Goal: Information Seeking & Learning: Find specific page/section

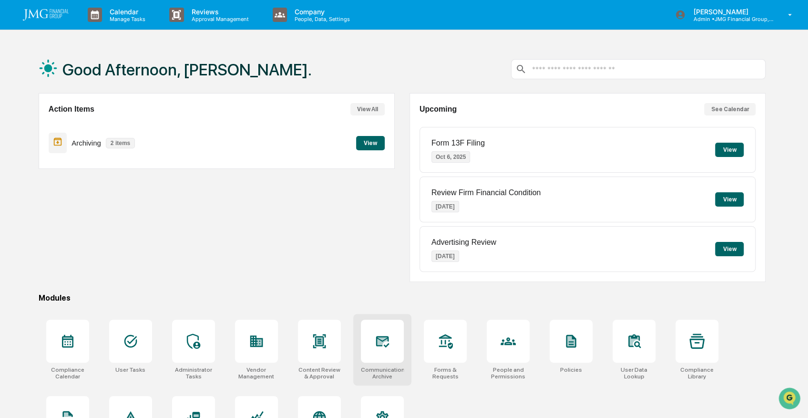
click at [380, 350] on div at bounding box center [382, 341] width 43 height 43
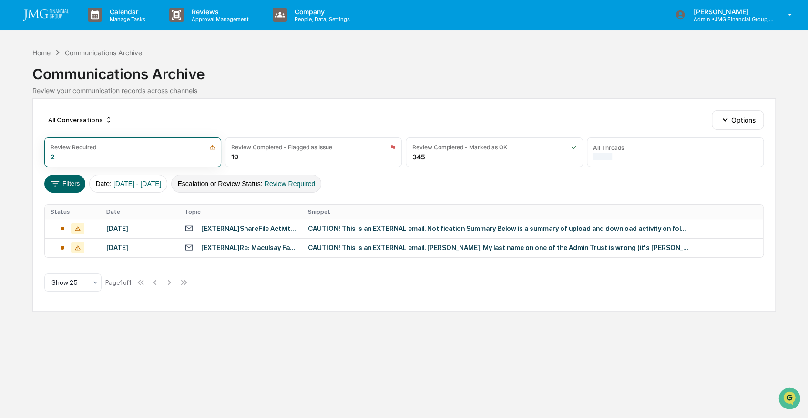
click at [258, 184] on button "Escalation or Review Status : Review Required" at bounding box center [246, 184] width 150 height 18
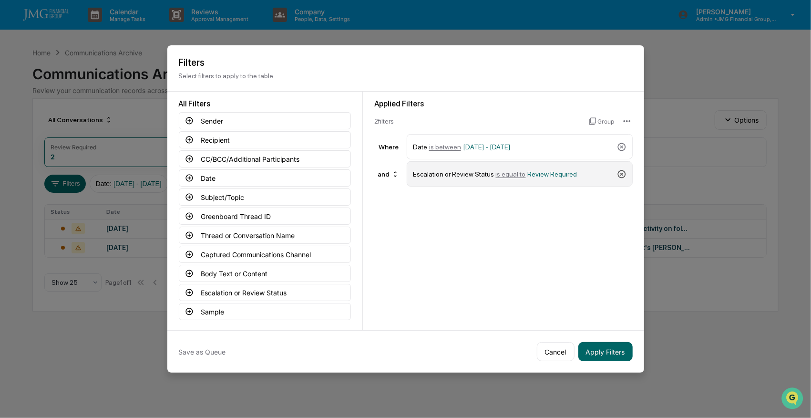
click at [620, 173] on icon at bounding box center [622, 174] width 8 height 8
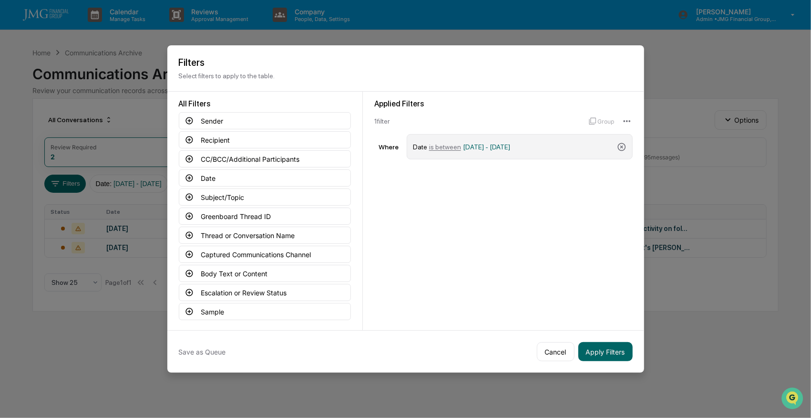
click at [466, 147] on span "[DATE] - [DATE]" at bounding box center [487, 147] width 48 height 8
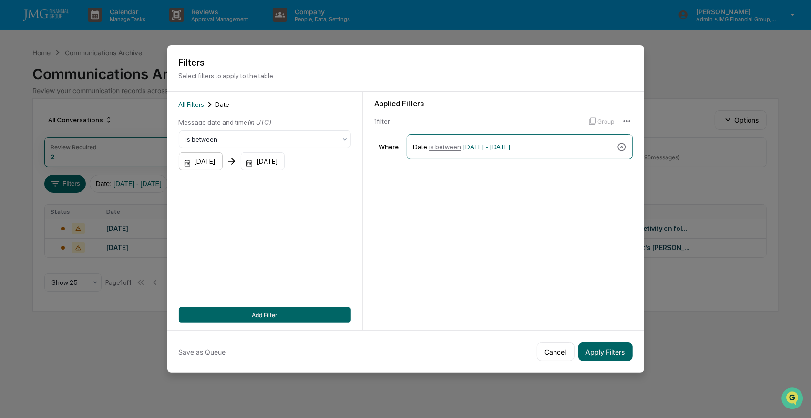
click at [203, 161] on div "[DATE]" at bounding box center [201, 161] width 44 height 18
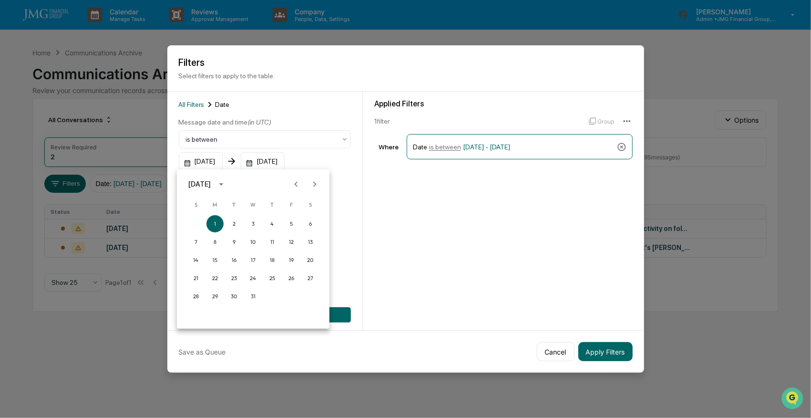
click at [223, 183] on icon "calendar view is open, switch to year view" at bounding box center [221, 184] width 4 height 2
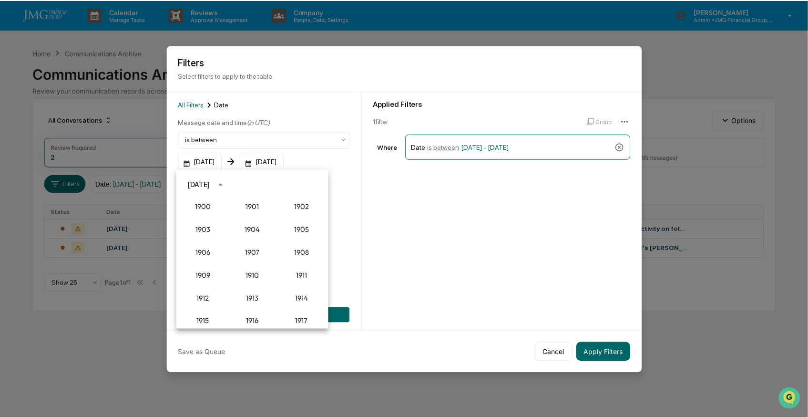
scroll to position [883, 0]
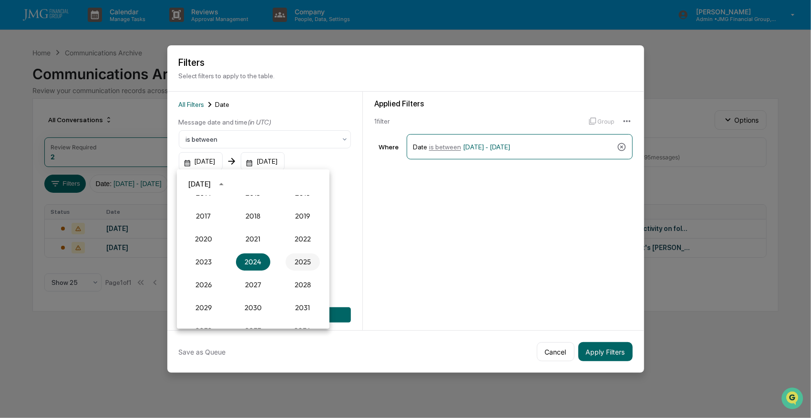
click at [301, 263] on button "2025" at bounding box center [303, 261] width 34 height 17
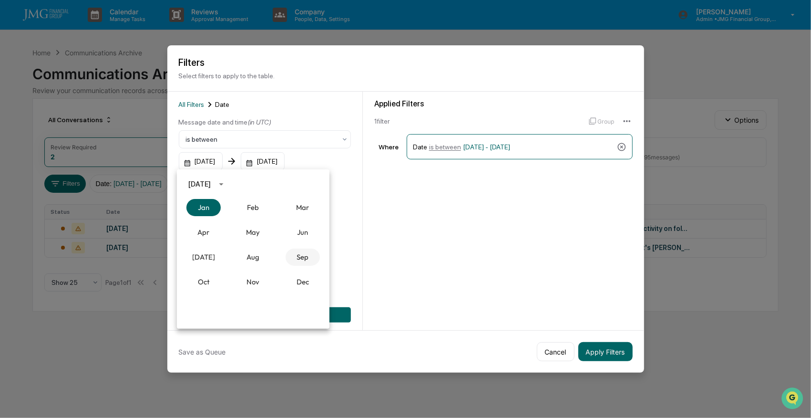
click at [300, 258] on button "Sep" at bounding box center [303, 256] width 34 height 17
click at [214, 277] on button "22" at bounding box center [215, 277] width 17 height 17
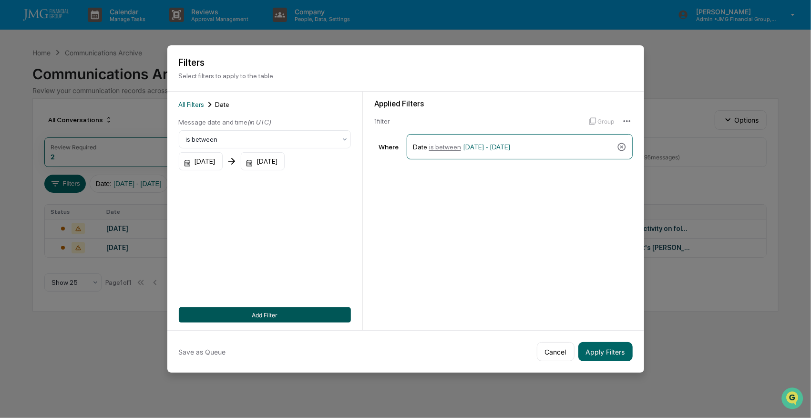
click at [303, 315] on button "Add Filter" at bounding box center [265, 314] width 172 height 15
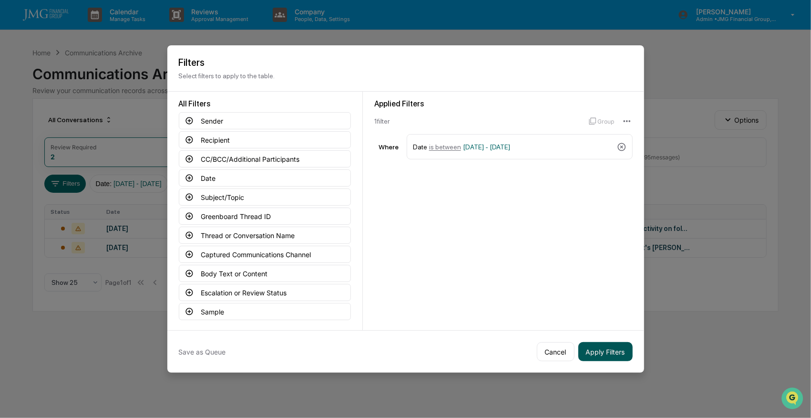
click at [606, 350] on button "Apply Filters" at bounding box center [606, 351] width 54 height 19
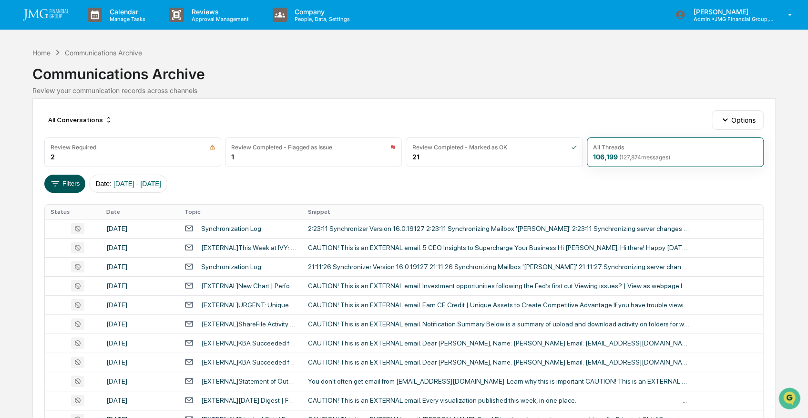
click at [67, 181] on button "Filters" at bounding box center [64, 184] width 41 height 18
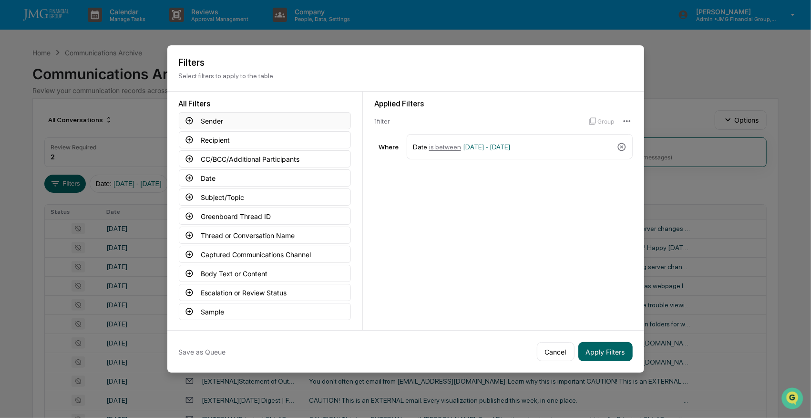
click at [210, 119] on button "Sender" at bounding box center [265, 120] width 172 height 17
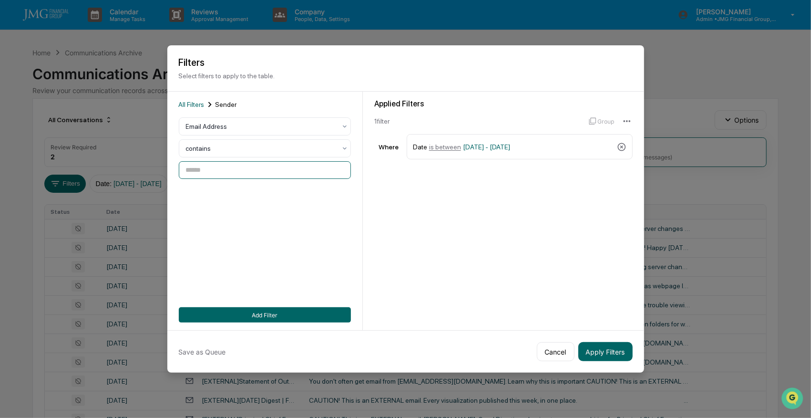
click at [210, 170] on input at bounding box center [265, 170] width 172 height 18
click at [185, 101] on span "All Filters" at bounding box center [192, 105] width 26 height 8
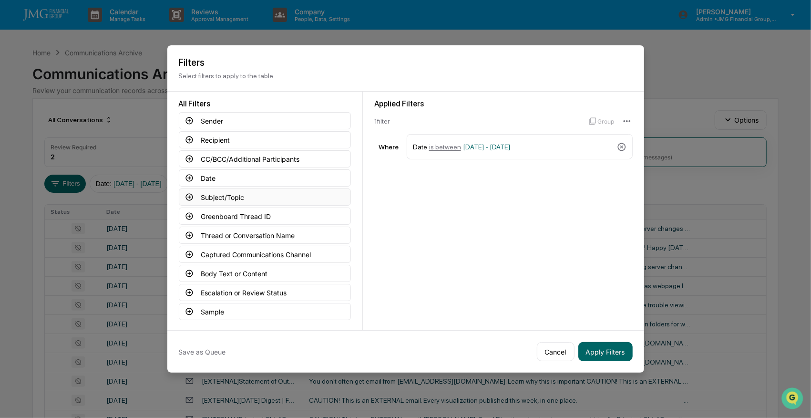
click at [223, 196] on button "Subject/Topic" at bounding box center [265, 196] width 172 height 17
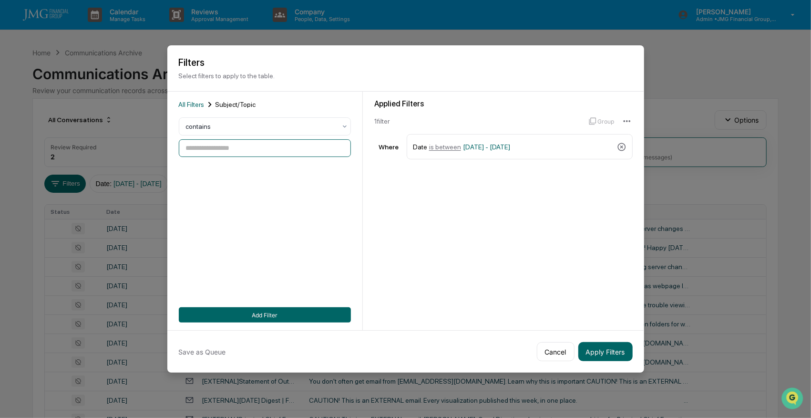
click at [228, 148] on input at bounding box center [265, 148] width 172 height 18
type input "*******"
click at [260, 180] on div "All Filters Subject/Topic contains ******* Add Filter" at bounding box center [265, 210] width 172 height 223
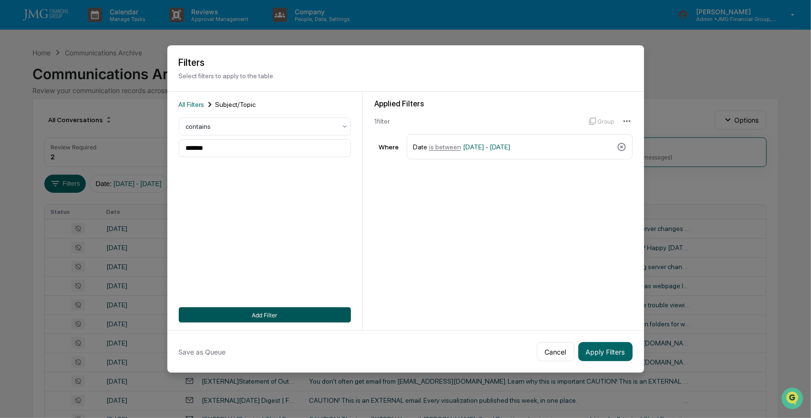
click at [295, 309] on button "Add Filter" at bounding box center [265, 314] width 172 height 15
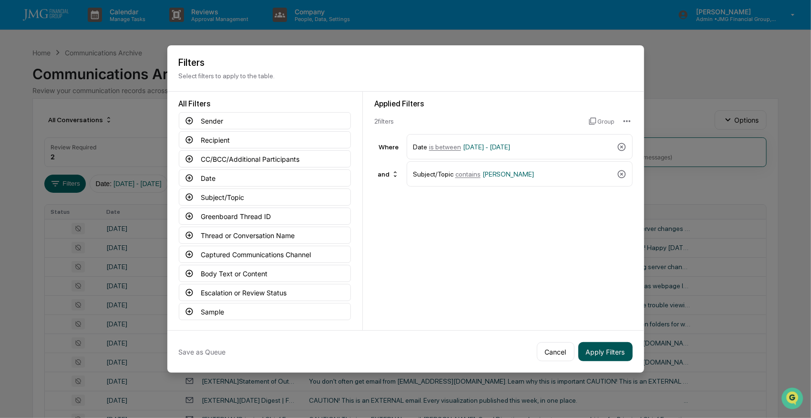
click at [603, 342] on button "Apply Filters" at bounding box center [606, 351] width 54 height 19
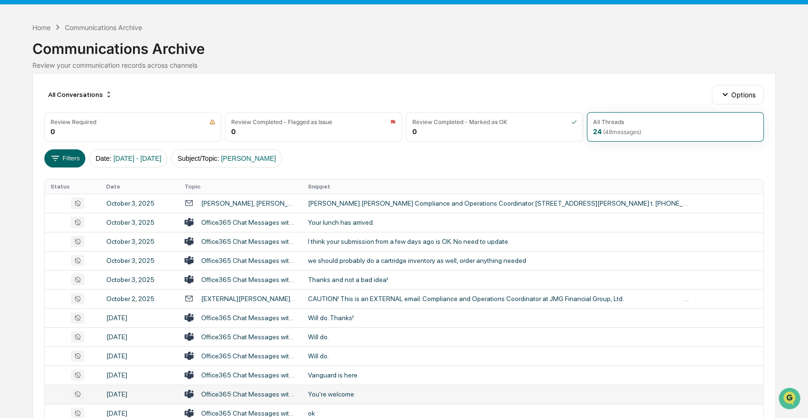
scroll to position [0, 0]
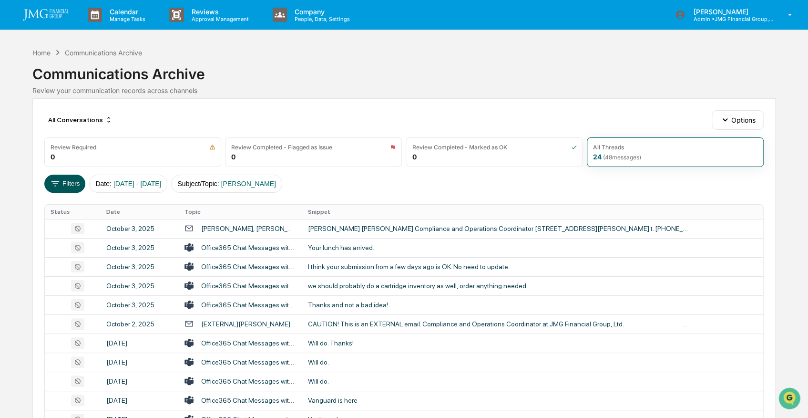
click at [62, 183] on button "Filters" at bounding box center [64, 184] width 41 height 18
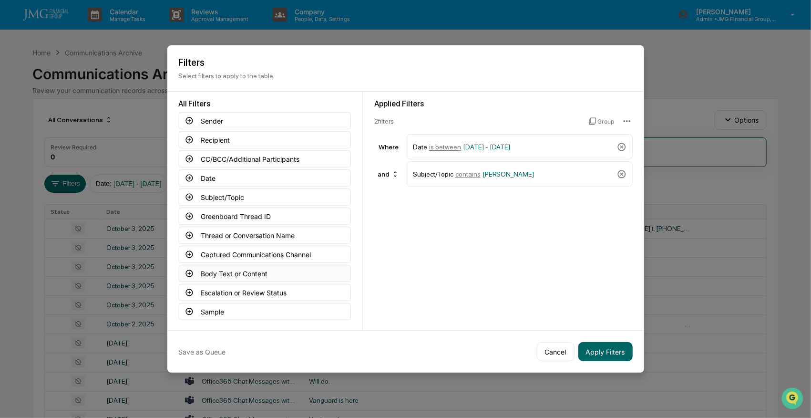
click at [242, 269] on button "Body Text or Content" at bounding box center [265, 273] width 172 height 17
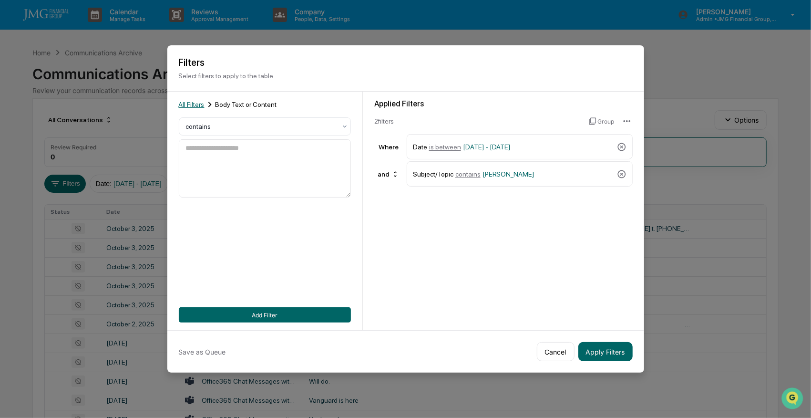
click at [191, 103] on span "All Filters" at bounding box center [192, 105] width 26 height 8
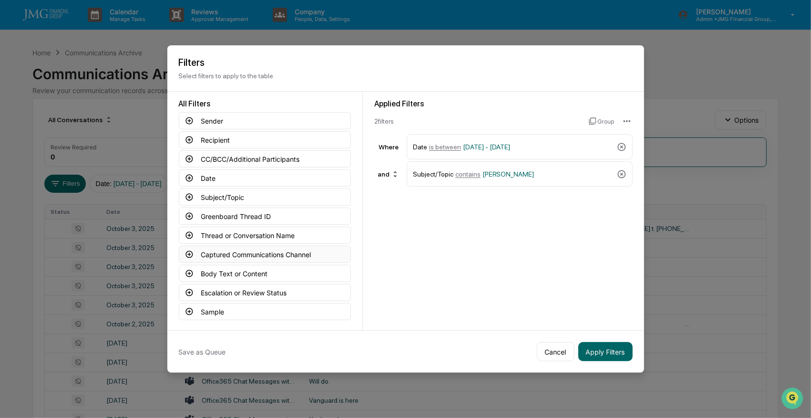
click at [269, 247] on button "Captured Communications Channel" at bounding box center [265, 254] width 172 height 17
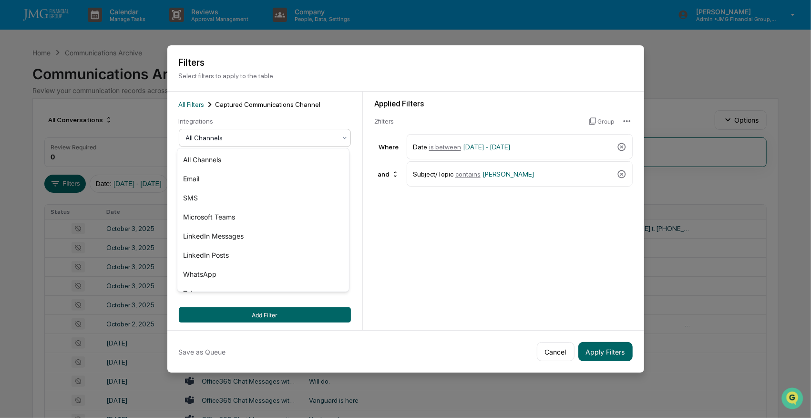
click at [216, 133] on div at bounding box center [261, 138] width 150 height 10
click at [196, 197] on div "SMS" at bounding box center [262, 197] width 171 height 19
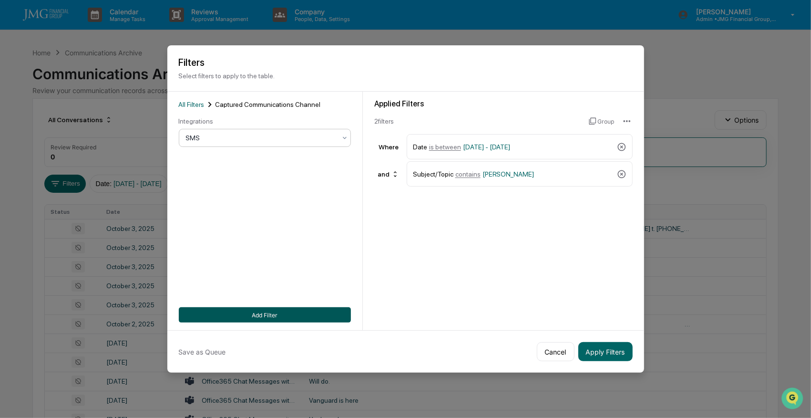
click at [266, 312] on button "Add Filter" at bounding box center [265, 314] width 172 height 15
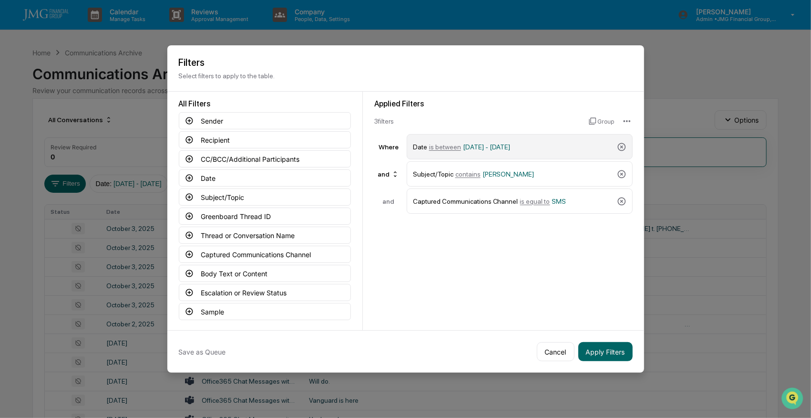
drag, startPoint x: 575, startPoint y: 192, endPoint x: 566, endPoint y: 143, distance: 50.0
click at [566, 143] on div "Applied Filters 3 filter s Group Where Date is between 09/22/2025 - 12/31/2025 …" at bounding box center [503, 156] width 258 height 114
click at [393, 204] on div "and Captured Communications Channel is equal to SMS" at bounding box center [503, 200] width 258 height 25
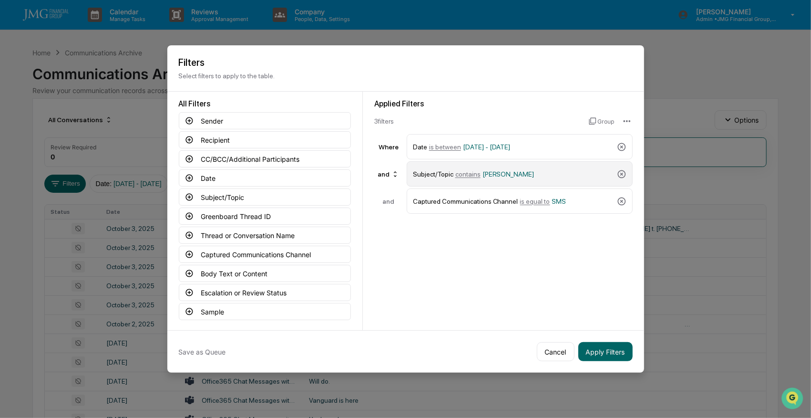
drag, startPoint x: 583, startPoint y: 200, endPoint x: 559, endPoint y: 165, distance: 42.9
click at [559, 165] on div "Applied Filters 3 filter s Group Where Date is between 09/22/2025 - 12/31/2025 …" at bounding box center [503, 156] width 258 height 114
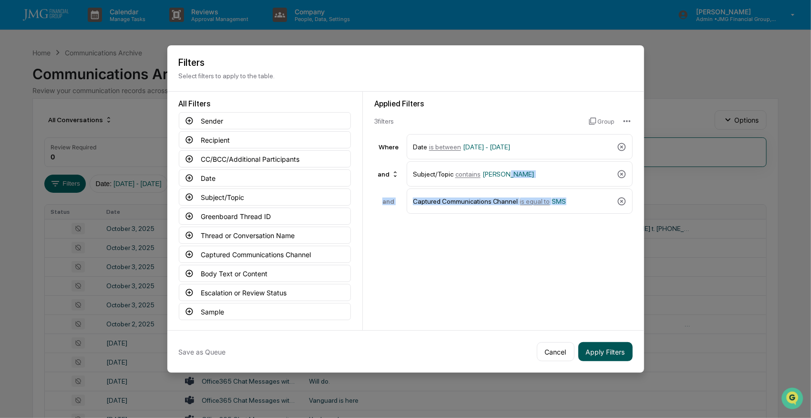
click at [617, 351] on button "Apply Filters" at bounding box center [606, 351] width 54 height 19
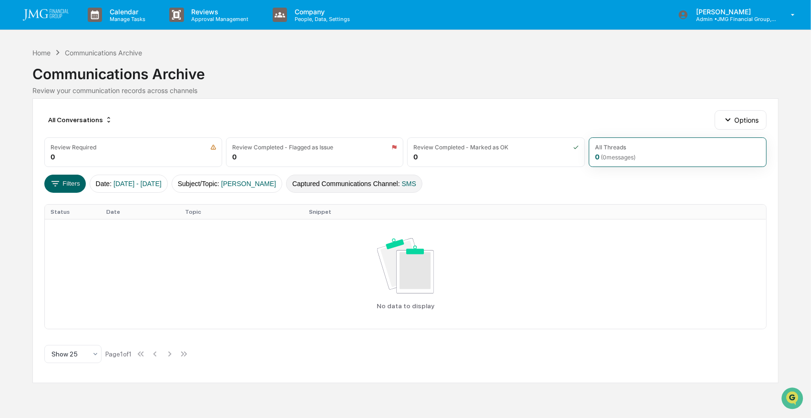
click at [338, 183] on button "Captured Communications Channel : SMS" at bounding box center [354, 184] width 136 height 18
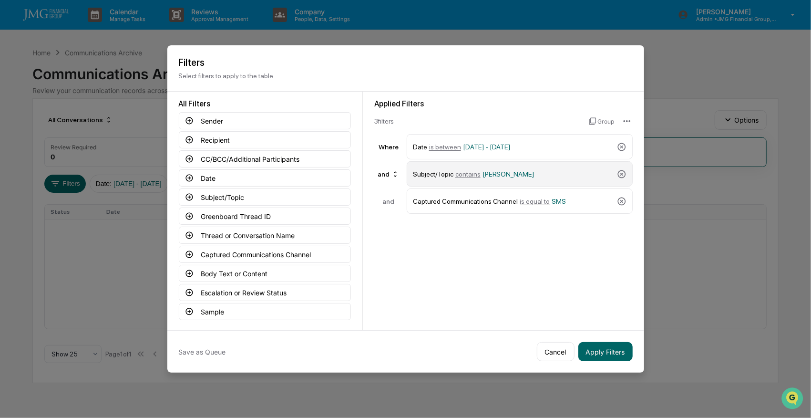
drag, startPoint x: 622, startPoint y: 198, endPoint x: 612, endPoint y: 170, distance: 29.9
click at [621, 198] on icon at bounding box center [622, 201] width 10 height 10
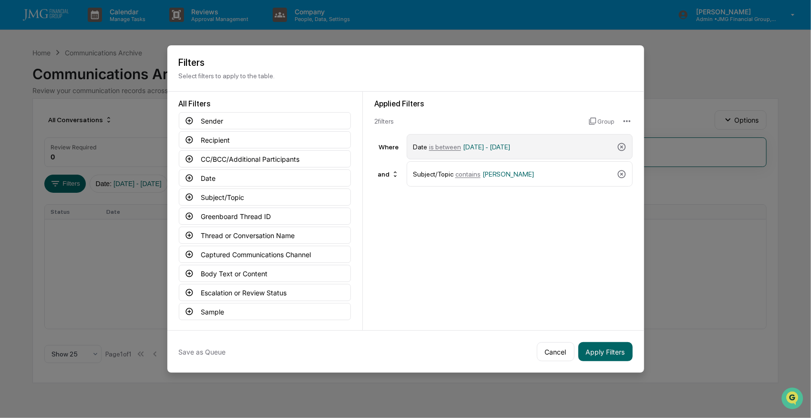
click at [620, 172] on icon at bounding box center [622, 174] width 8 height 8
click at [619, 145] on icon at bounding box center [622, 147] width 10 height 10
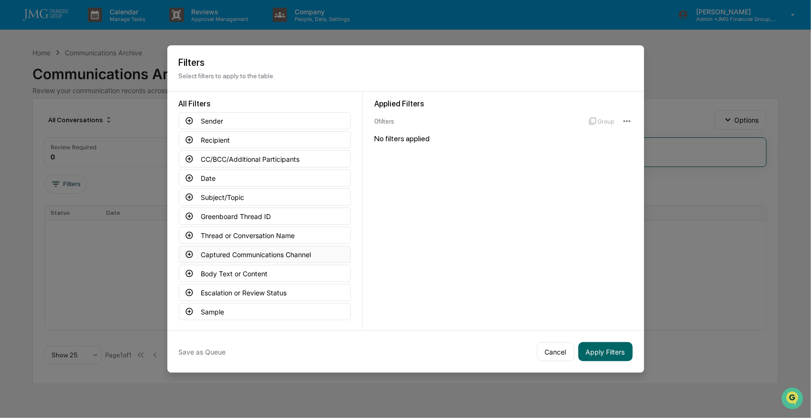
click at [240, 252] on button "Captured Communications Channel" at bounding box center [265, 254] width 172 height 17
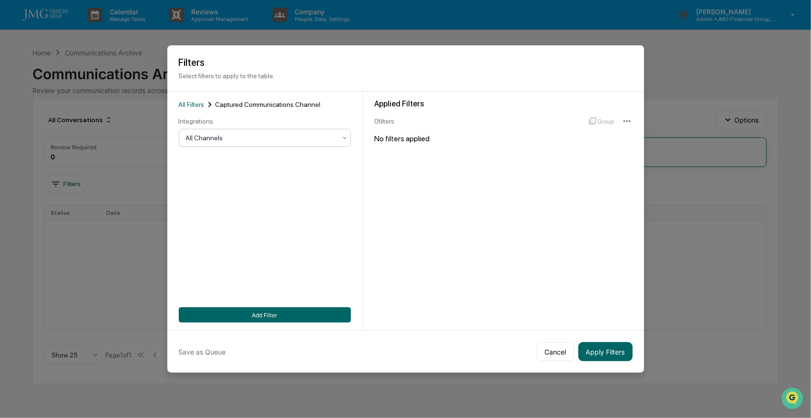
click at [231, 139] on div at bounding box center [261, 138] width 150 height 10
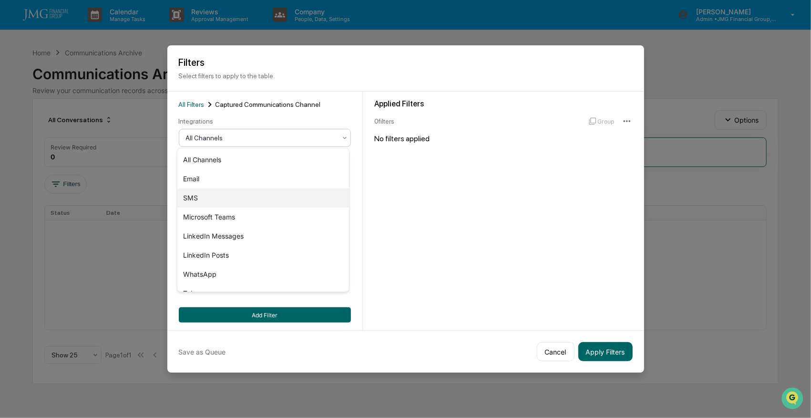
click at [205, 196] on div "SMS" at bounding box center [262, 197] width 171 height 19
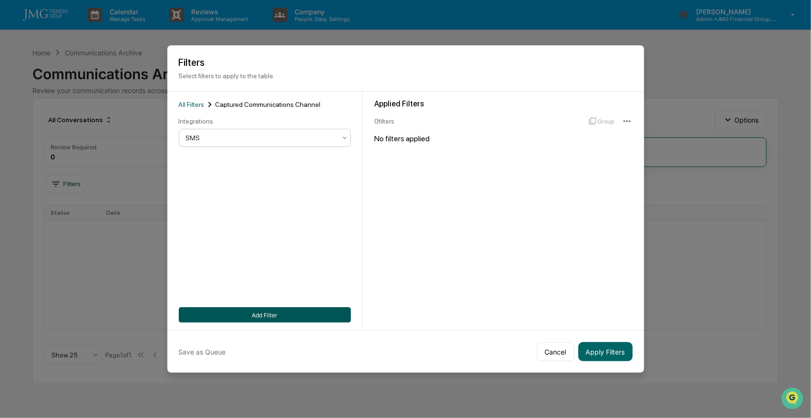
click at [297, 311] on button "Add Filter" at bounding box center [265, 314] width 172 height 15
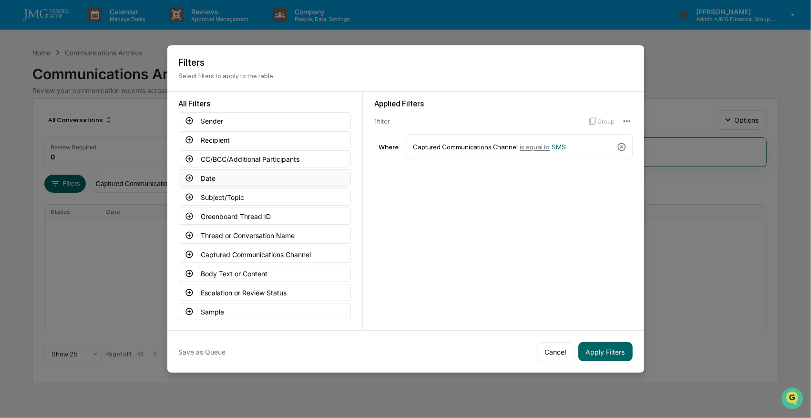
click at [211, 177] on button "Date" at bounding box center [265, 177] width 172 height 17
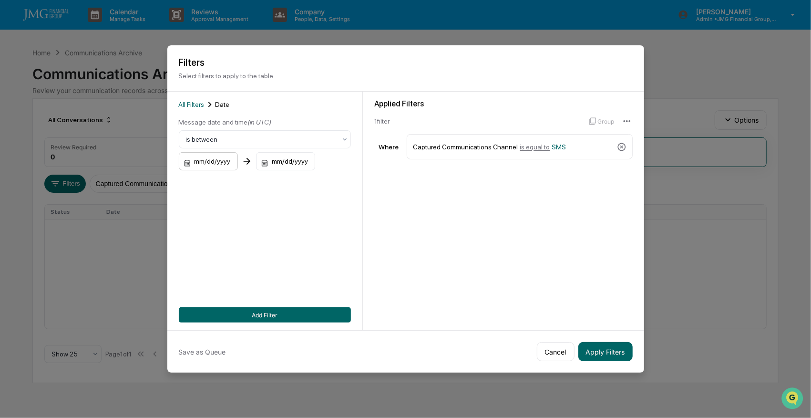
click at [221, 157] on div "mm/dd/yyyy" at bounding box center [208, 161] width 59 height 18
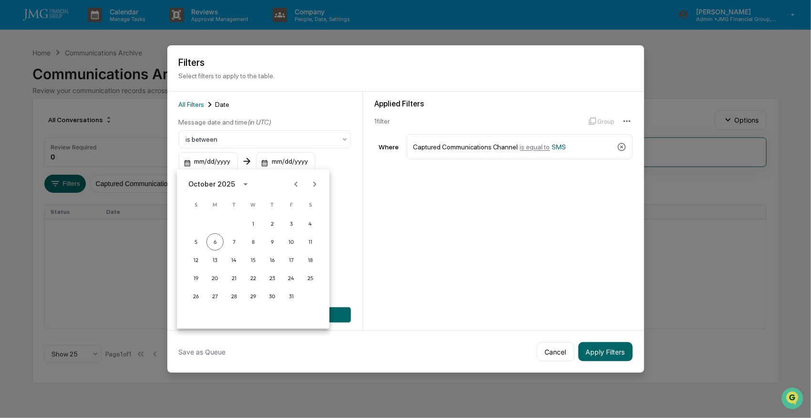
click at [295, 186] on icon "Previous month" at bounding box center [296, 184] width 10 height 10
click at [216, 279] on button "22" at bounding box center [215, 277] width 17 height 17
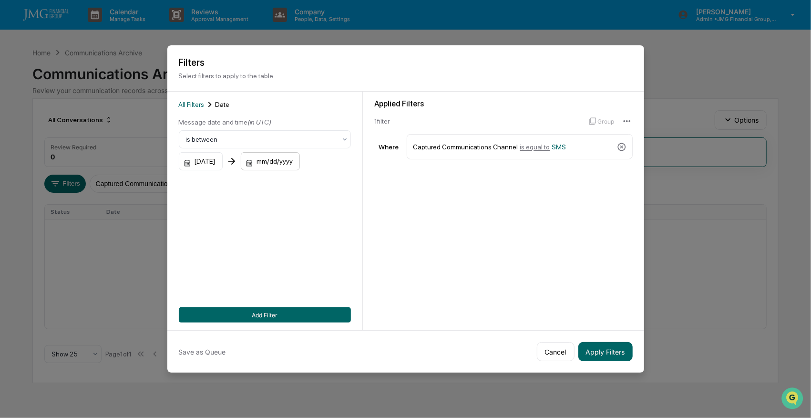
click at [289, 162] on div "mm/dd/yyyy" at bounding box center [270, 161] width 59 height 18
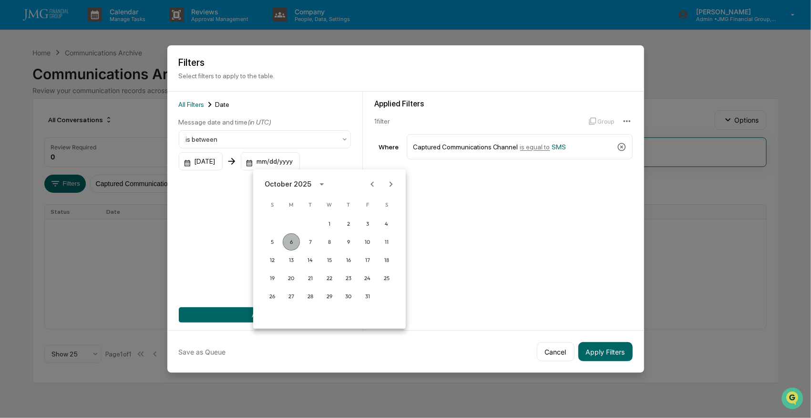
click at [293, 241] on button "6" at bounding box center [291, 241] width 17 height 17
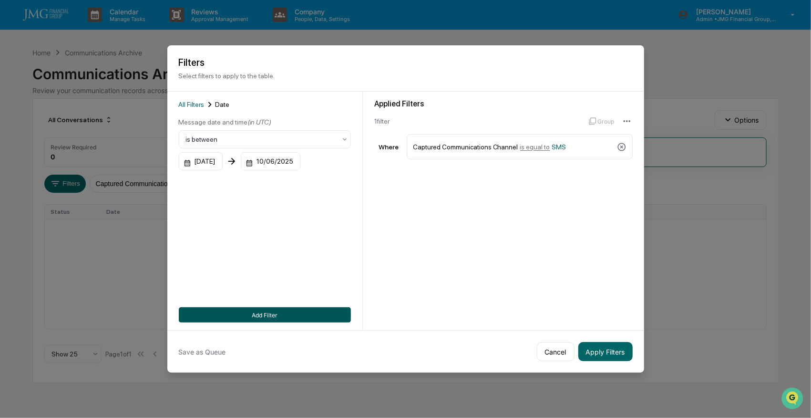
click at [259, 310] on button "Add Filter" at bounding box center [265, 314] width 172 height 15
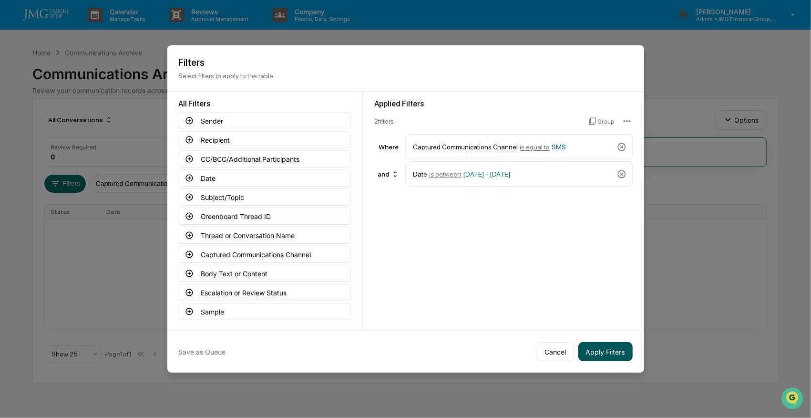
click at [607, 347] on button "Apply Filters" at bounding box center [606, 351] width 54 height 19
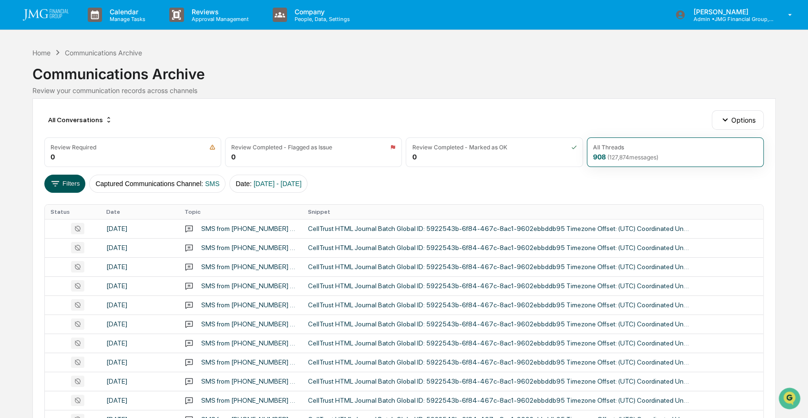
click at [62, 181] on button "Filters" at bounding box center [64, 184] width 41 height 18
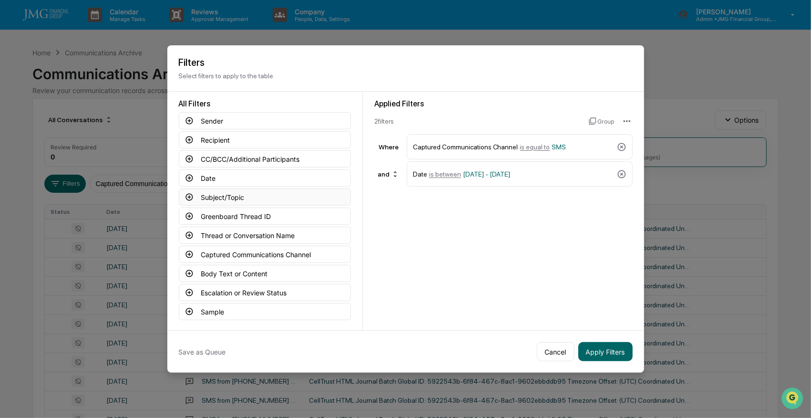
click at [221, 196] on button "Subject/Topic" at bounding box center [265, 196] width 172 height 17
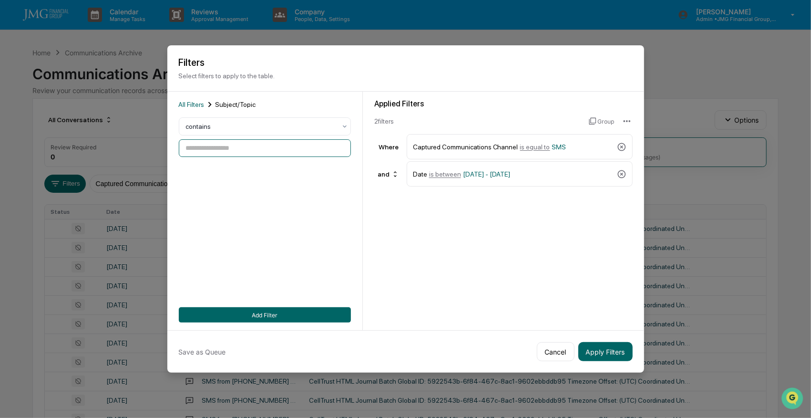
click at [226, 144] on input at bounding box center [265, 148] width 172 height 18
type input "*******"
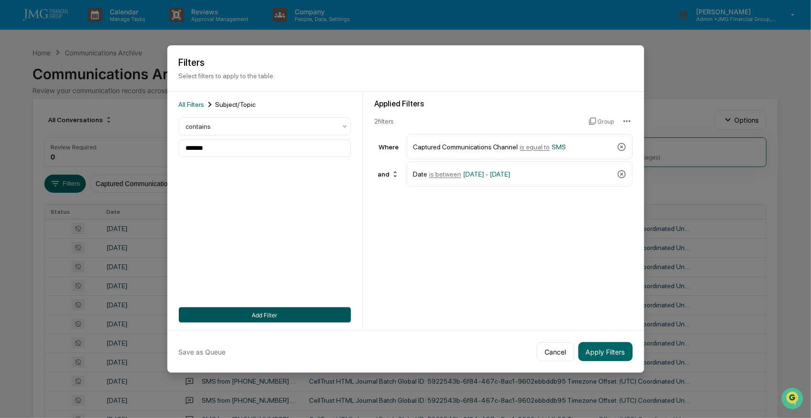
click at [274, 311] on button "Add Filter" at bounding box center [265, 314] width 172 height 15
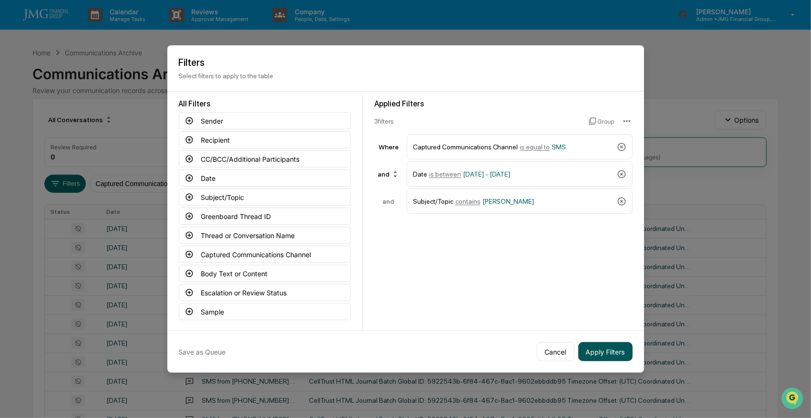
click at [598, 351] on button "Apply Filters" at bounding box center [606, 351] width 54 height 19
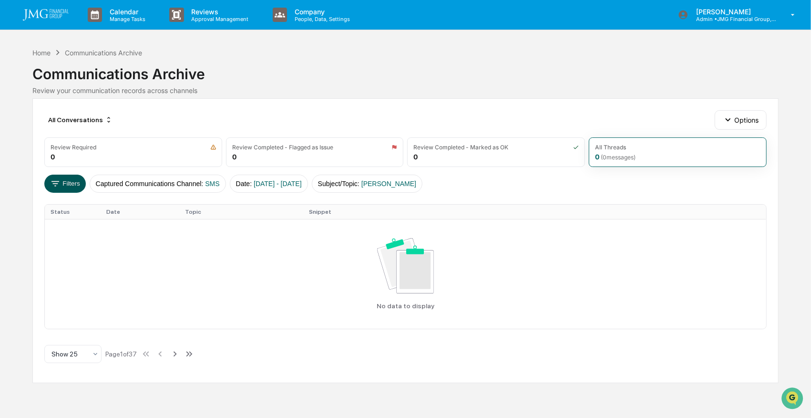
click at [73, 180] on button "Filters" at bounding box center [64, 184] width 41 height 18
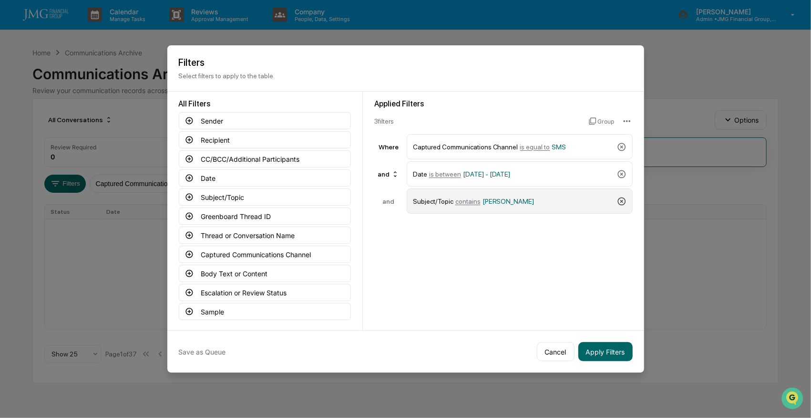
click at [618, 198] on icon at bounding box center [622, 201] width 10 height 10
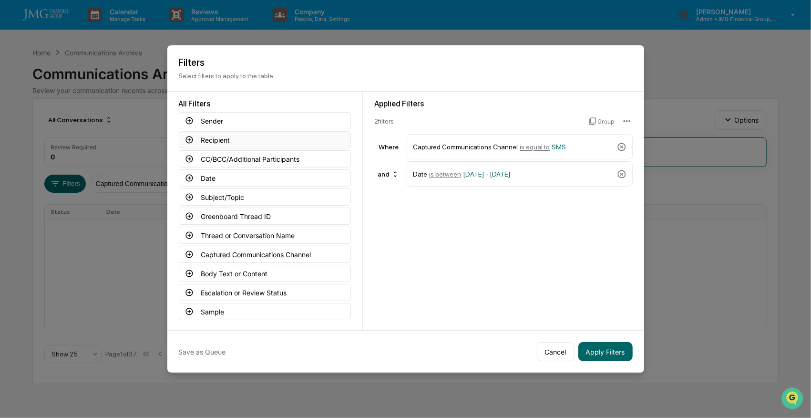
click at [214, 136] on button "Recipient" at bounding box center [265, 139] width 172 height 17
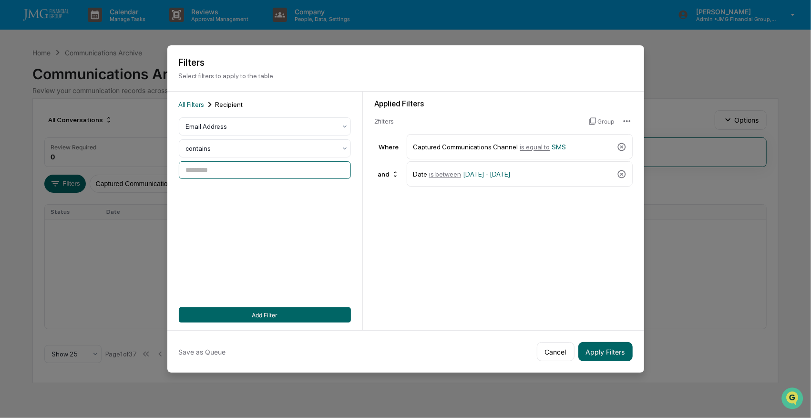
click at [220, 167] on input at bounding box center [265, 170] width 172 height 18
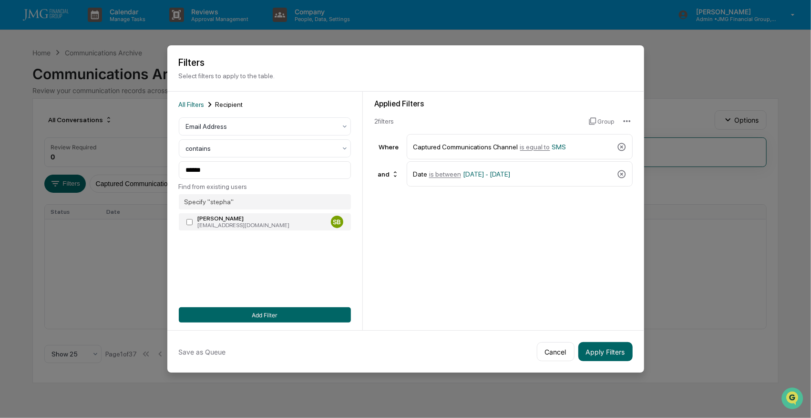
click at [231, 226] on div "StephanieB@jmgfin.com" at bounding box center [262, 225] width 129 height 7
type input "**********"
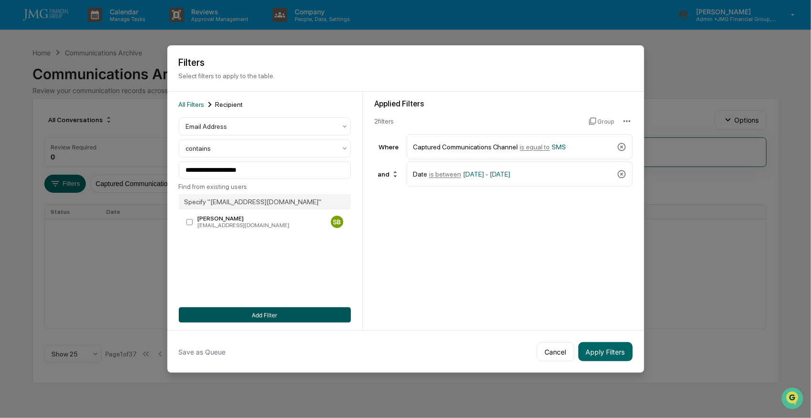
click at [291, 311] on button "Add Filter" at bounding box center [265, 314] width 172 height 15
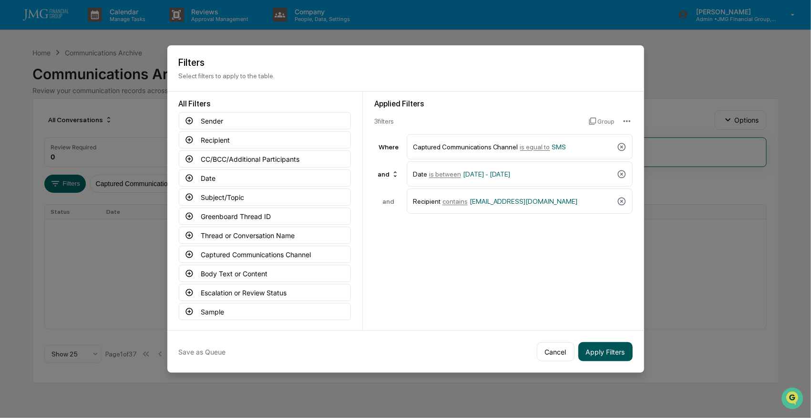
click at [595, 350] on button "Apply Filters" at bounding box center [606, 351] width 54 height 19
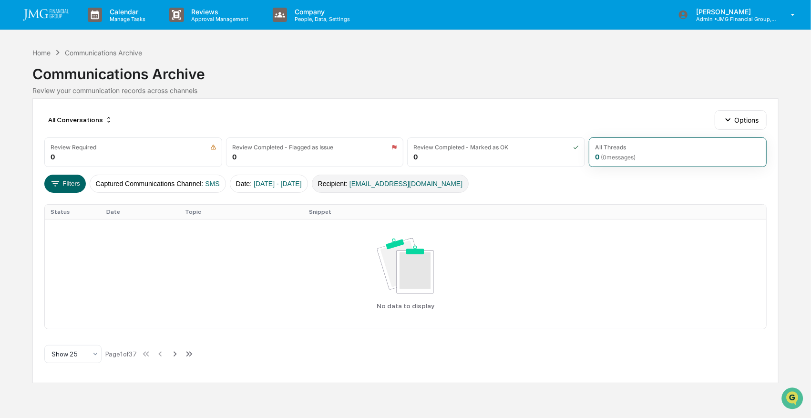
click at [399, 181] on span "StephanieB@jmgfin.com" at bounding box center [406, 184] width 113 height 8
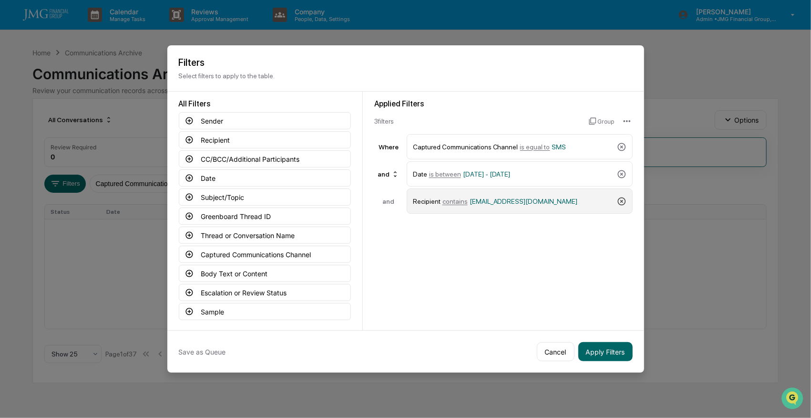
click at [620, 198] on icon at bounding box center [622, 201] width 8 height 8
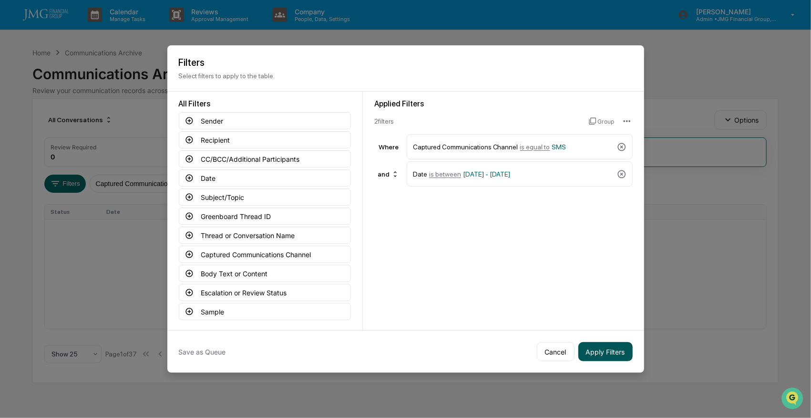
click at [600, 348] on button "Apply Filters" at bounding box center [606, 351] width 54 height 19
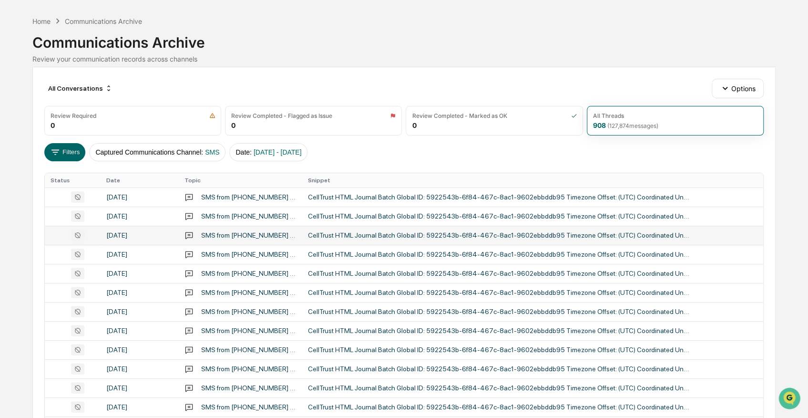
scroll to position [63, 0]
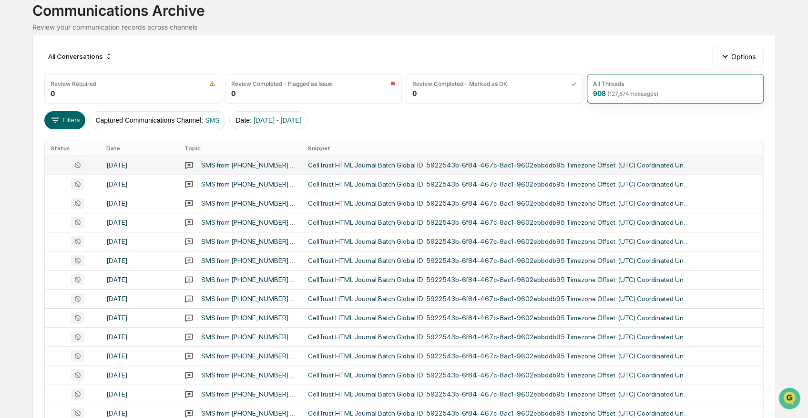
click at [133, 165] on div "[DATE]" at bounding box center [139, 165] width 67 height 8
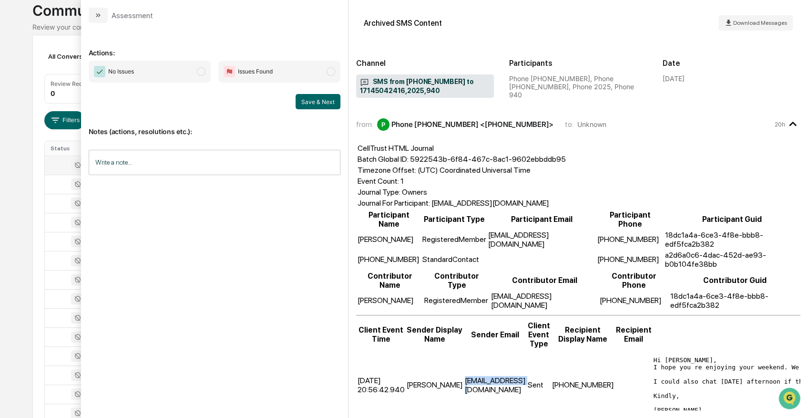
drag, startPoint x: 433, startPoint y: 344, endPoint x: 496, endPoint y: 349, distance: 63.1
click at [496, 350] on td "[EMAIL_ADDRESS][DOMAIN_NAME]" at bounding box center [496, 385] width 62 height 71
drag, startPoint x: 496, startPoint y: 349, endPoint x: 483, endPoint y: 341, distance: 15.6
copy td "[EMAIL_ADDRESS][DOMAIN_NAME]"
drag, startPoint x: 670, startPoint y: 338, endPoint x: 698, endPoint y: 340, distance: 28.7
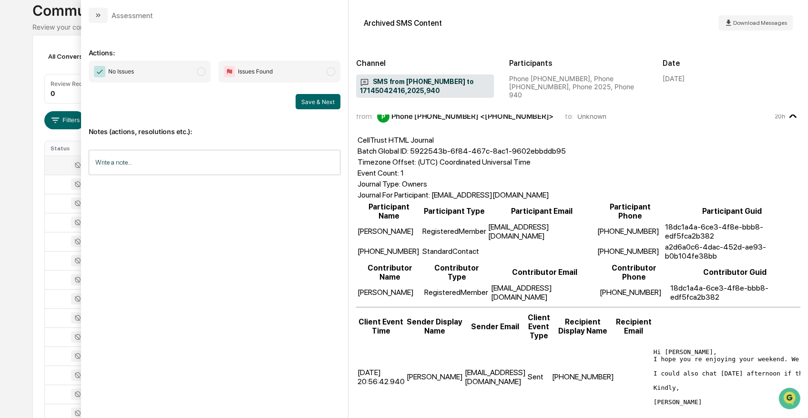
click at [7, 97] on div "Calendar Manage Tasks Reviews Approval Management Company People, Data, Setting…" at bounding box center [404, 312] width 808 height 750
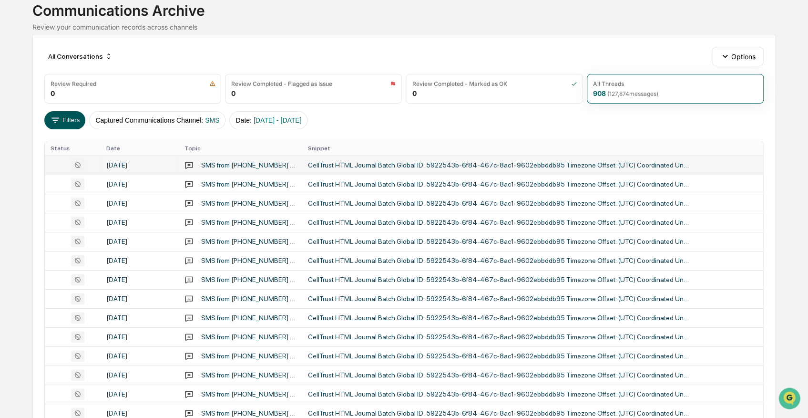
click at [59, 119] on icon at bounding box center [55, 120] width 10 height 10
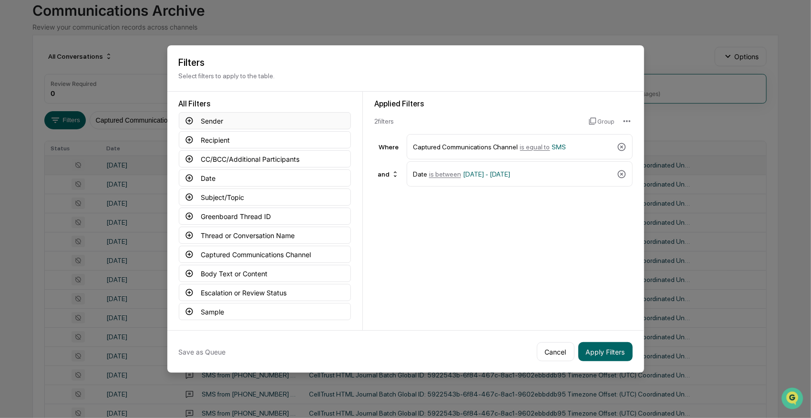
click at [217, 118] on button "Sender" at bounding box center [265, 120] width 172 height 17
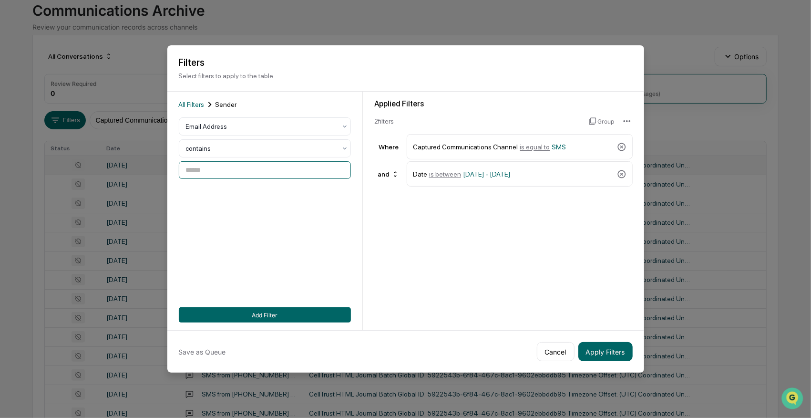
click at [216, 170] on input at bounding box center [265, 170] width 172 height 18
paste input "**********"
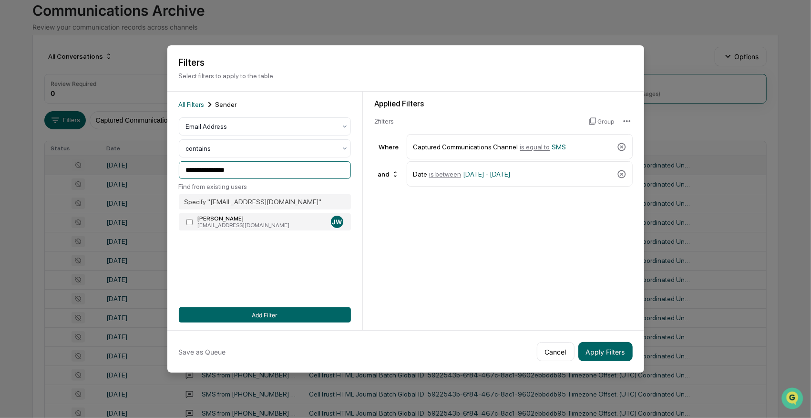
type input "**********"
click at [271, 315] on button "Add Filter" at bounding box center [265, 314] width 172 height 15
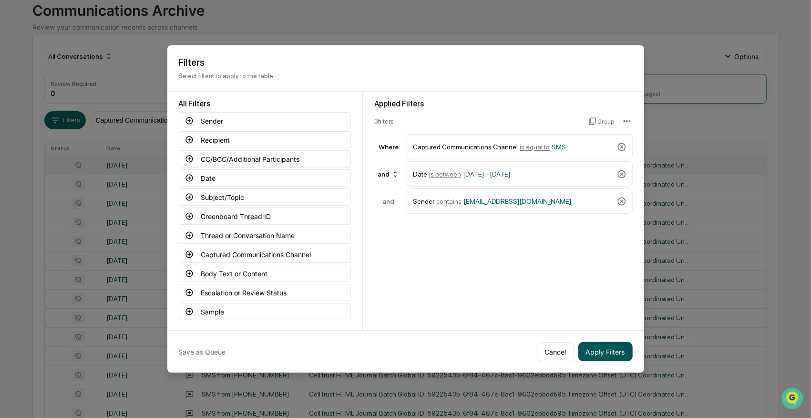
click at [620, 351] on button "Apply Filters" at bounding box center [606, 351] width 54 height 19
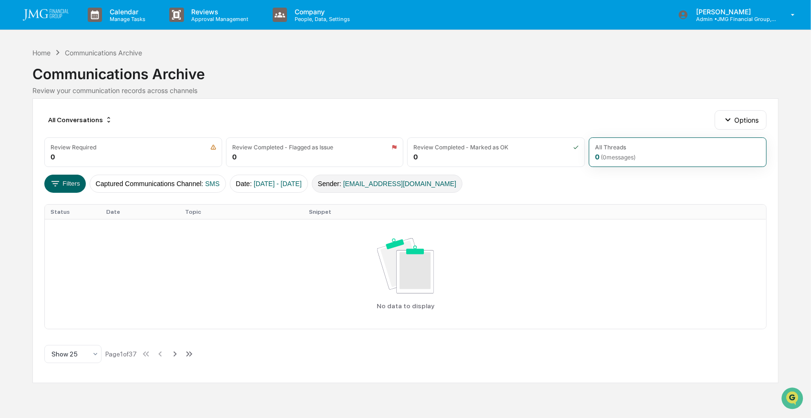
click at [388, 180] on span "[EMAIL_ADDRESS][DOMAIN_NAME]" at bounding box center [399, 184] width 113 height 8
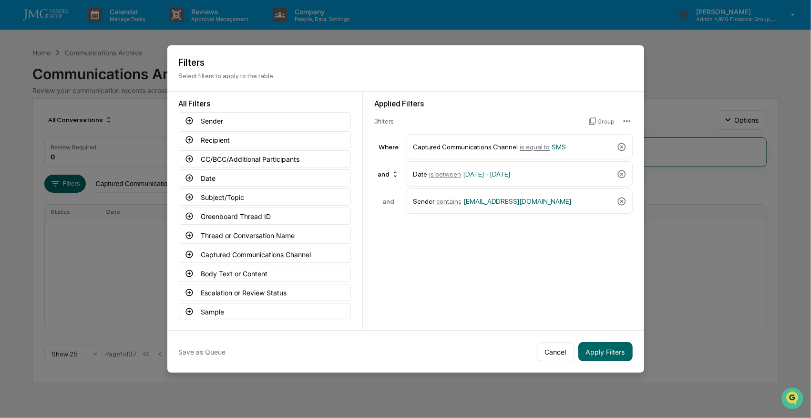
click at [621, 199] on icon at bounding box center [622, 201] width 8 height 8
click at [218, 137] on button "Recipient" at bounding box center [265, 139] width 172 height 17
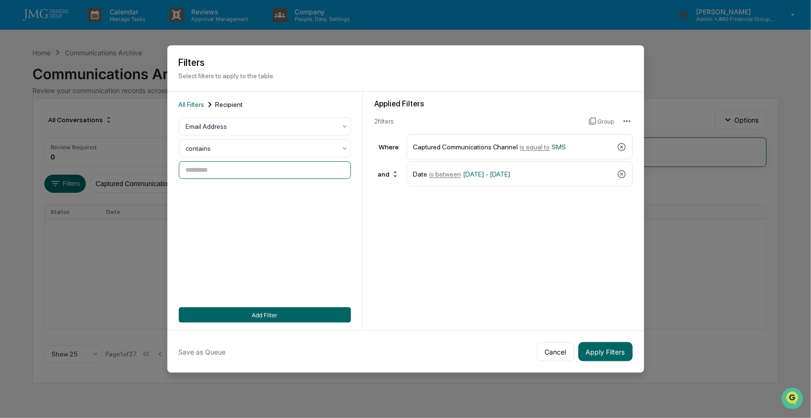
click at [234, 171] on input at bounding box center [265, 170] width 172 height 18
paste input "**********"
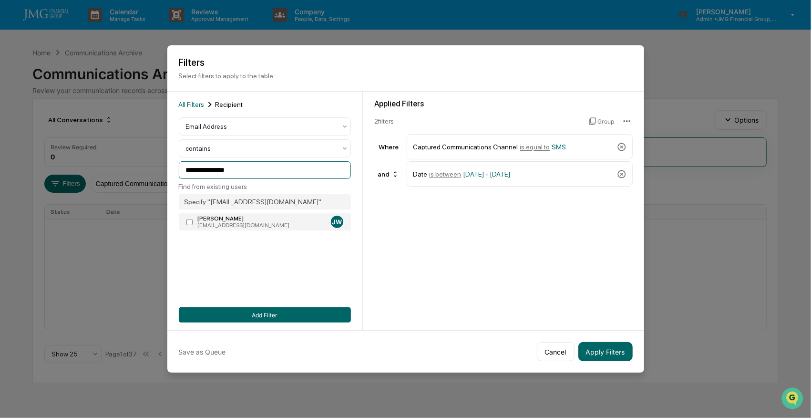
type input "**********"
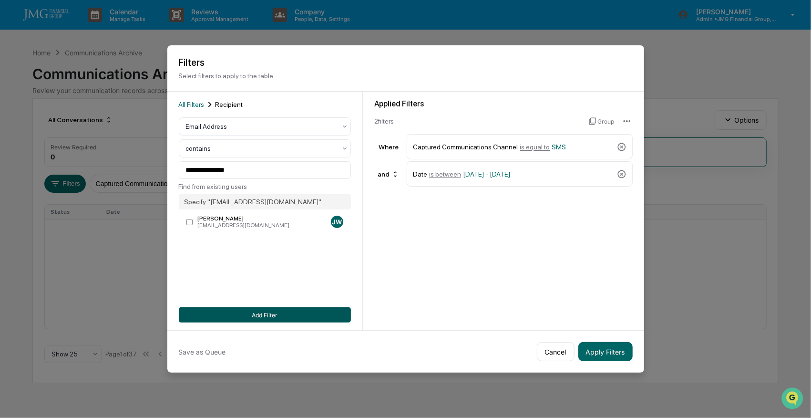
click at [305, 314] on button "Add Filter" at bounding box center [265, 314] width 172 height 15
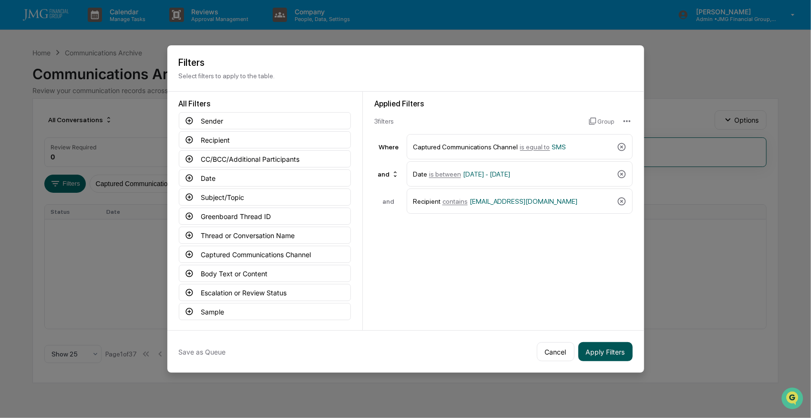
click at [613, 351] on button "Apply Filters" at bounding box center [606, 351] width 54 height 19
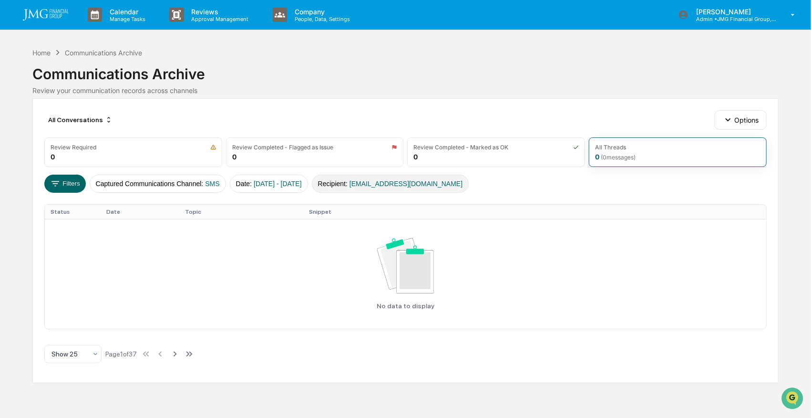
click at [365, 178] on button "Recipient : JohnW@jmgfin.com" at bounding box center [390, 184] width 157 height 18
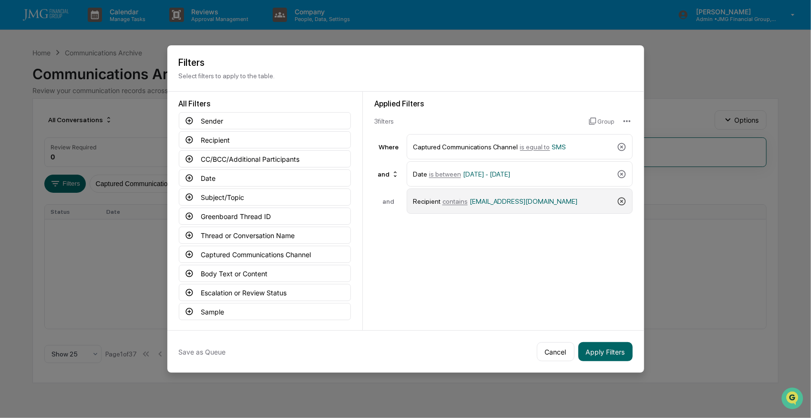
click at [617, 199] on icon at bounding box center [622, 201] width 10 height 10
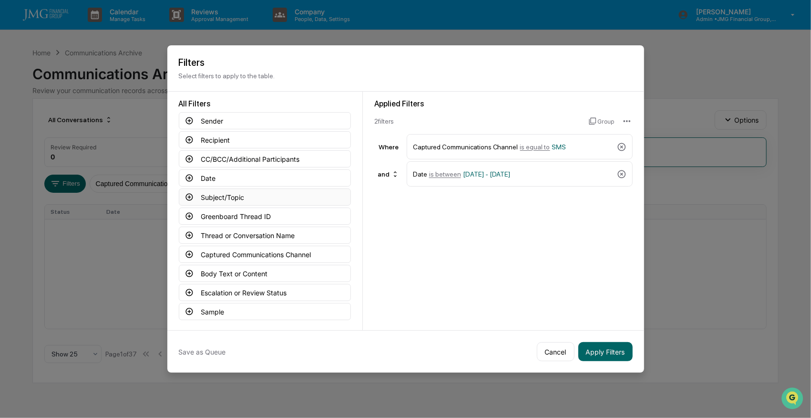
click at [211, 193] on button "Subject/Topic" at bounding box center [265, 196] width 172 height 17
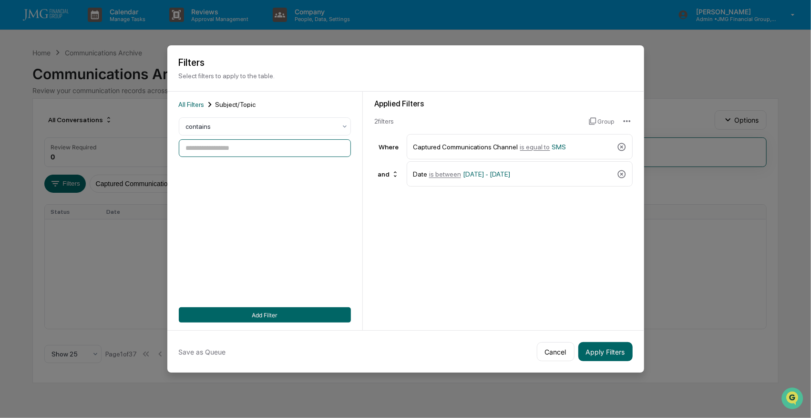
click at [224, 147] on input at bounding box center [265, 148] width 172 height 18
type input "****"
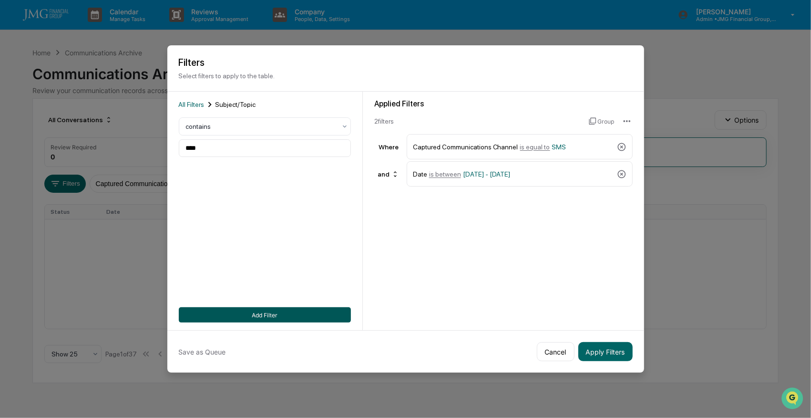
click at [279, 310] on button "Add Filter" at bounding box center [265, 314] width 172 height 15
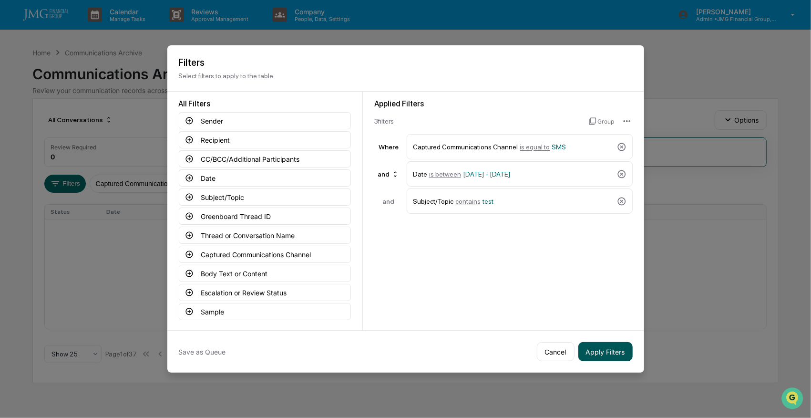
click at [610, 349] on button "Apply Filters" at bounding box center [606, 351] width 54 height 19
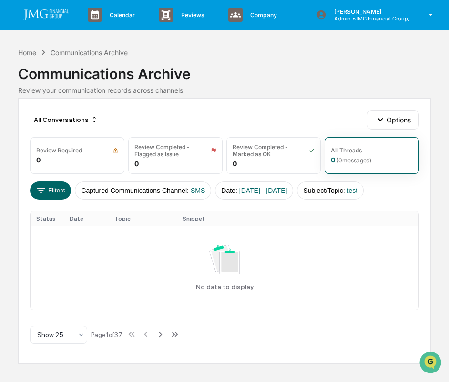
click at [217, 58] on div "Communications Archive" at bounding box center [224, 70] width 413 height 25
click at [319, 52] on div "Home Communications Archive Communications Archive Review your communication re…" at bounding box center [224, 70] width 413 height 47
click at [21, 55] on div "Home" at bounding box center [27, 53] width 18 height 8
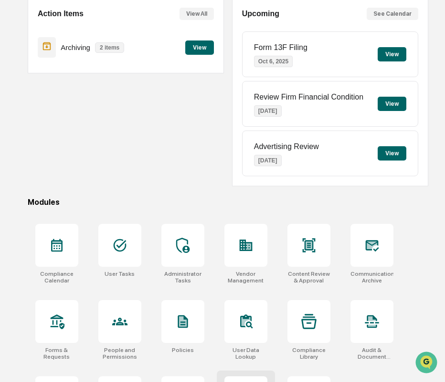
scroll to position [143, 0]
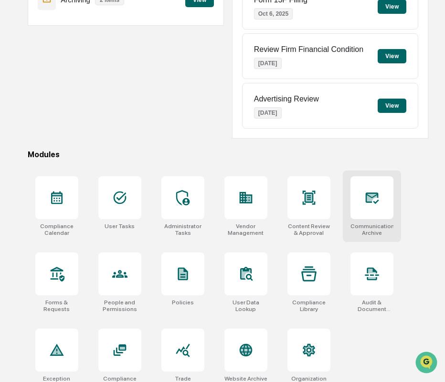
click at [393, 196] on div "Communications Archive" at bounding box center [371, 207] width 58 height 72
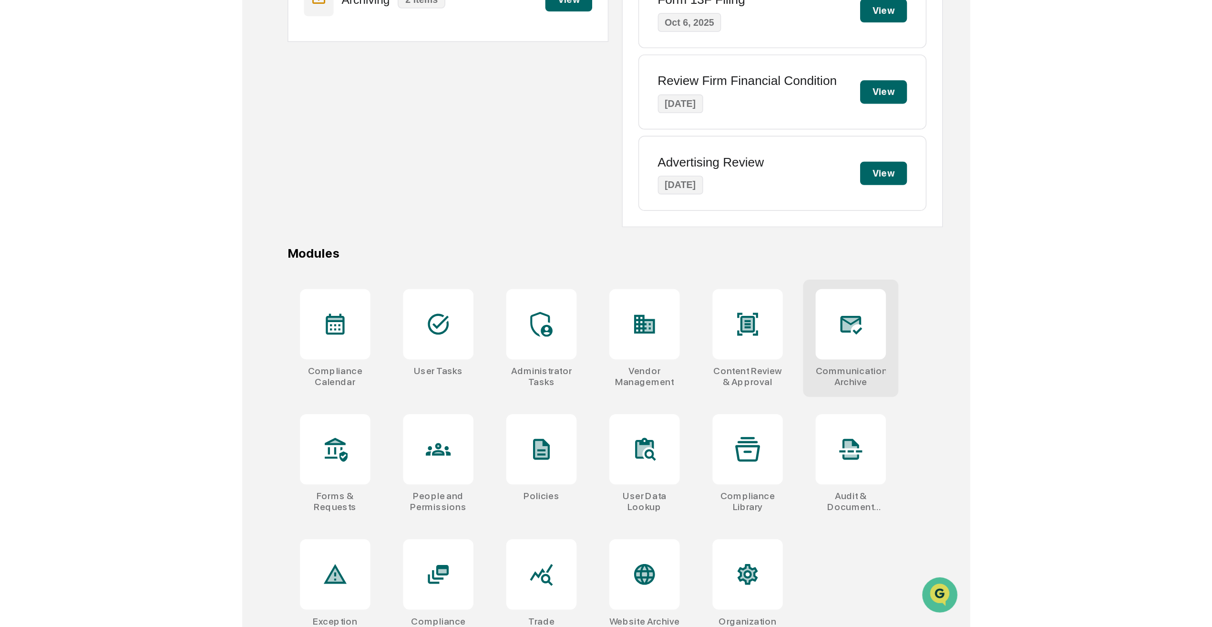
scroll to position [45, 0]
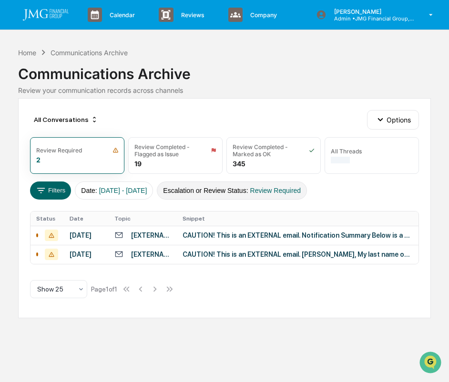
click at [271, 188] on button "Escalation or Review Status : Review Required" at bounding box center [232, 191] width 150 height 18
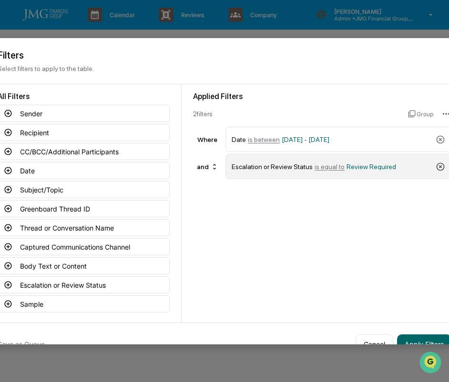
click at [439, 165] on icon at bounding box center [441, 167] width 8 height 8
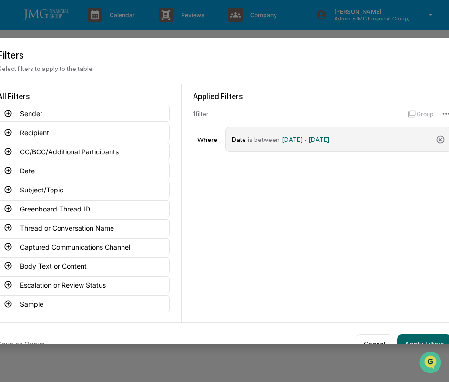
click at [269, 137] on span "is between" at bounding box center [264, 140] width 32 height 8
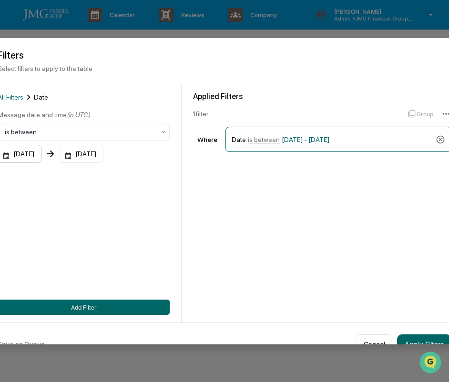
click at [20, 156] on div "[DATE]" at bounding box center [20, 154] width 44 height 18
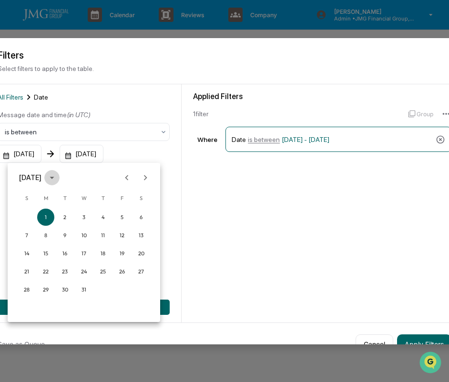
click at [57, 176] on icon "calendar view is open, switch to year view" at bounding box center [52, 178] width 10 height 10
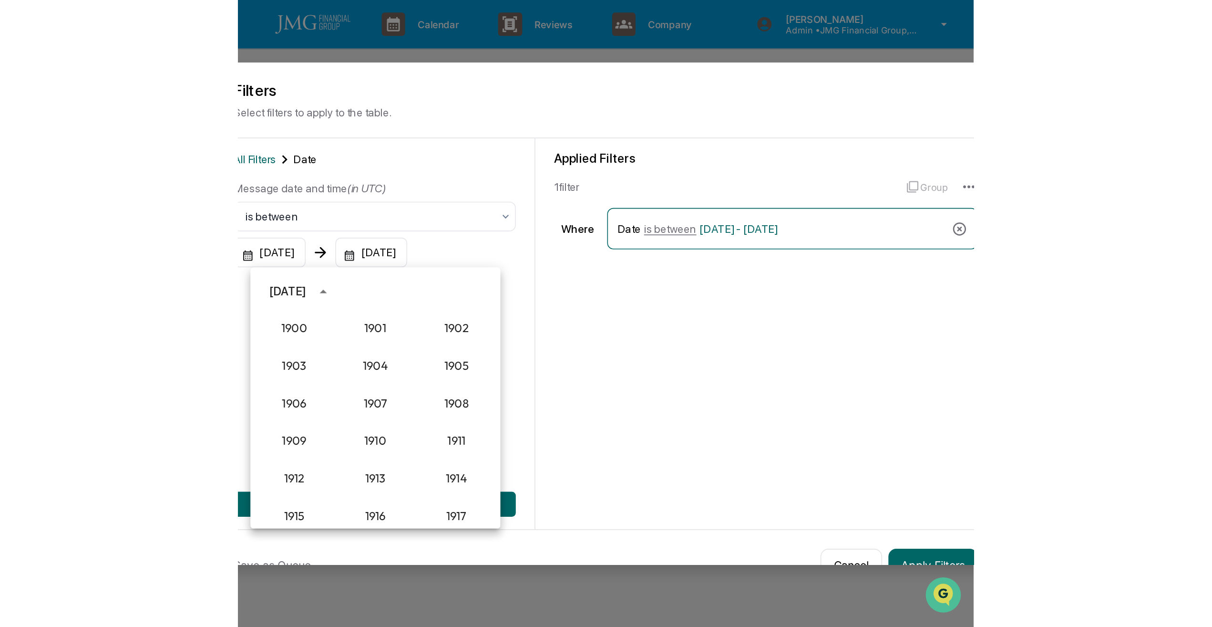
scroll to position [883, 0]
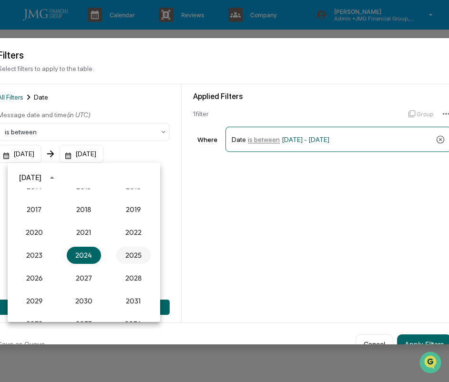
click at [138, 256] on button "2025" at bounding box center [133, 255] width 34 height 17
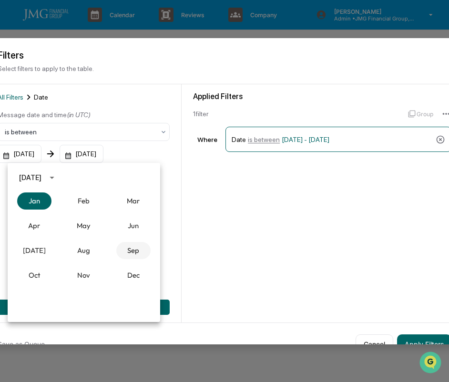
click at [142, 248] on button "Sep" at bounding box center [133, 250] width 34 height 17
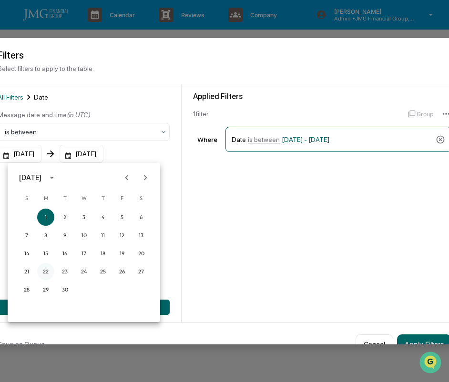
click at [41, 270] on button "22" at bounding box center [45, 271] width 17 height 17
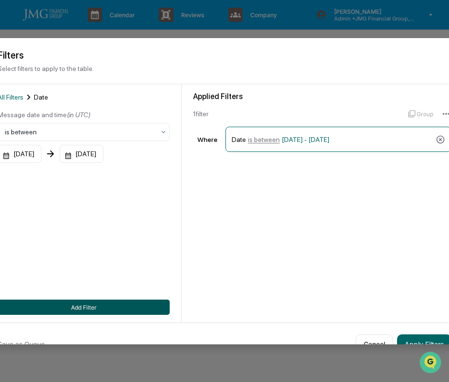
click at [130, 303] on button "Add Filter" at bounding box center [84, 307] width 172 height 15
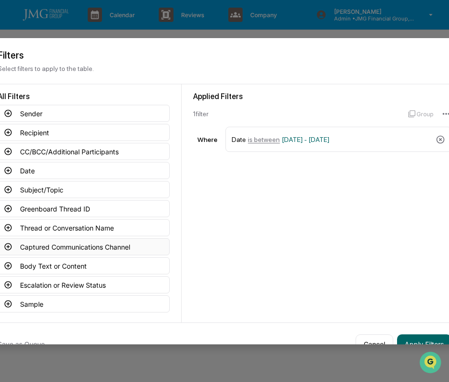
click at [52, 245] on button "Captured Communications Channel" at bounding box center [84, 246] width 172 height 17
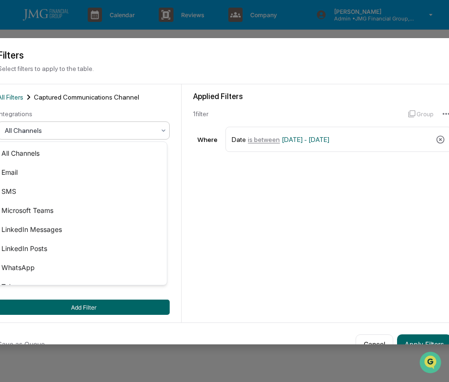
click at [36, 134] on div at bounding box center [80, 131] width 150 height 10
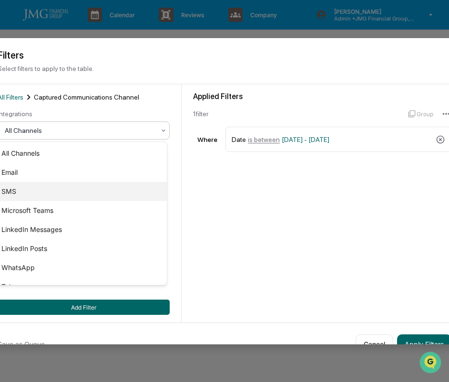
click at [19, 191] on div "SMS" at bounding box center [81, 191] width 171 height 19
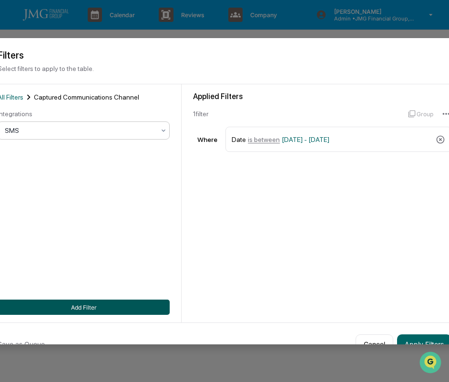
click at [95, 304] on button "Add Filter" at bounding box center [84, 307] width 172 height 15
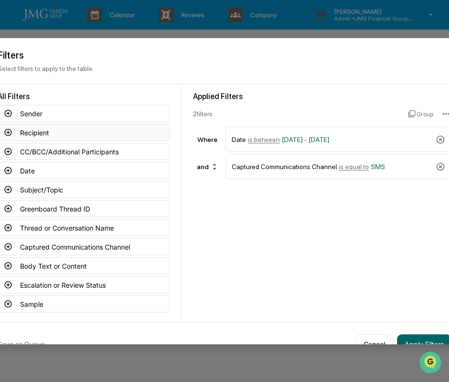
click at [31, 130] on button "Recipient" at bounding box center [84, 132] width 172 height 17
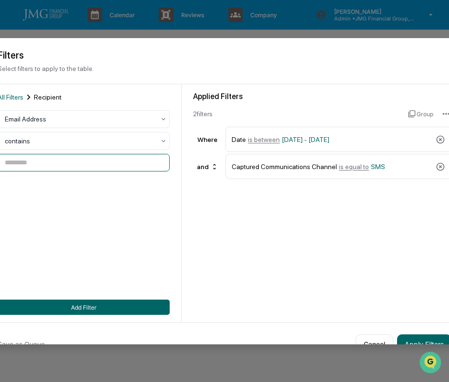
click at [39, 162] on input at bounding box center [84, 163] width 172 height 18
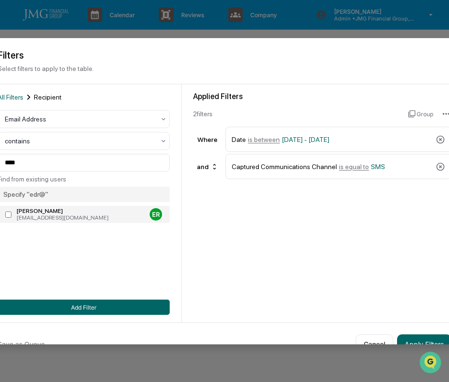
type input "**********"
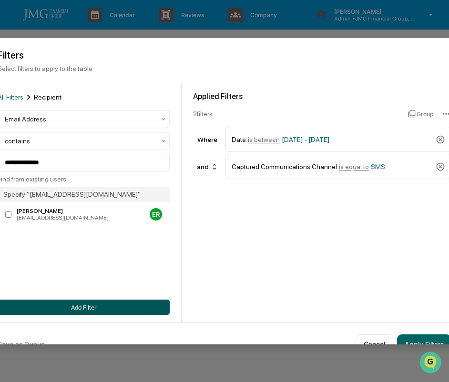
click at [96, 310] on button "Add Filter" at bounding box center [84, 307] width 172 height 15
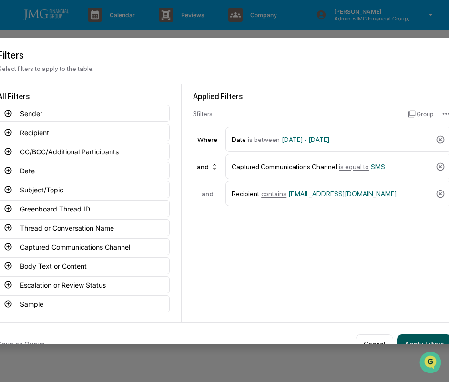
click at [415, 335] on button "Apply Filters" at bounding box center [424, 344] width 54 height 19
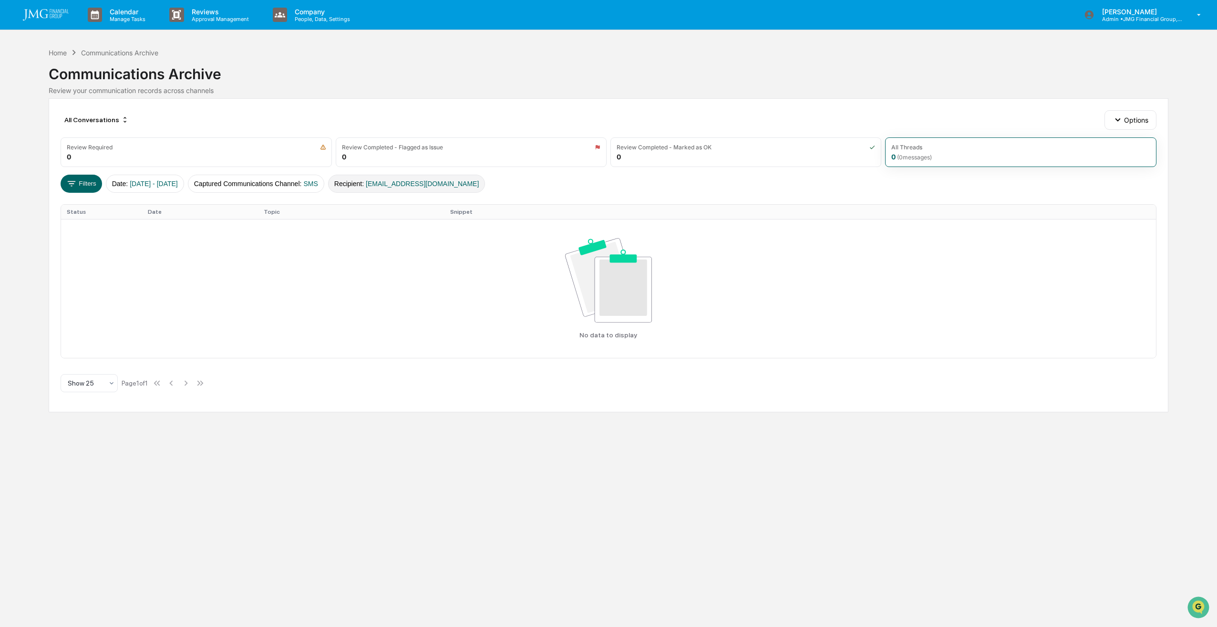
click at [421, 186] on span "[EMAIL_ADDRESS][DOMAIN_NAME]" at bounding box center [422, 184] width 113 height 8
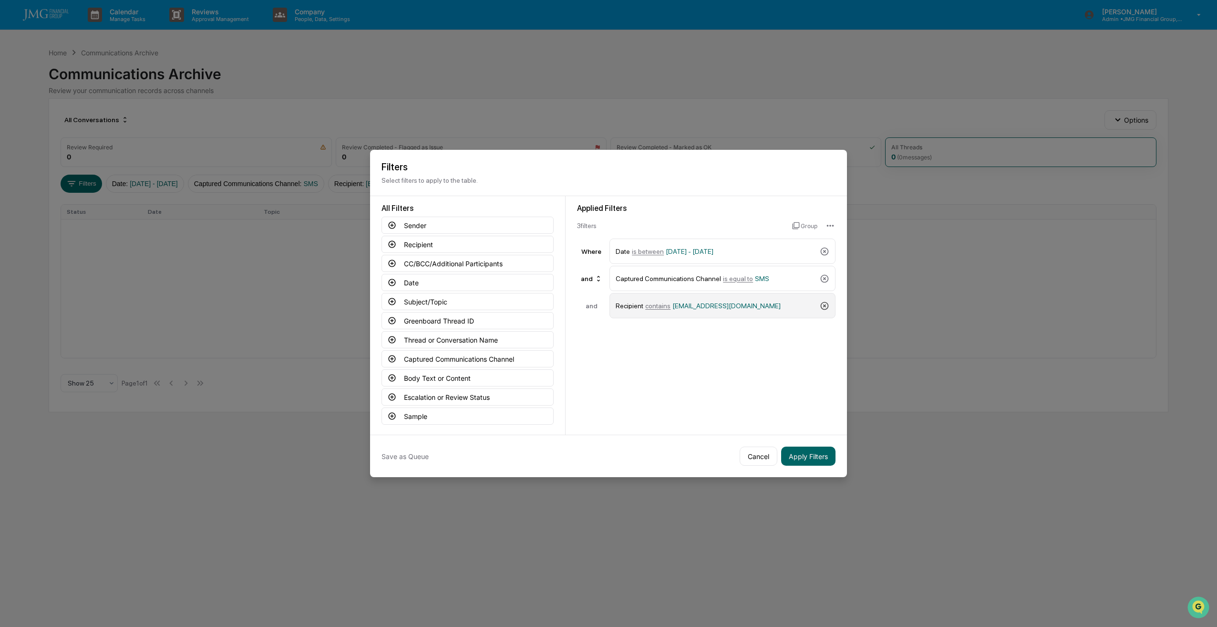
click at [444, 303] on icon at bounding box center [825, 305] width 8 height 8
click at [444, 382] on button "Apply Filters" at bounding box center [808, 455] width 54 height 19
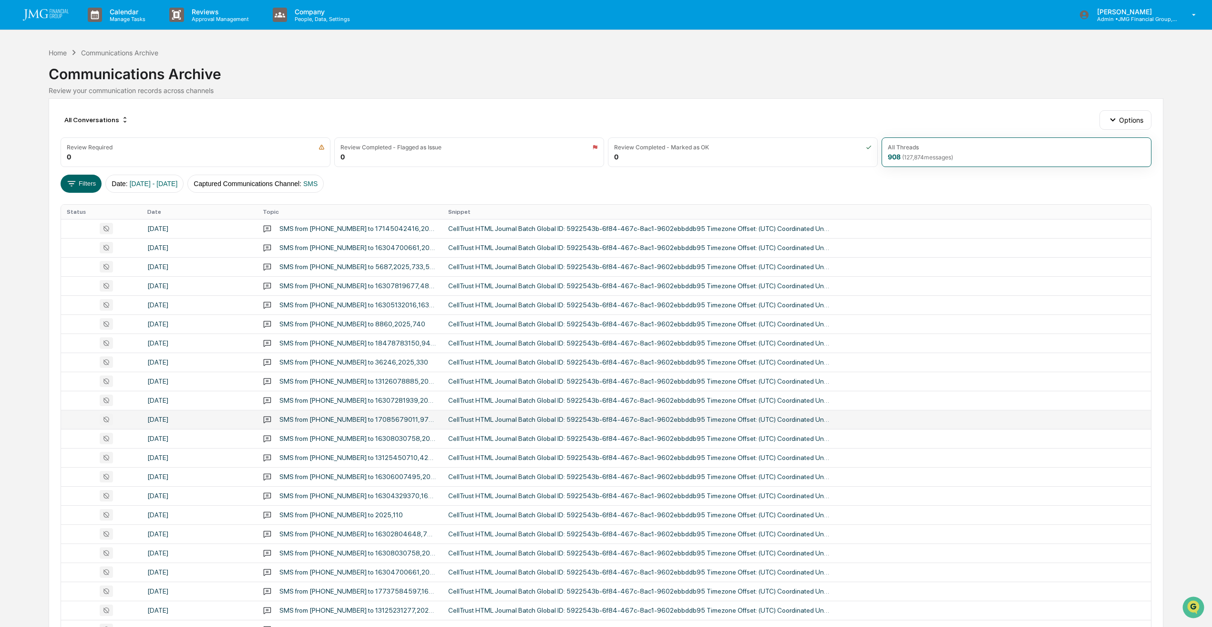
scroll to position [124, 0]
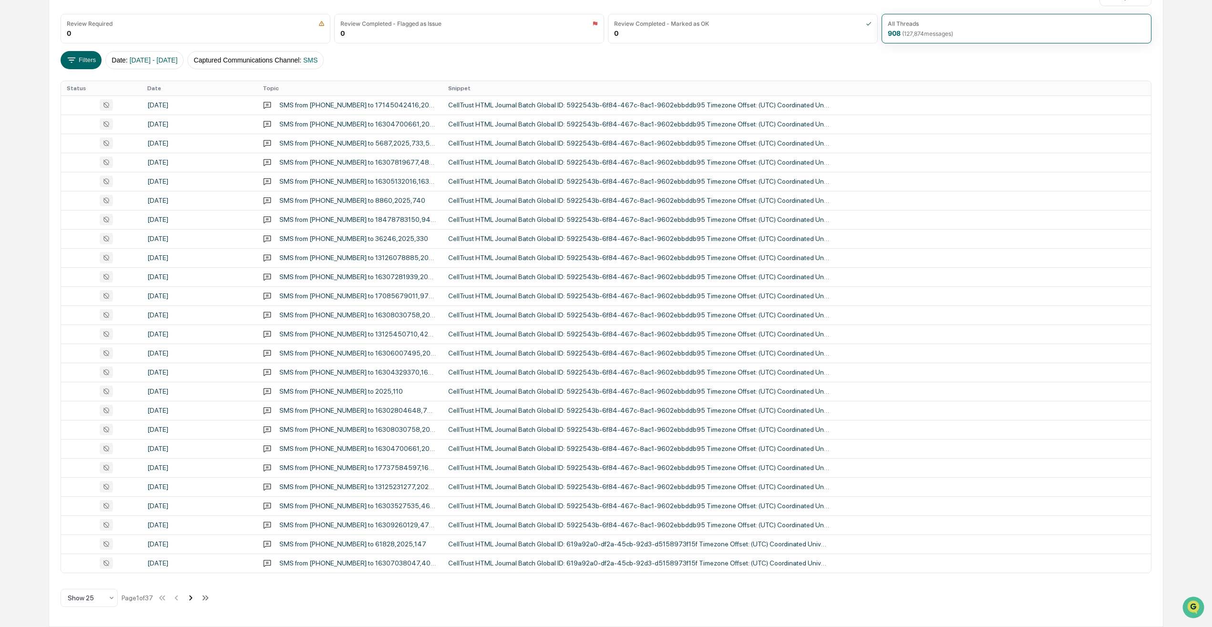
click at [190, 382] on icon at bounding box center [191, 597] width 10 height 10
click at [193, 382] on icon at bounding box center [191, 597] width 10 height 10
click at [159, 57] on span "[DATE] - [DATE]" at bounding box center [154, 60] width 48 height 8
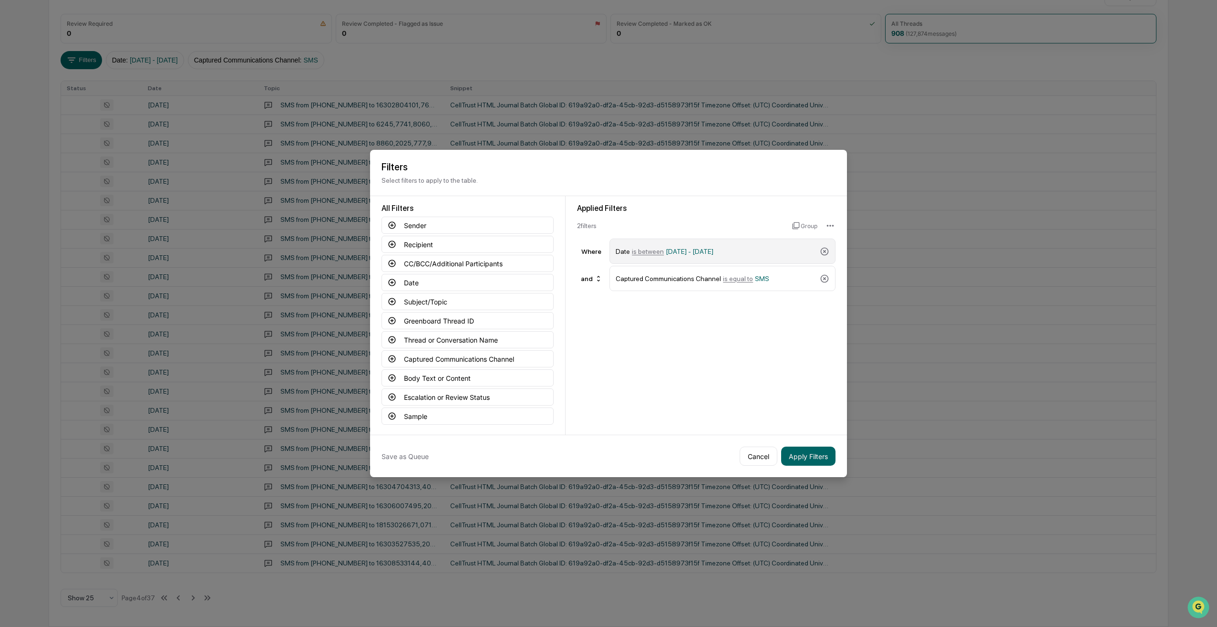
click at [444, 248] on span "[DATE] - [DATE]" at bounding box center [690, 252] width 48 height 8
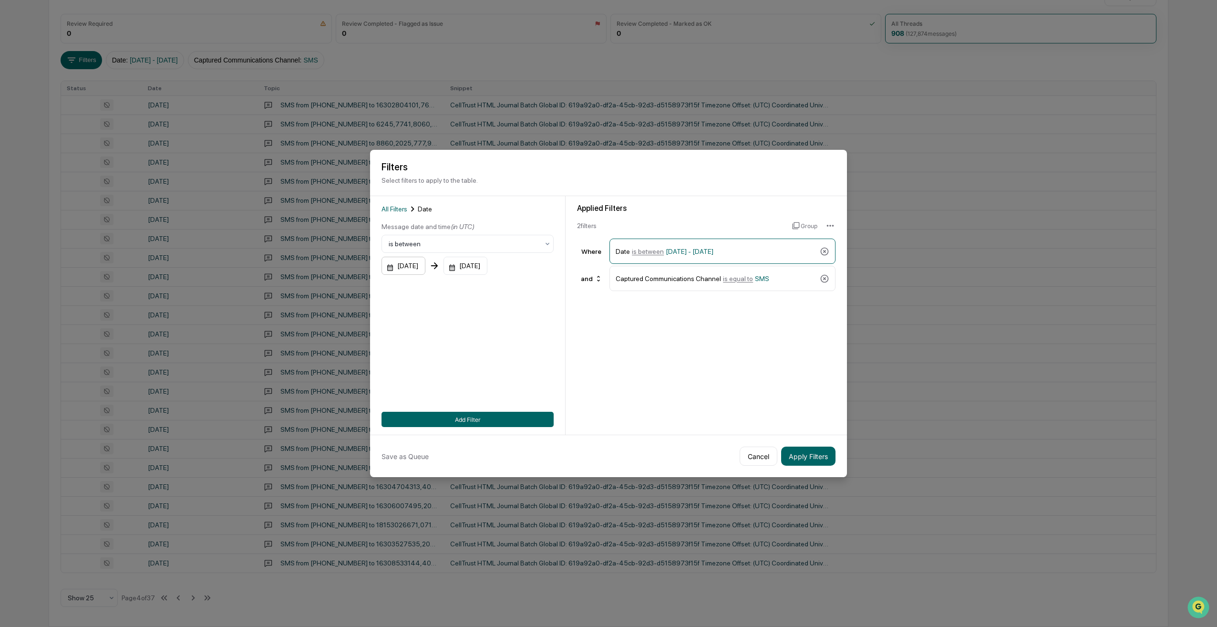
click at [393, 260] on div "[DATE]" at bounding box center [404, 266] width 44 height 18
click at [414, 382] on button "29" at bounding box center [417, 399] width 17 height 17
click at [444, 253] on div "Date is between [DATE] - [DATE]" at bounding box center [716, 251] width 200 height 17
click at [444, 250] on span "[DATE] - [DATE]" at bounding box center [690, 252] width 48 height 8
click at [444, 264] on div "[DATE]" at bounding box center [482, 266] width 44 height 18
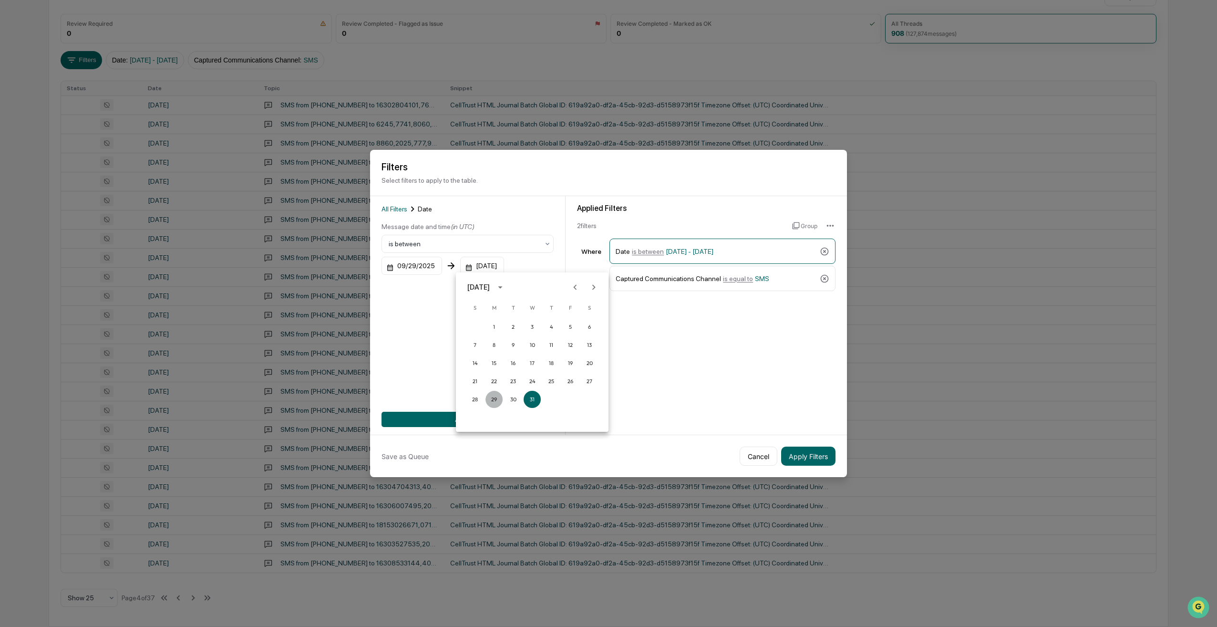
click at [444, 382] on button "29" at bounding box center [494, 399] width 17 height 17
click at [444, 382] on button "Add Filter" at bounding box center [468, 419] width 172 height 15
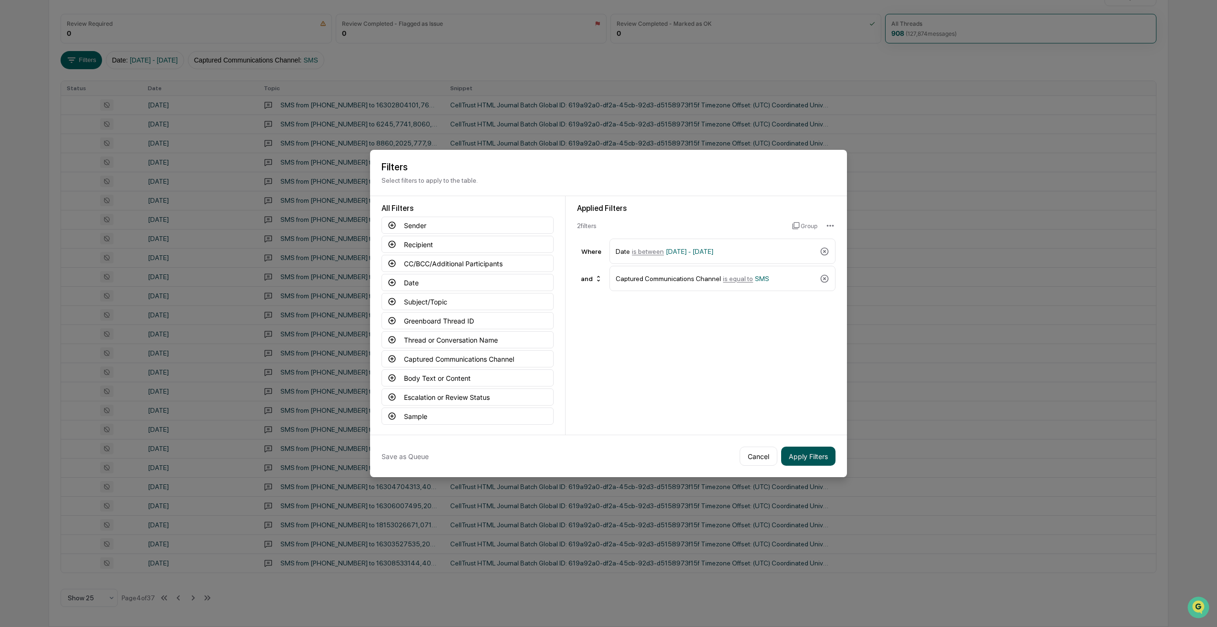
click at [444, 382] on button "Apply Filters" at bounding box center [808, 455] width 54 height 19
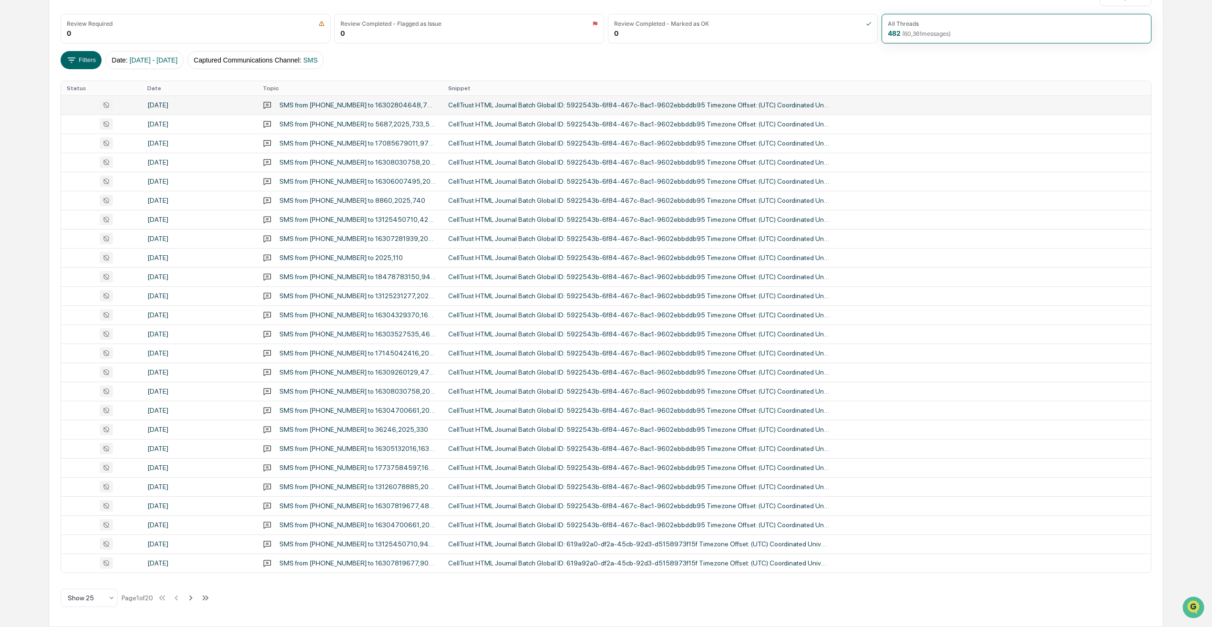
click at [182, 106] on div "[DATE]" at bounding box center [199, 105] width 104 height 8
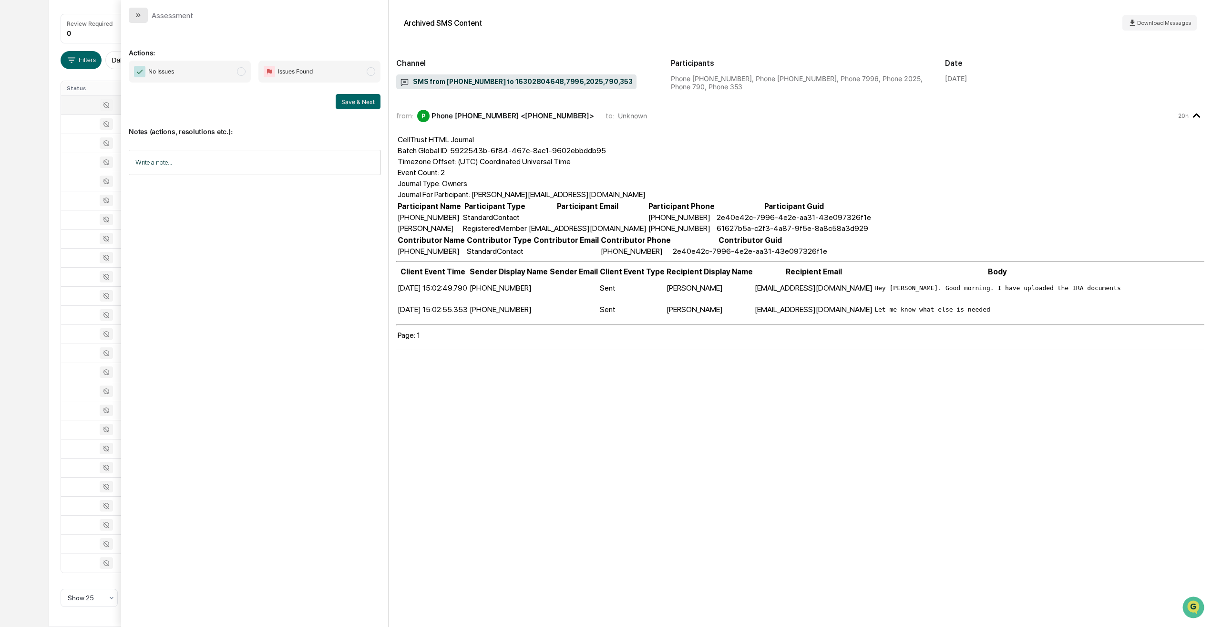
click at [139, 14] on icon "modal" at bounding box center [138, 15] width 8 height 8
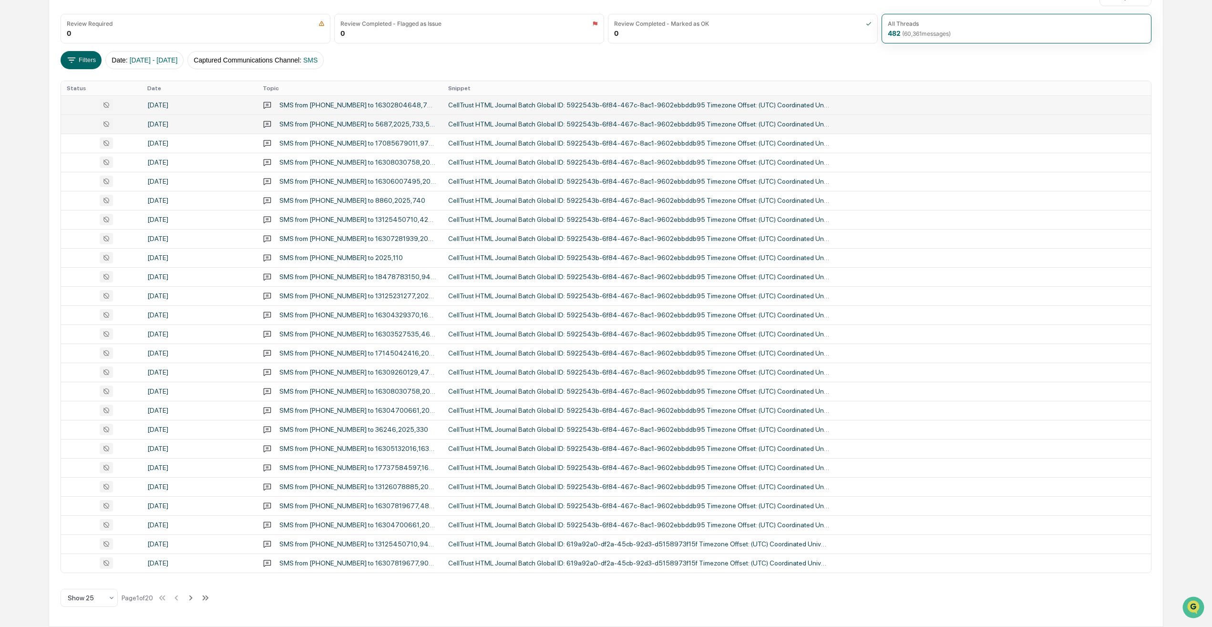
click at [176, 127] on div "[DATE]" at bounding box center [199, 124] width 104 height 8
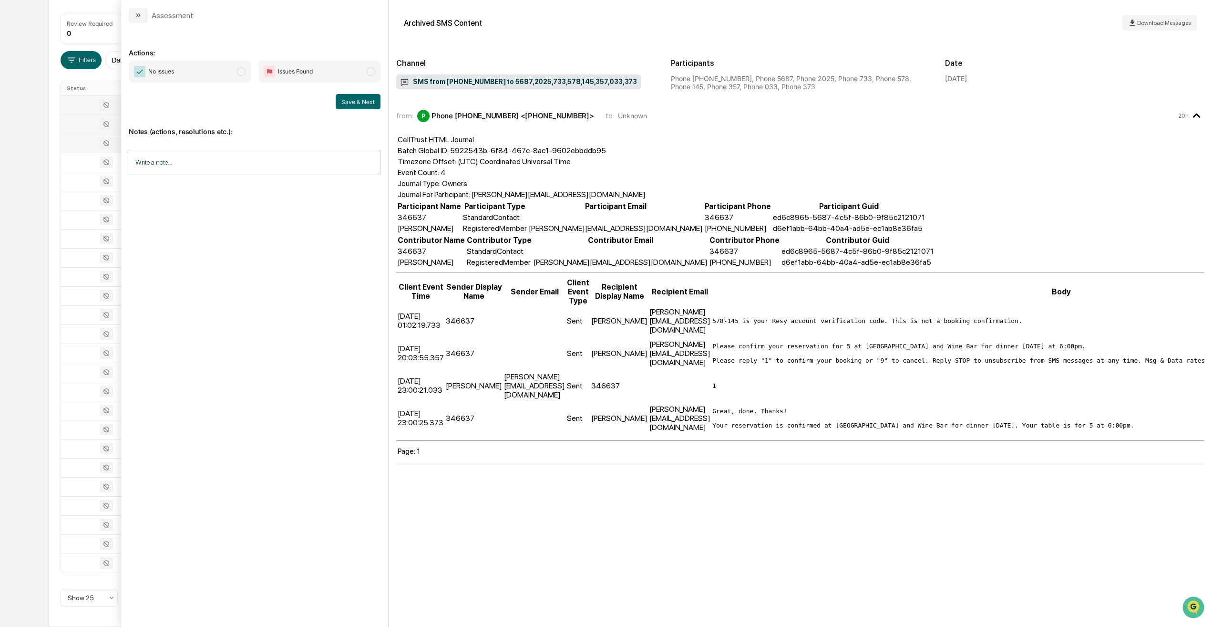
click at [72, 147] on div at bounding box center [101, 142] width 69 height 11
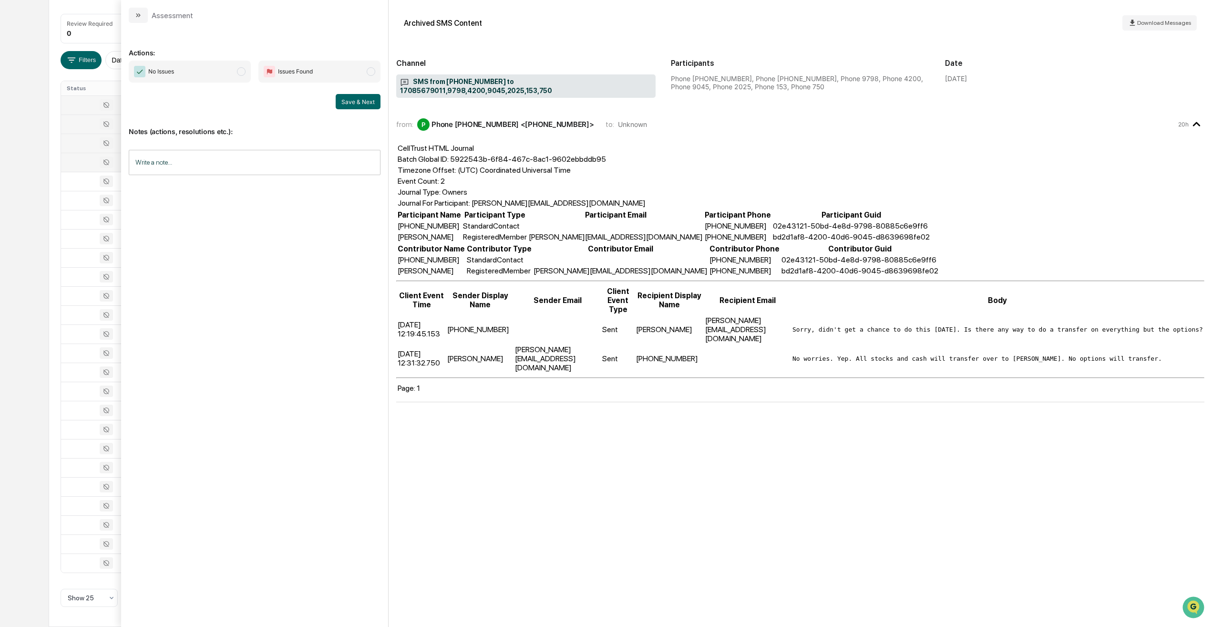
click at [73, 168] on td at bounding box center [101, 162] width 81 height 19
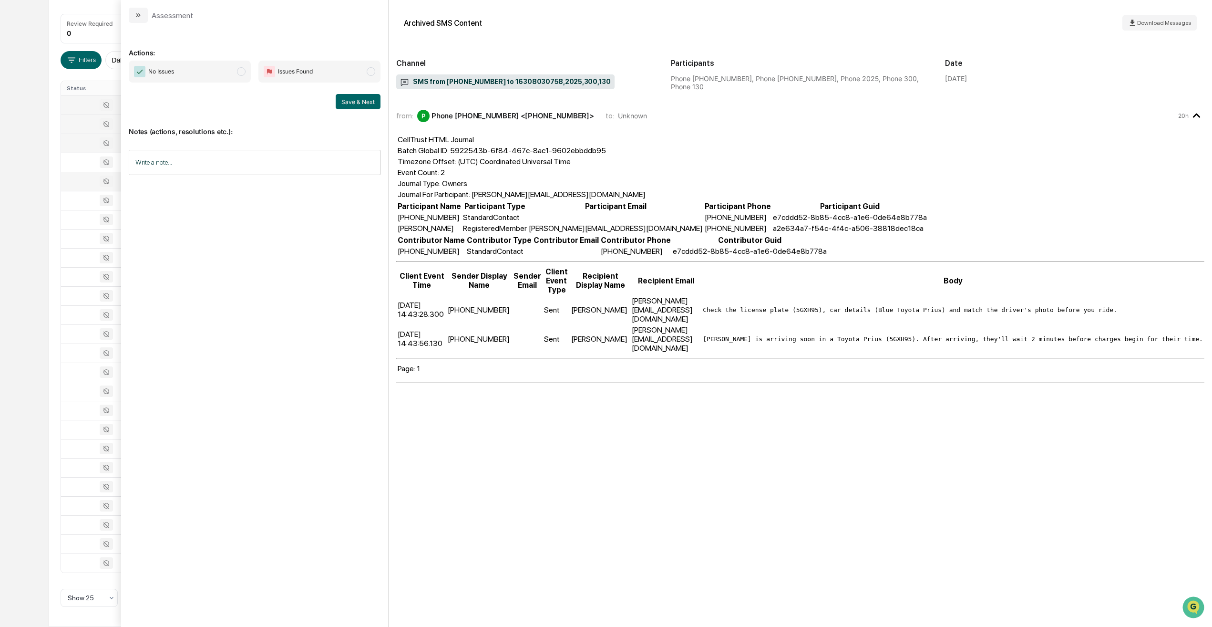
click at [76, 182] on div at bounding box center [101, 181] width 69 height 11
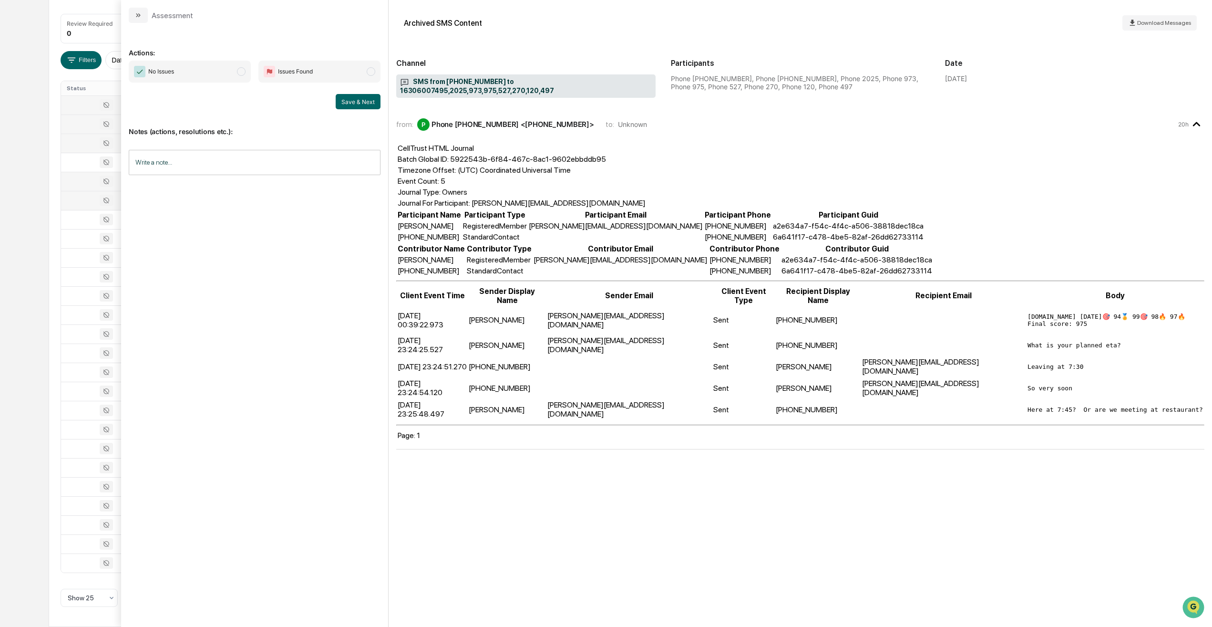
click at [82, 205] on div at bounding box center [101, 200] width 69 height 11
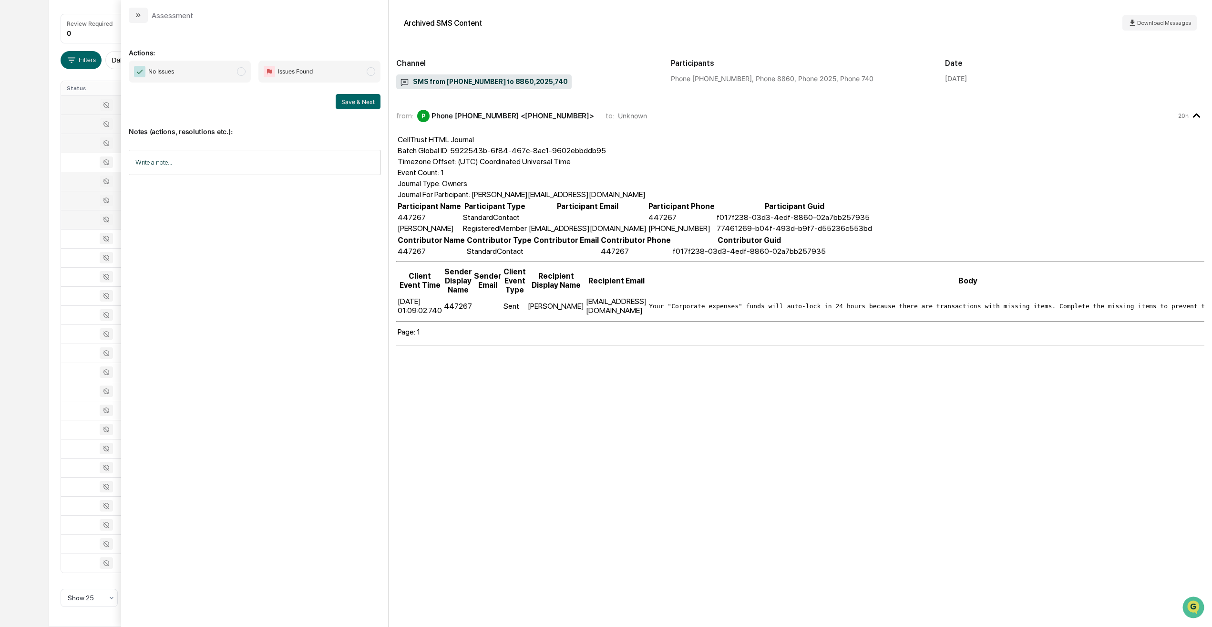
click at [84, 219] on div at bounding box center [101, 219] width 69 height 11
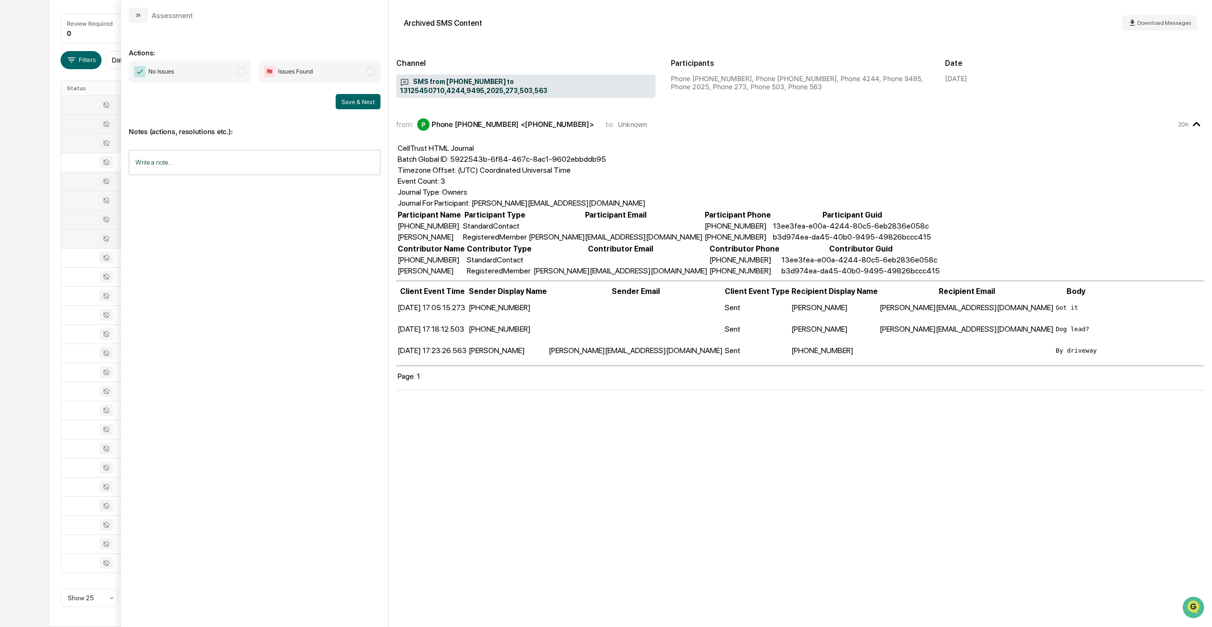
click at [91, 243] on div at bounding box center [101, 238] width 69 height 11
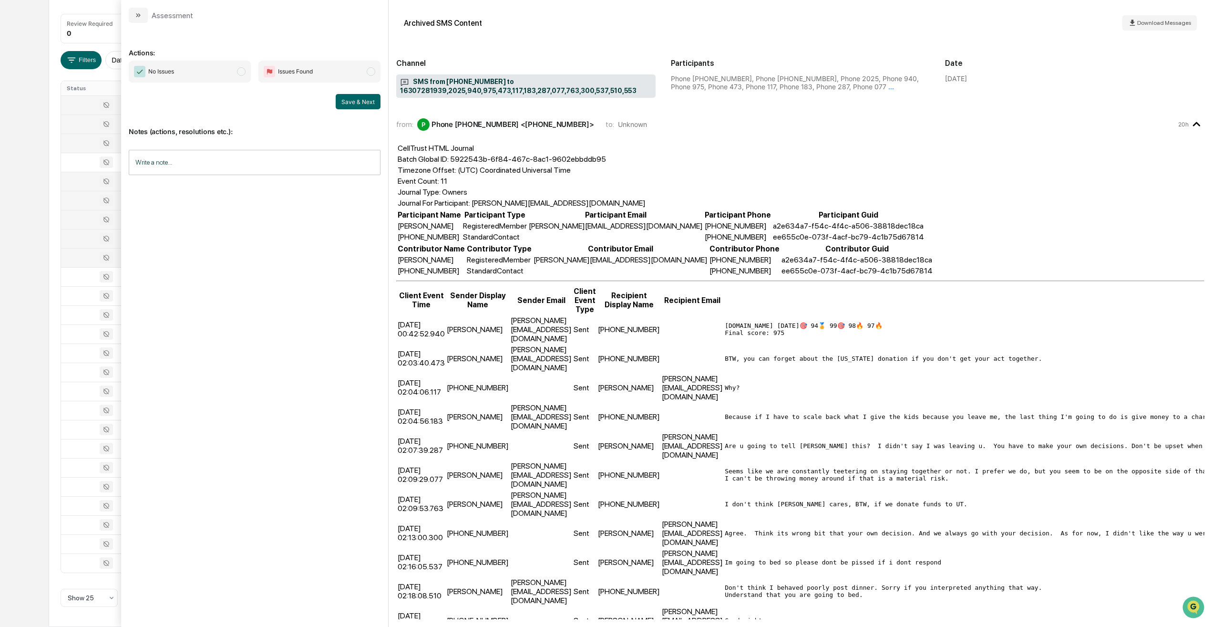
click at [72, 258] on div at bounding box center [101, 257] width 69 height 11
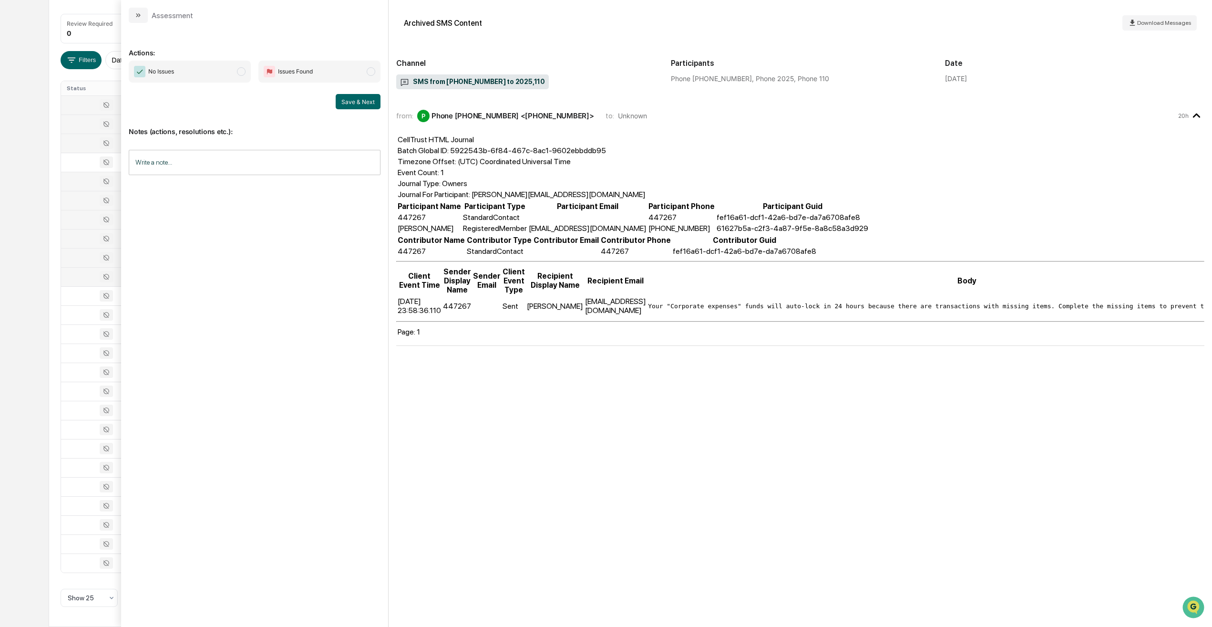
click at [71, 275] on div at bounding box center [101, 276] width 69 height 11
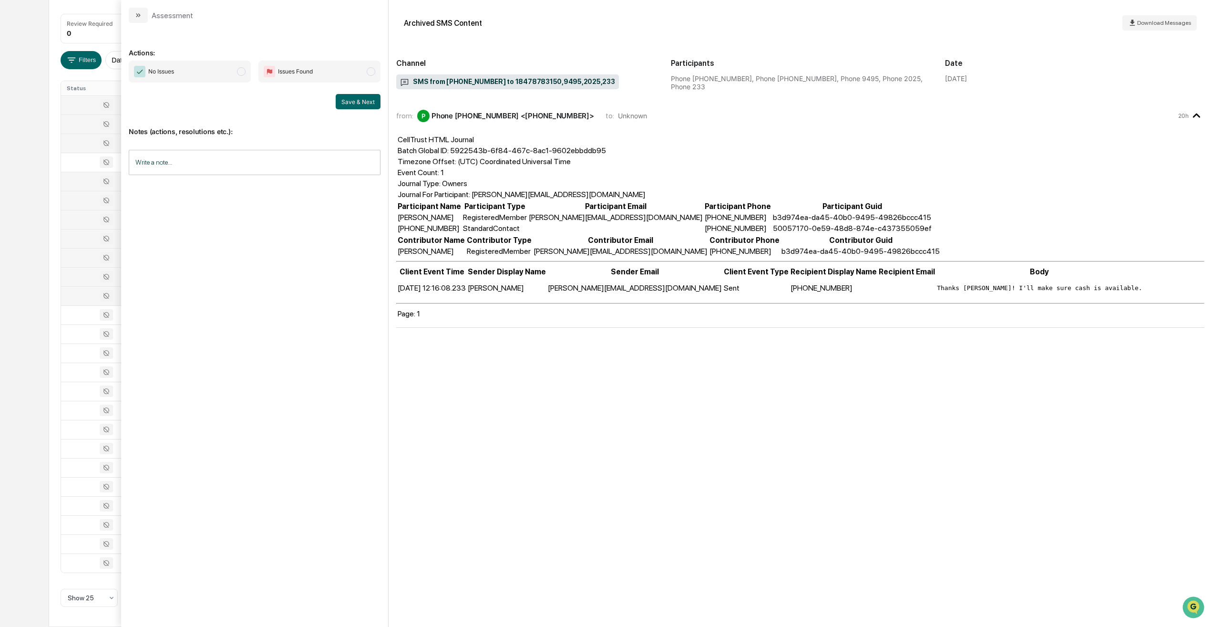
click at [76, 300] on div at bounding box center [101, 295] width 69 height 11
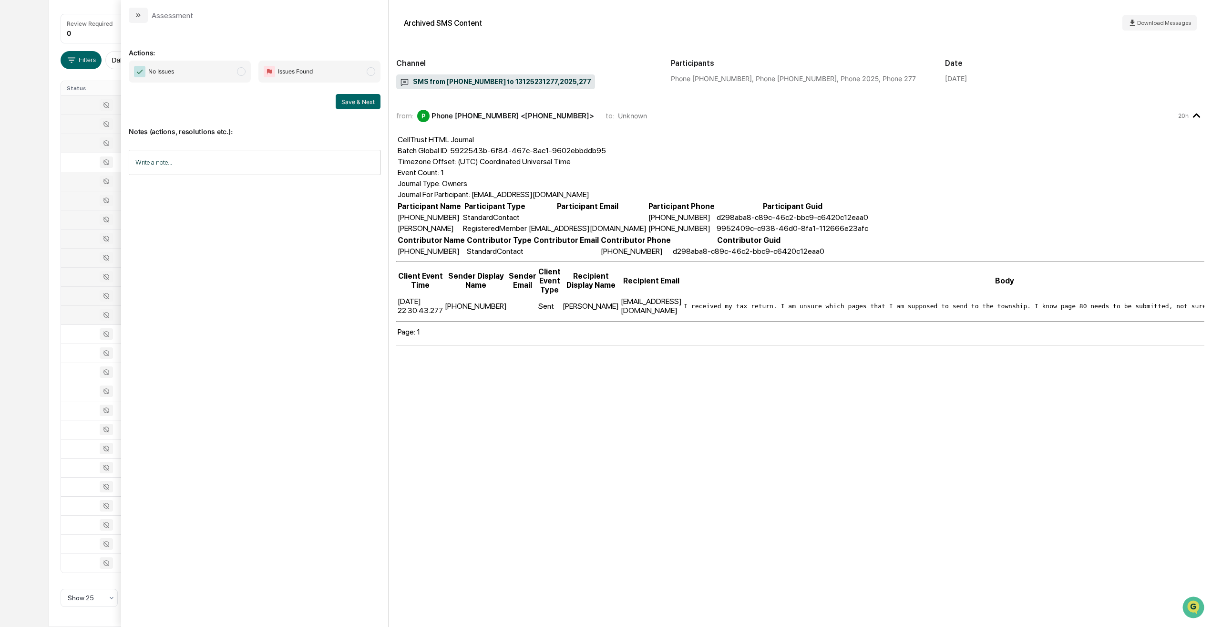
click at [79, 319] on div at bounding box center [101, 314] width 69 height 11
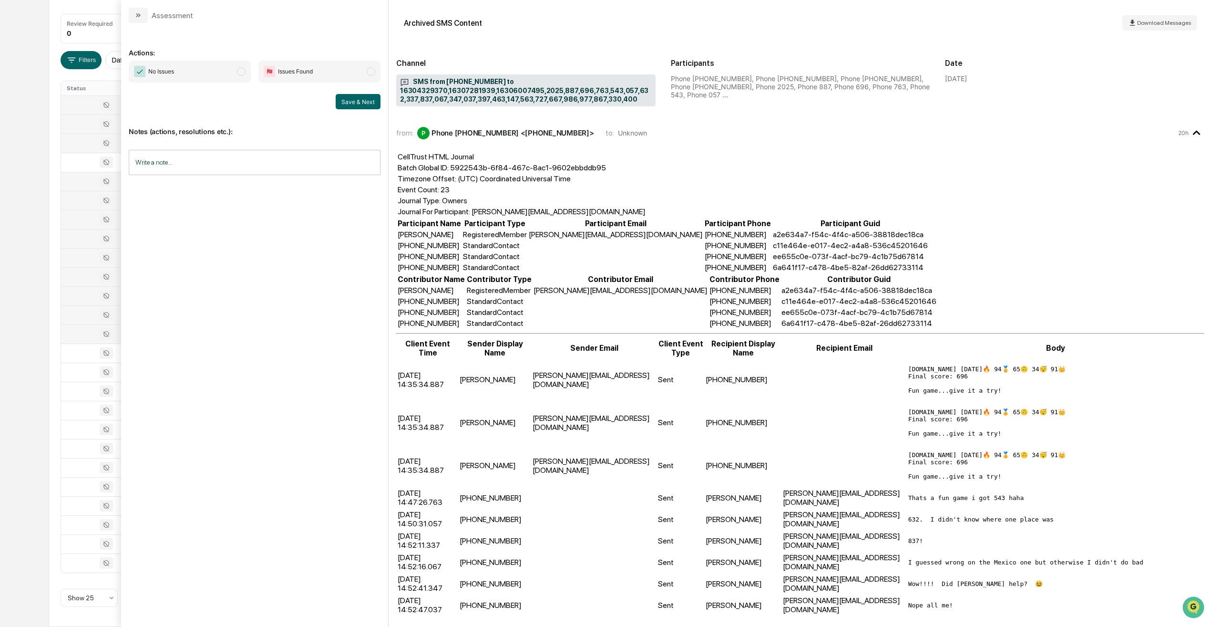
click at [77, 338] on div at bounding box center [101, 333] width 69 height 11
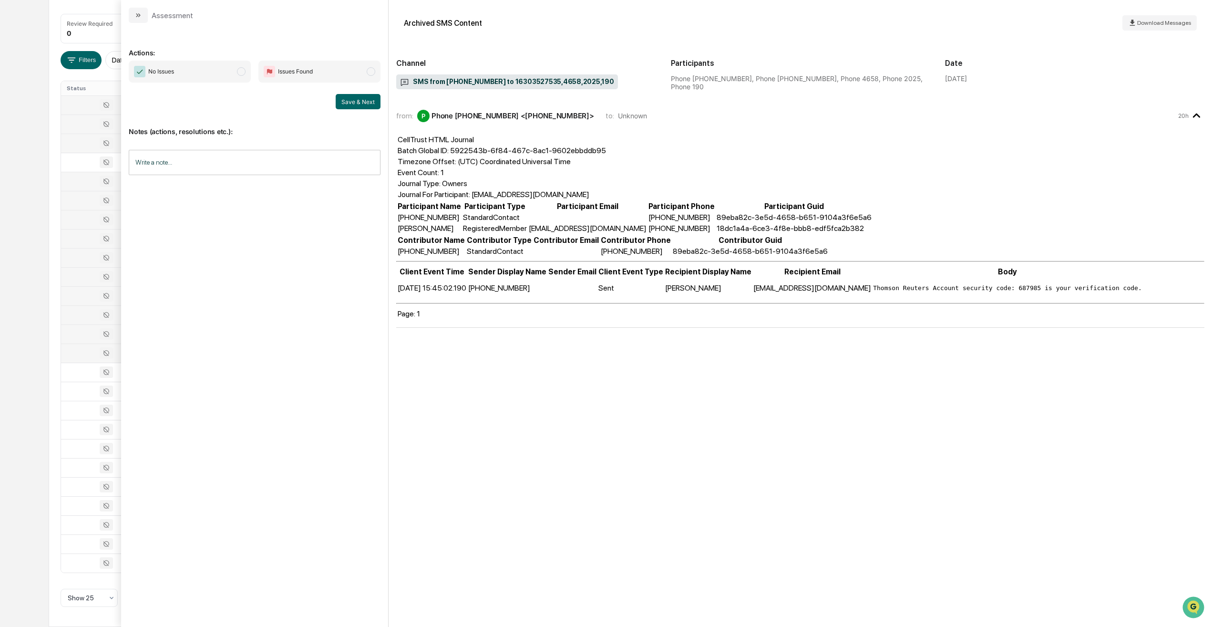
click at [74, 358] on div at bounding box center [101, 352] width 69 height 11
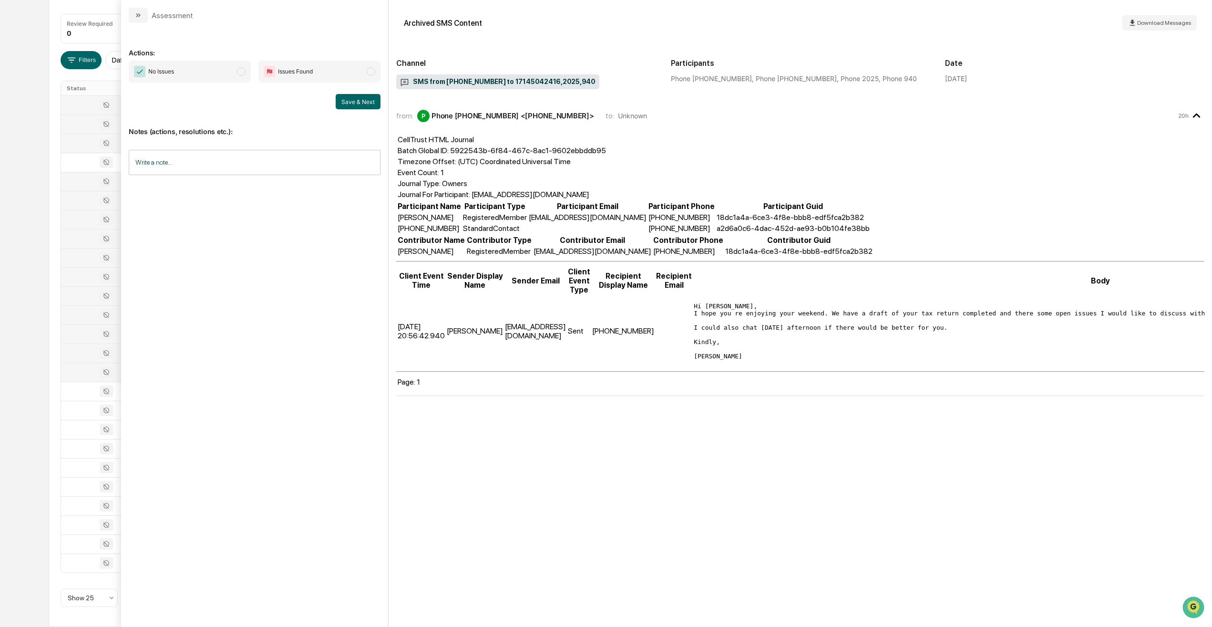
click at [78, 379] on td at bounding box center [101, 371] width 81 height 19
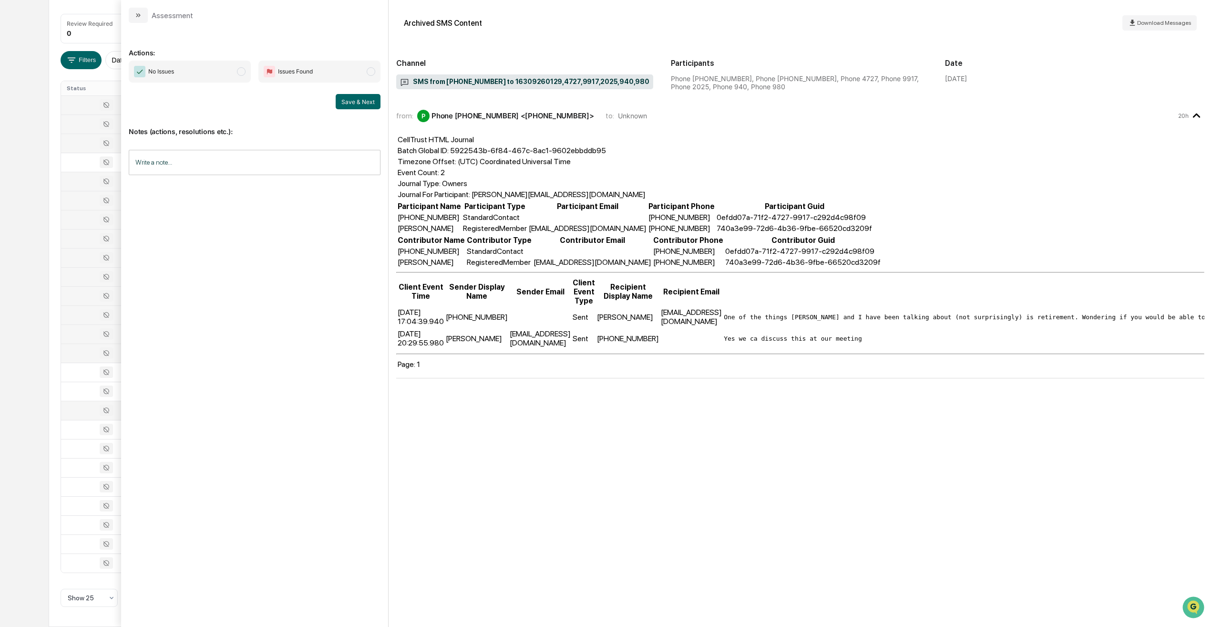
click at [81, 382] on td at bounding box center [101, 410] width 81 height 19
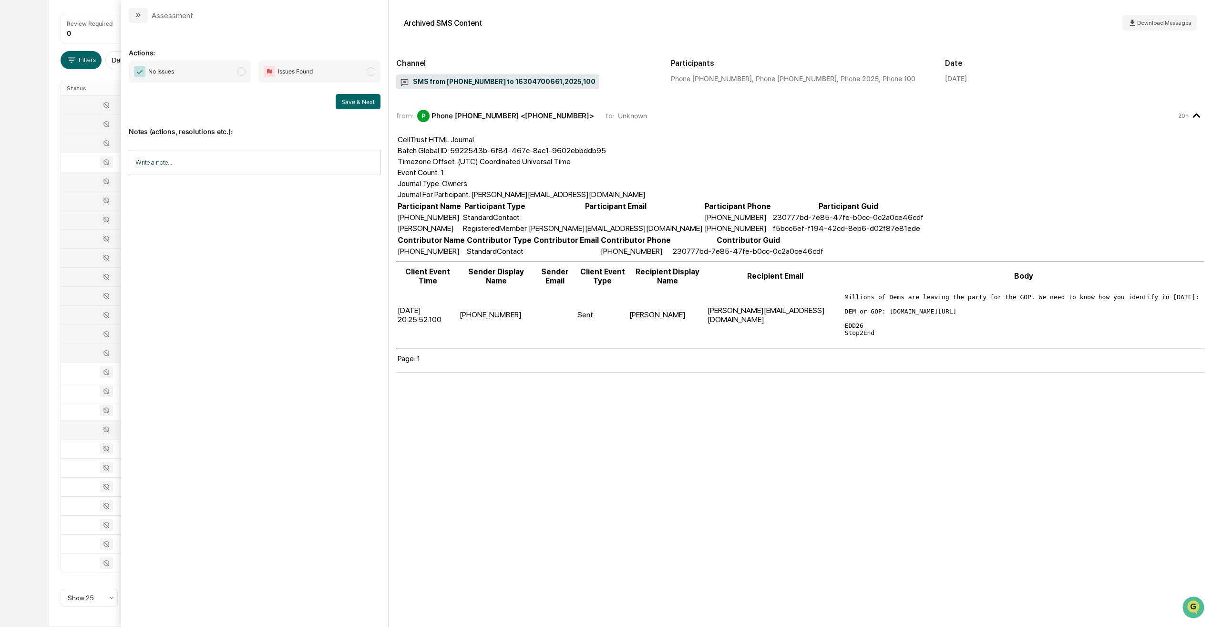
click at [86, 382] on td at bounding box center [101, 429] width 81 height 19
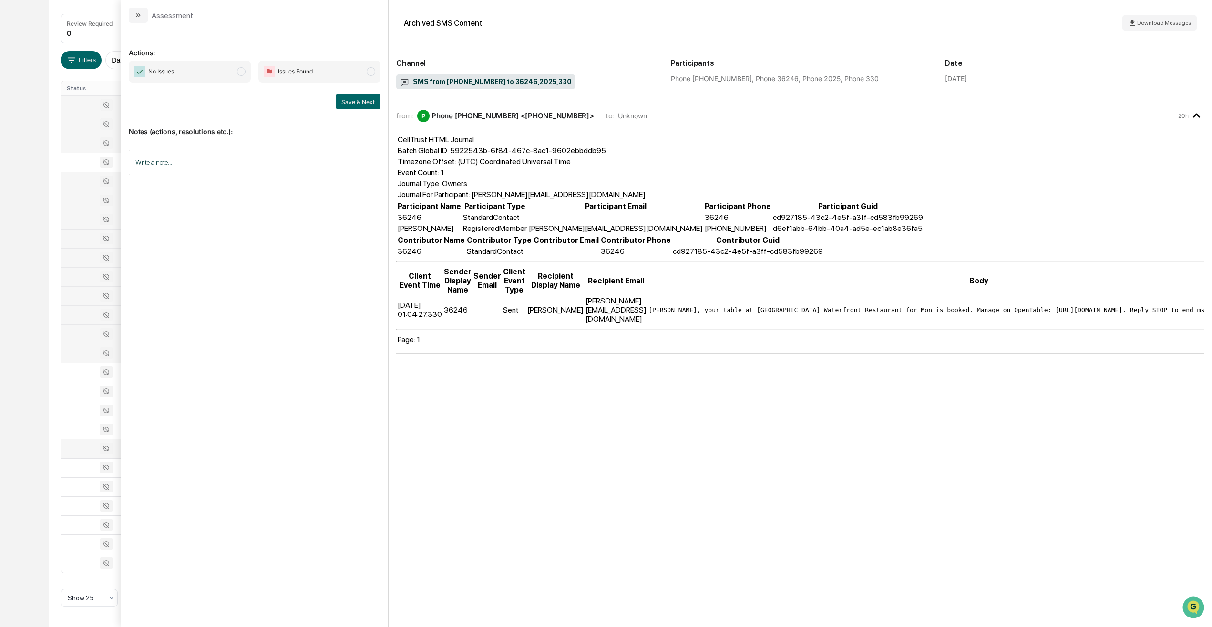
click at [84, 382] on div at bounding box center [101, 448] width 69 height 11
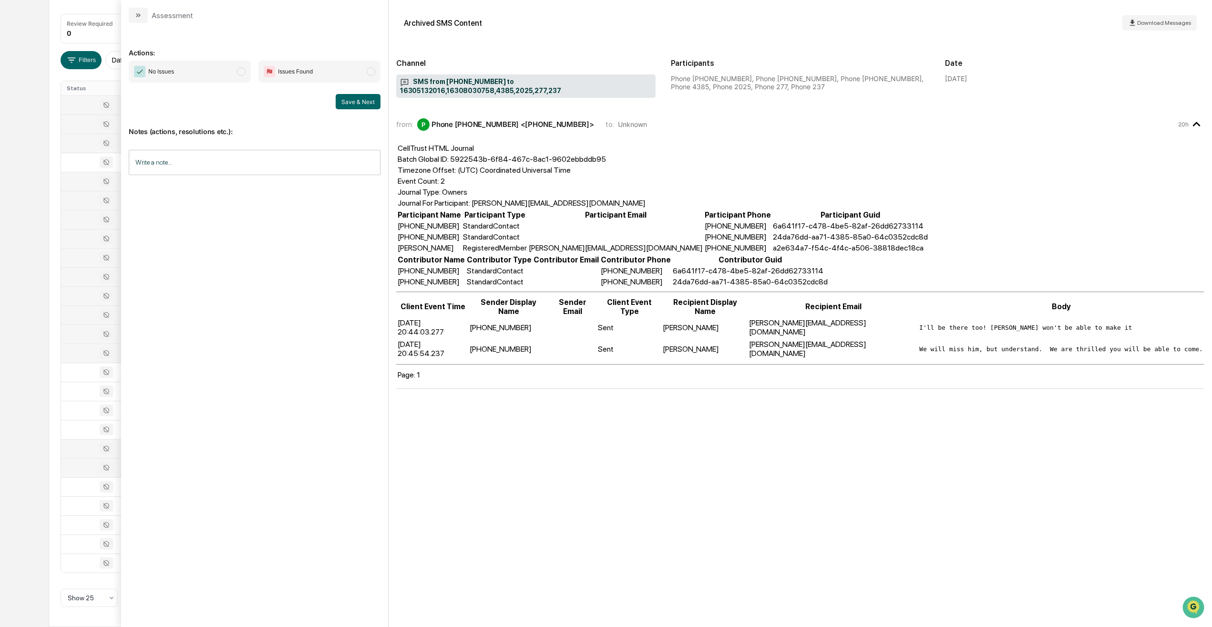
click at [74, 382] on td at bounding box center [101, 467] width 81 height 19
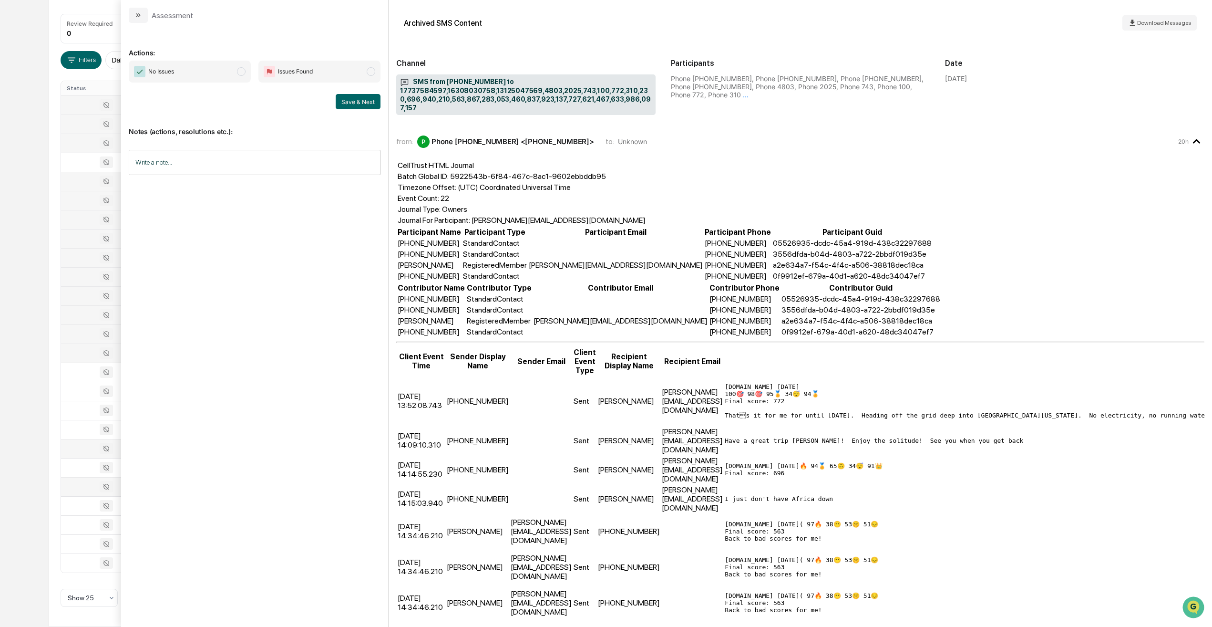
click at [76, 382] on div at bounding box center [101, 486] width 69 height 11
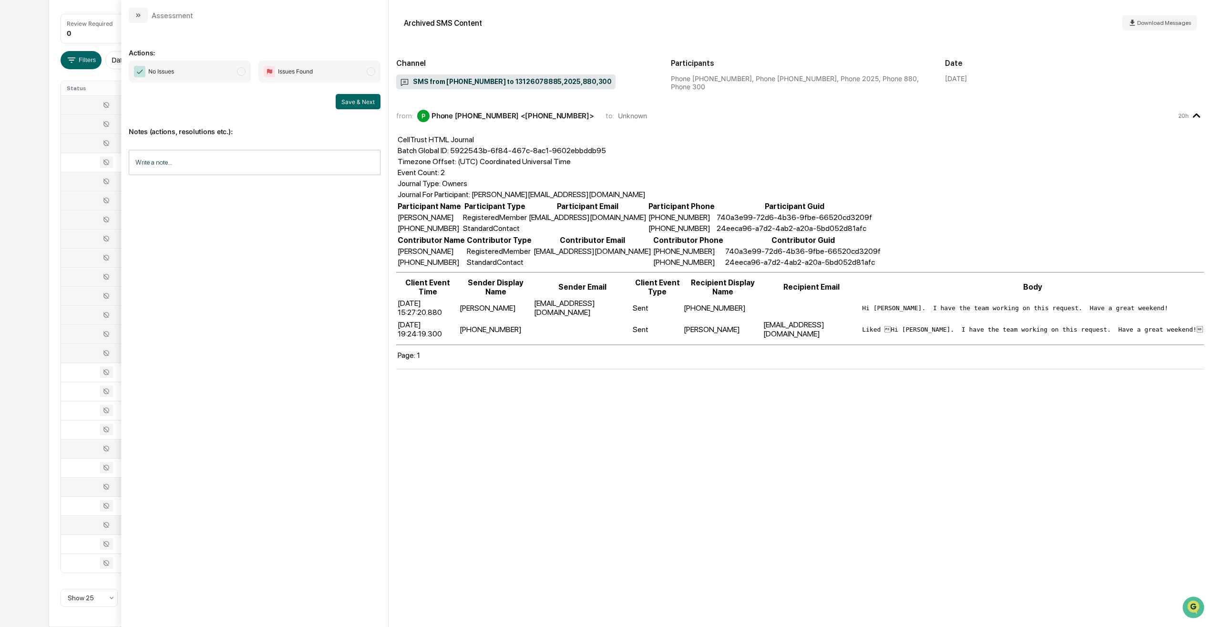
click at [75, 382] on td at bounding box center [101, 524] width 81 height 19
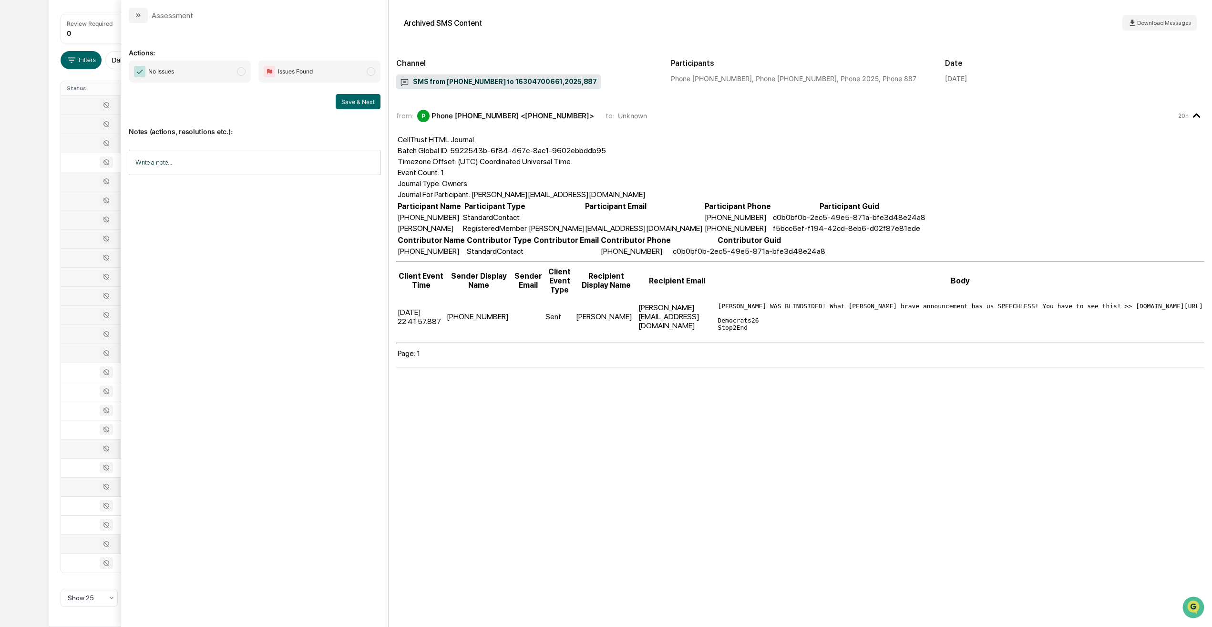
click at [83, 382] on td at bounding box center [101, 543] width 81 height 19
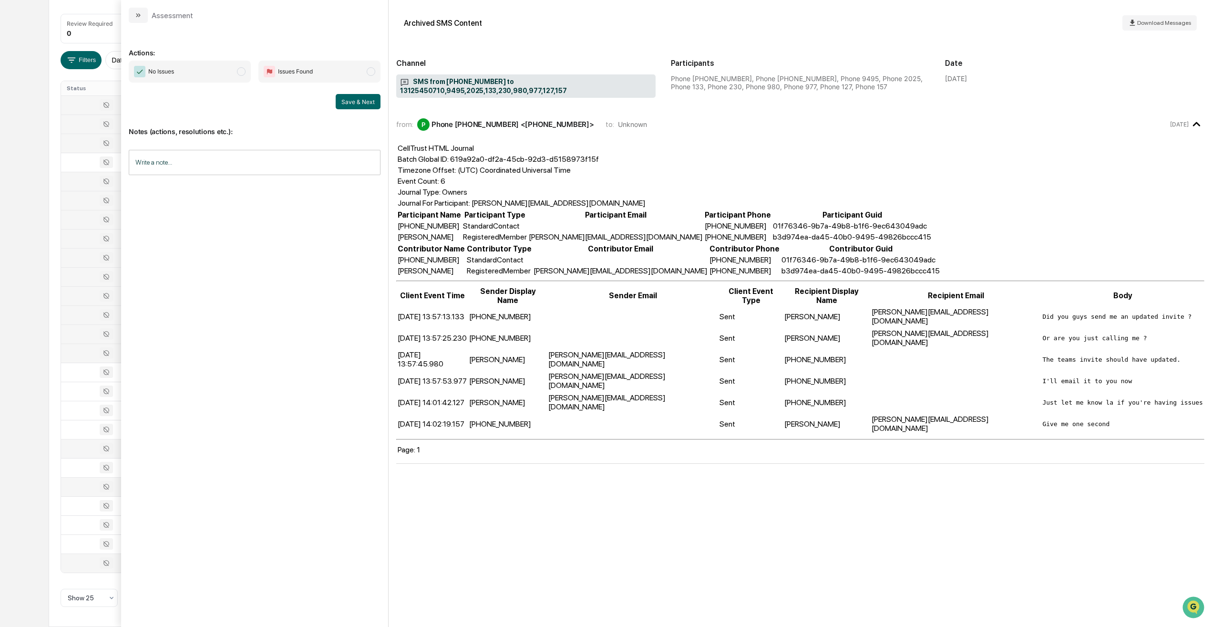
click at [81, 382] on div at bounding box center [101, 562] width 69 height 11
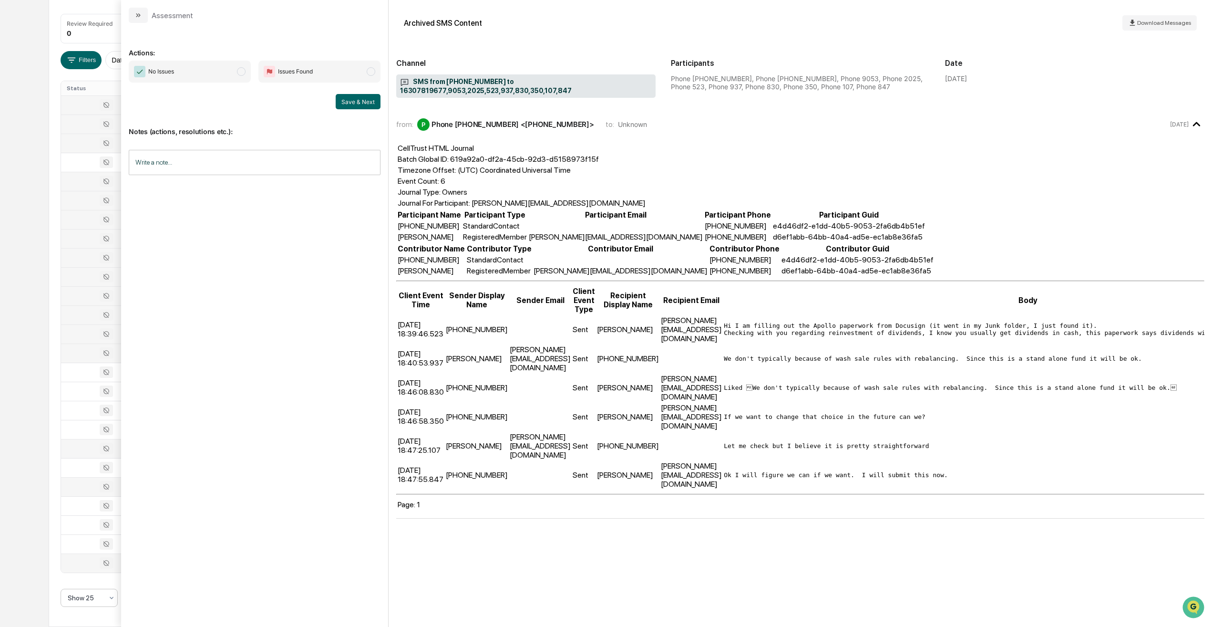
click at [96, 382] on div at bounding box center [85, 598] width 35 height 10
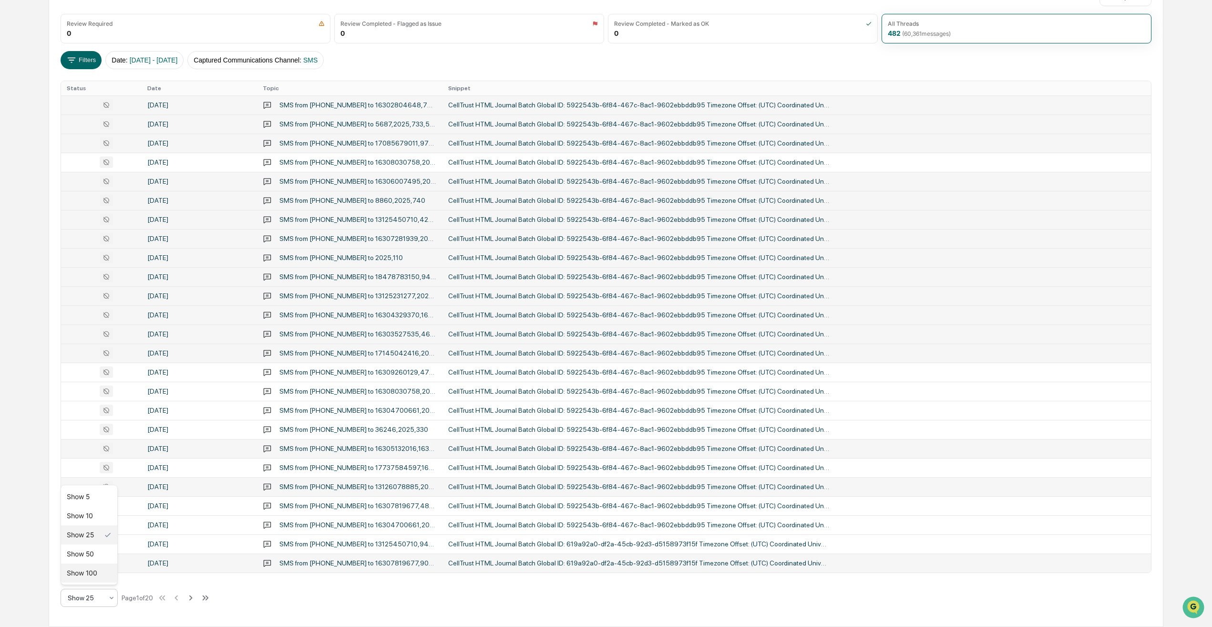
click at [92, 382] on div "Show 100" at bounding box center [89, 572] width 56 height 19
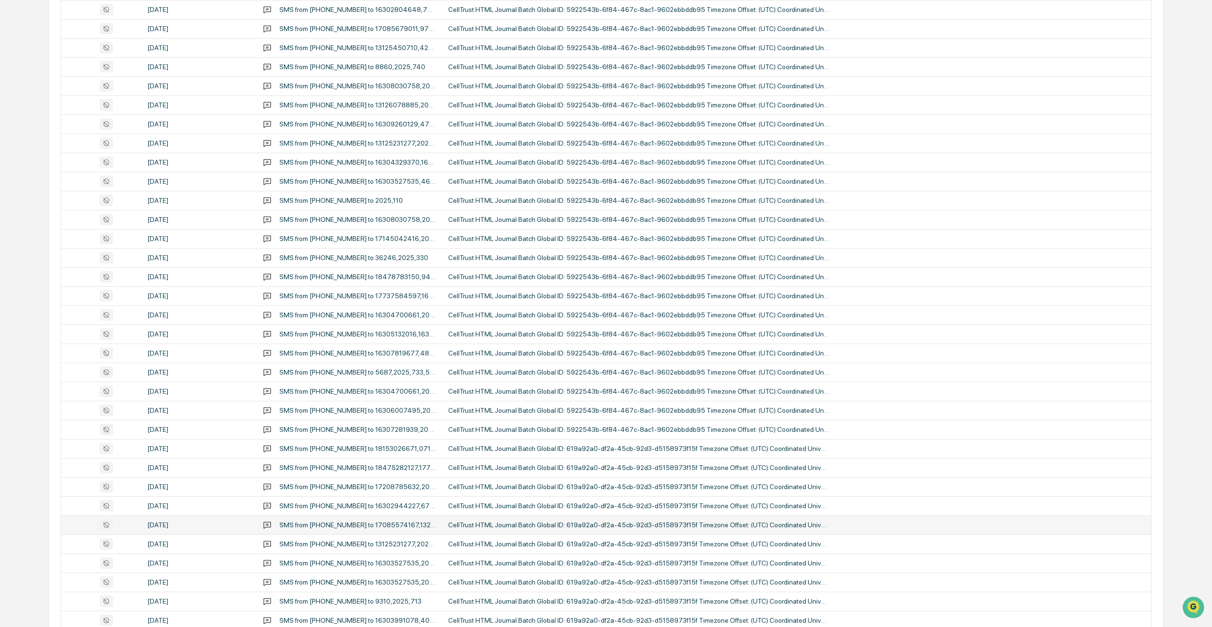
scroll to position [267, 0]
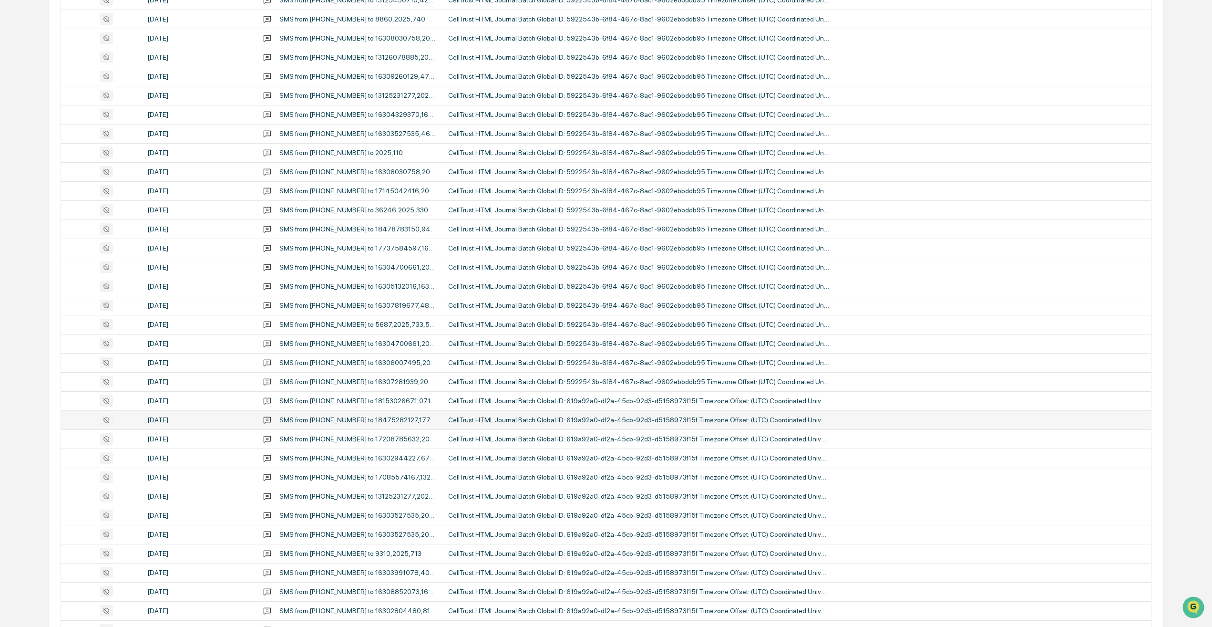
click at [77, 382] on div at bounding box center [101, 419] width 69 height 11
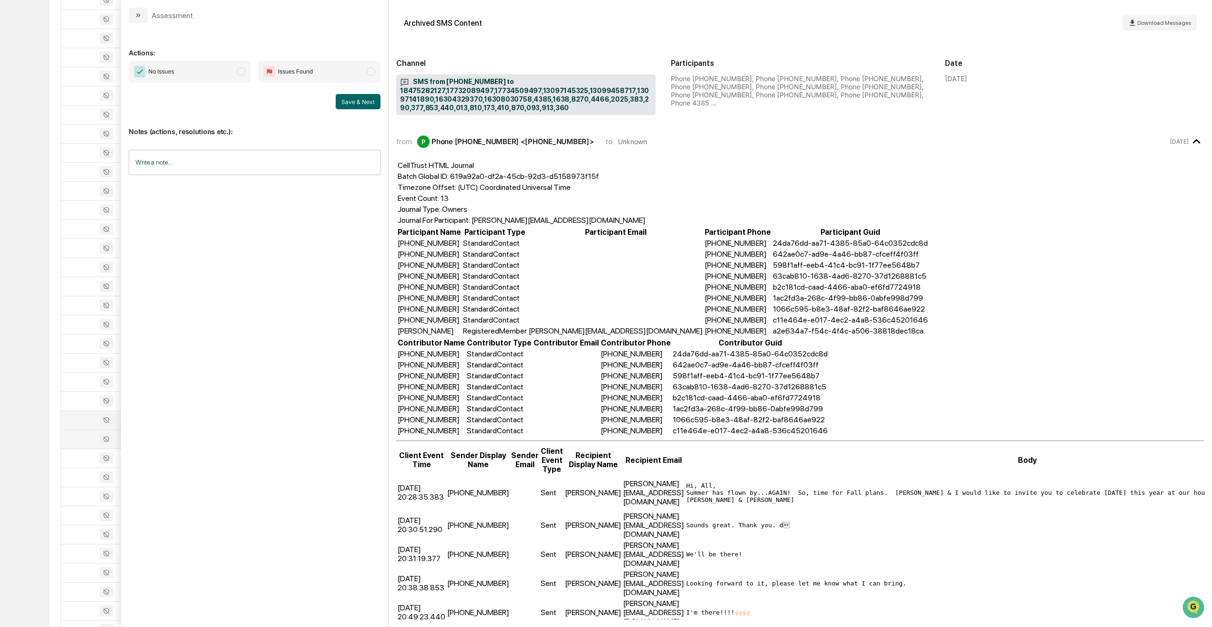
click at [81, 382] on div at bounding box center [101, 438] width 69 height 11
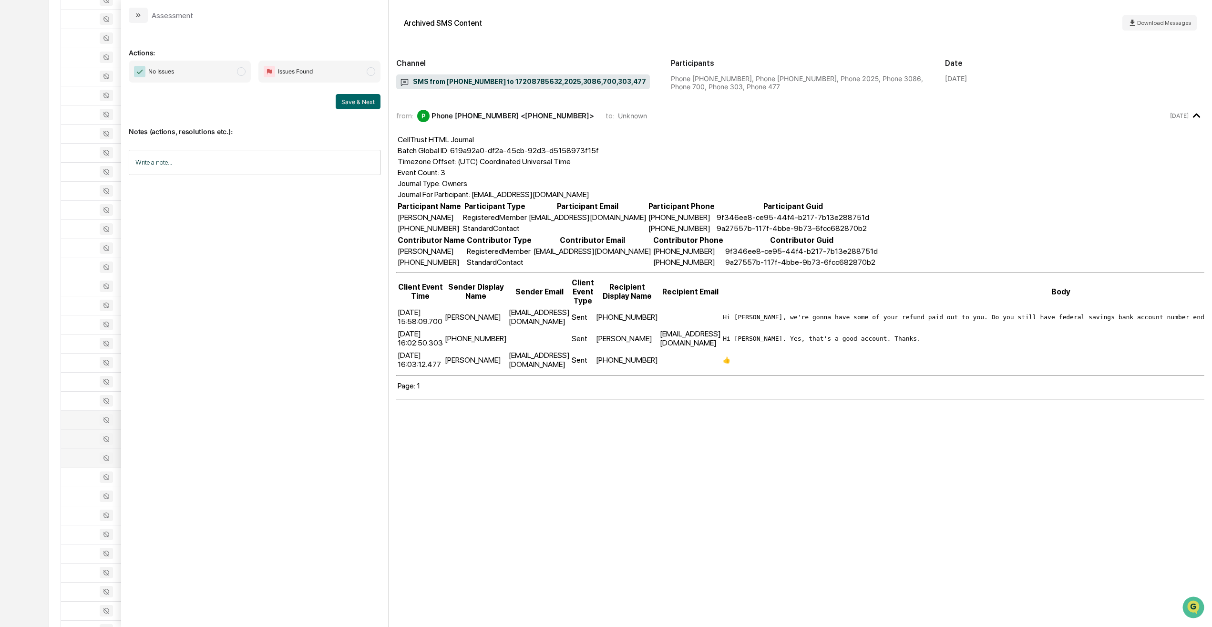
click at [79, 382] on td at bounding box center [101, 457] width 81 height 19
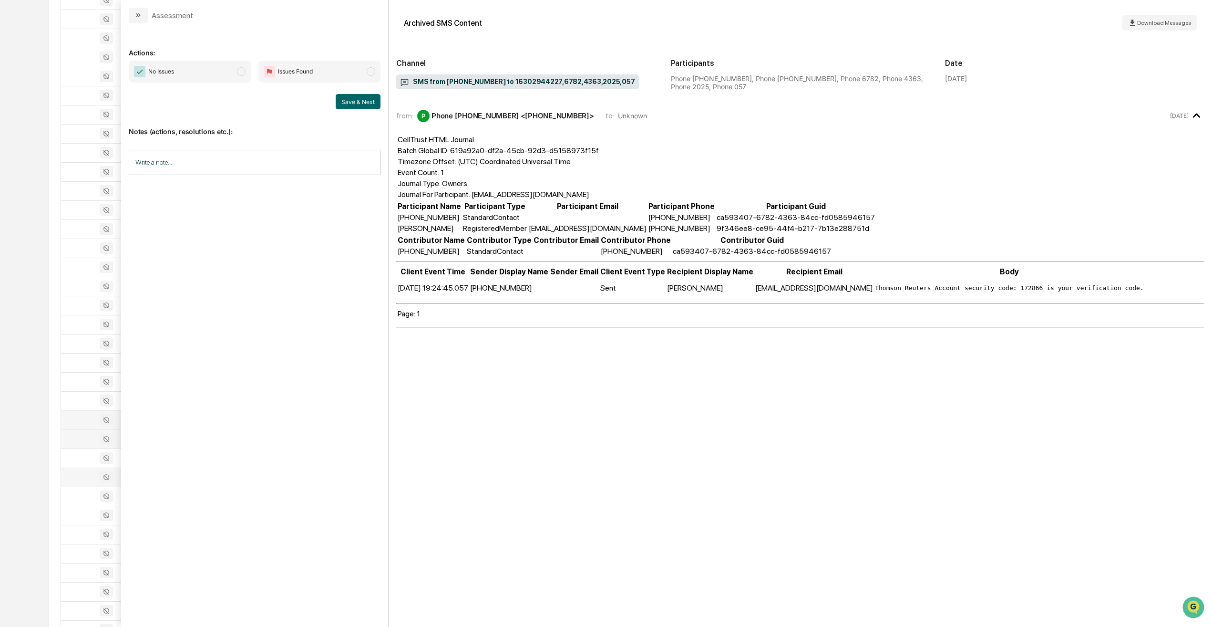
click at [80, 382] on td at bounding box center [101, 476] width 81 height 19
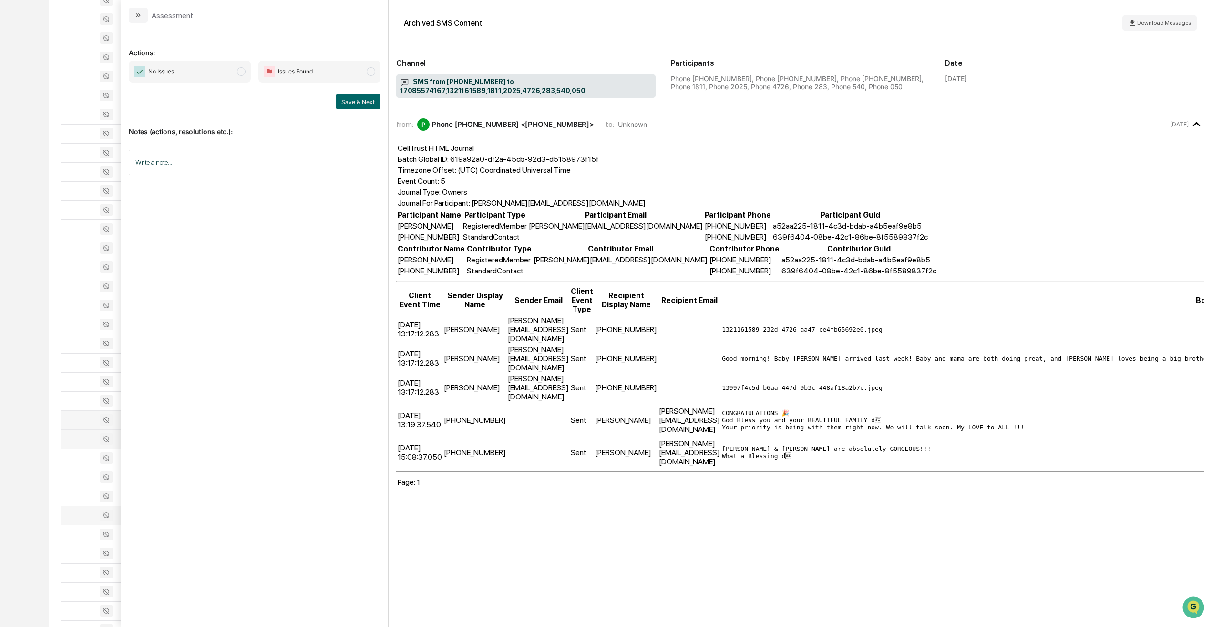
click at [76, 382] on td at bounding box center [101, 515] width 81 height 19
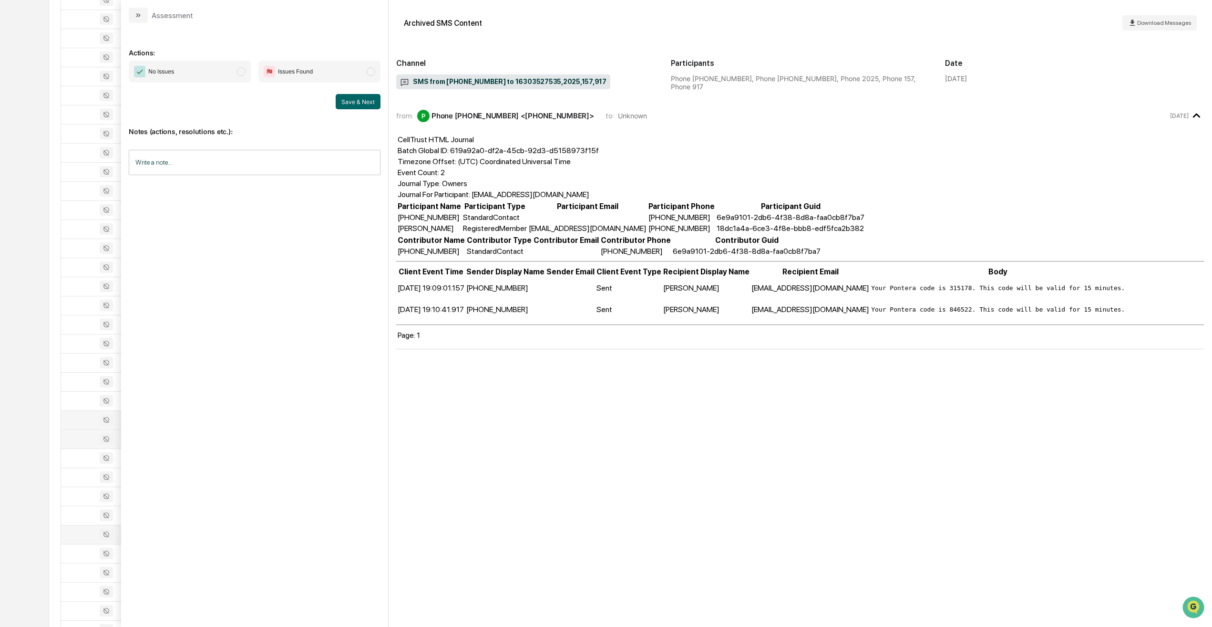
click at [83, 382] on div at bounding box center [101, 533] width 69 height 11
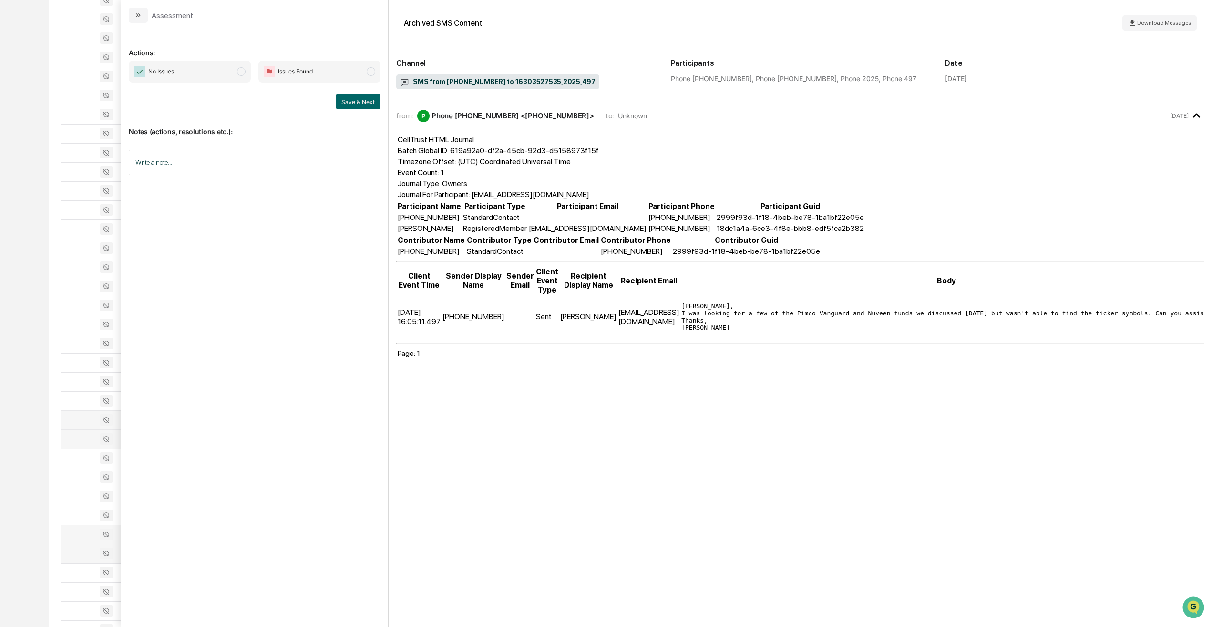
click at [78, 382] on div at bounding box center [101, 553] width 69 height 11
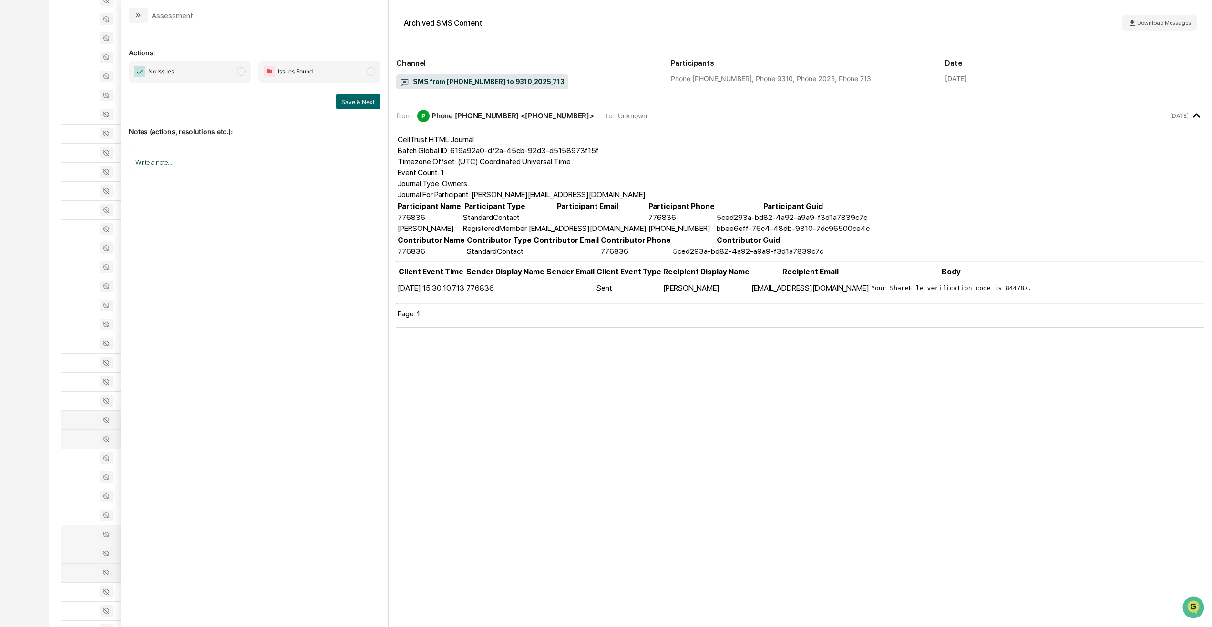
click at [82, 382] on div at bounding box center [101, 572] width 69 height 11
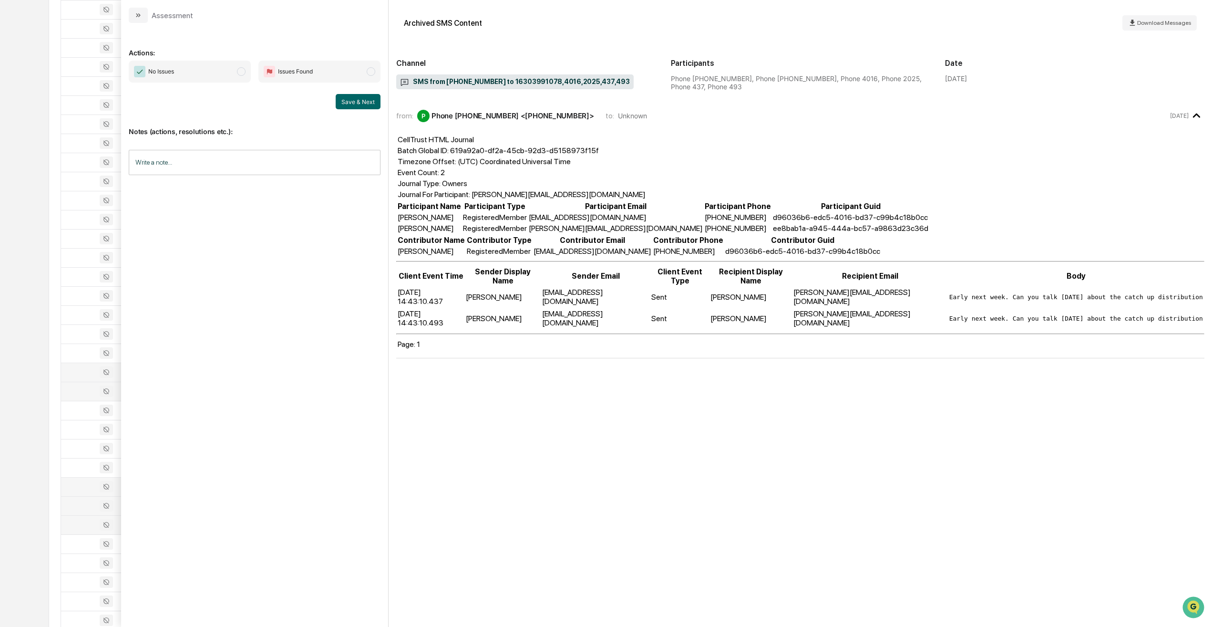
scroll to position [362, 0]
click at [82, 382] on div at bounding box center [101, 438] width 69 height 11
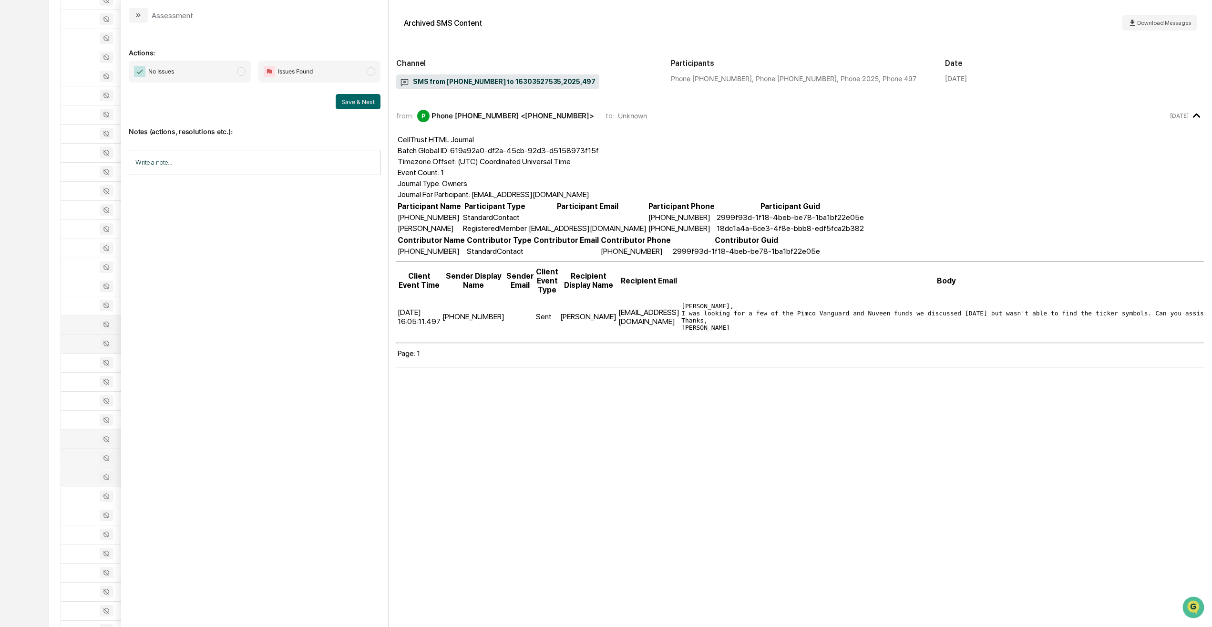
click at [81, 382] on td at bounding box center [101, 457] width 81 height 19
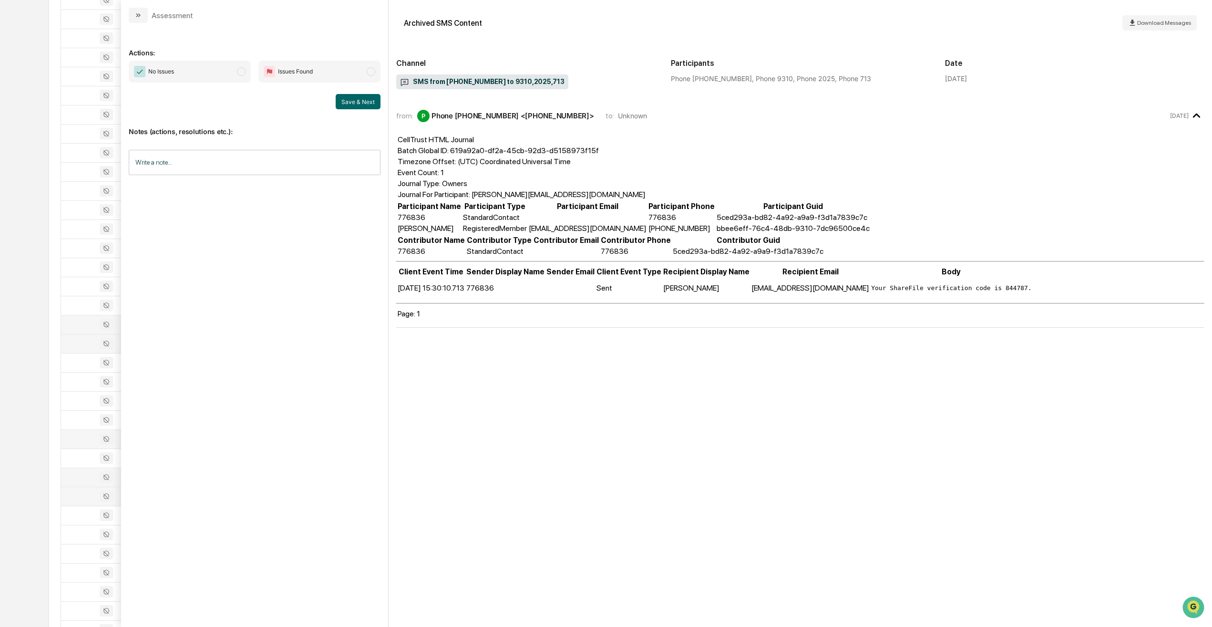
click at [76, 382] on td at bounding box center [101, 495] width 81 height 19
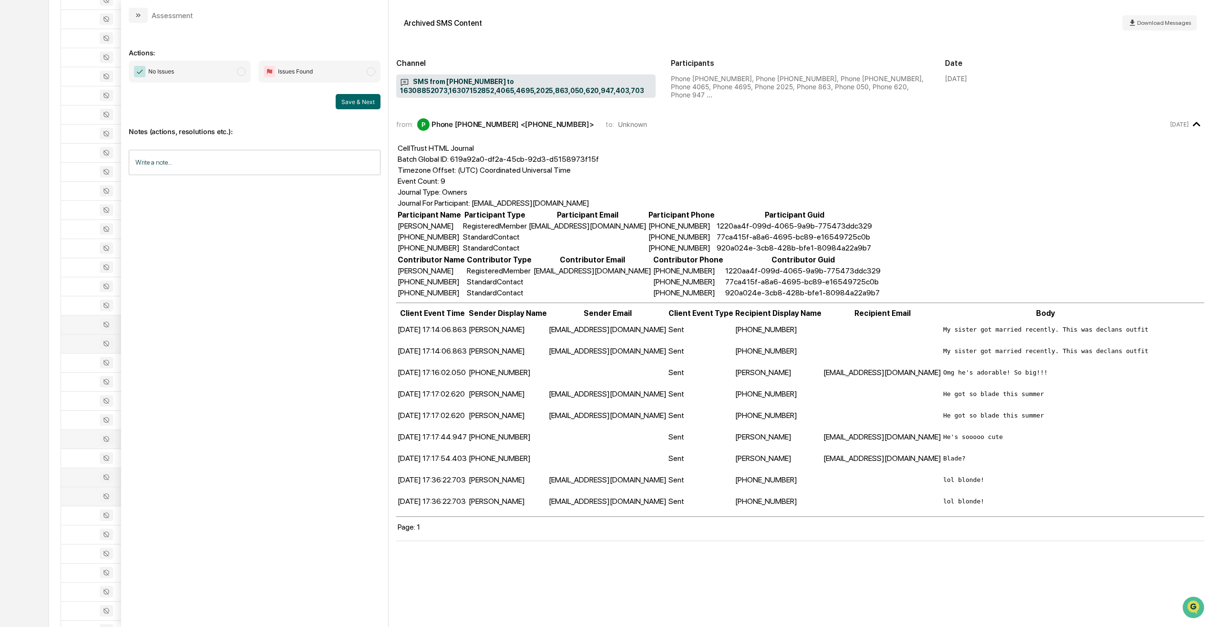
click at [72, 382] on td at bounding box center [101, 495] width 81 height 19
click at [75, 382] on div at bounding box center [101, 514] width 69 height 11
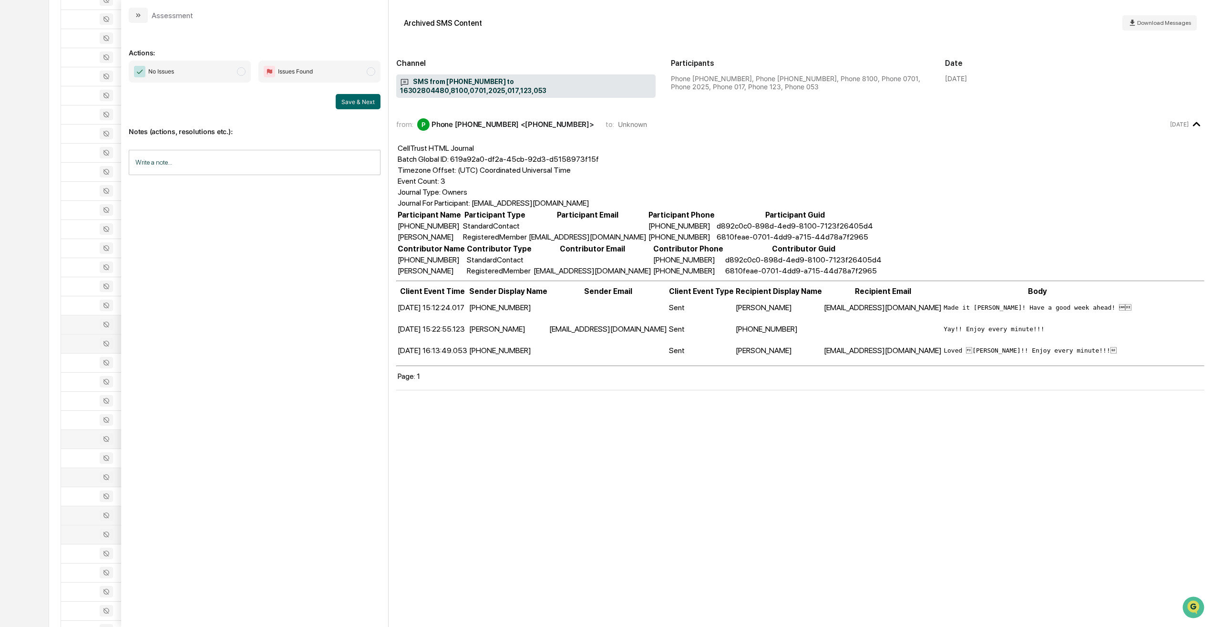
click at [77, 382] on div at bounding box center [101, 533] width 69 height 11
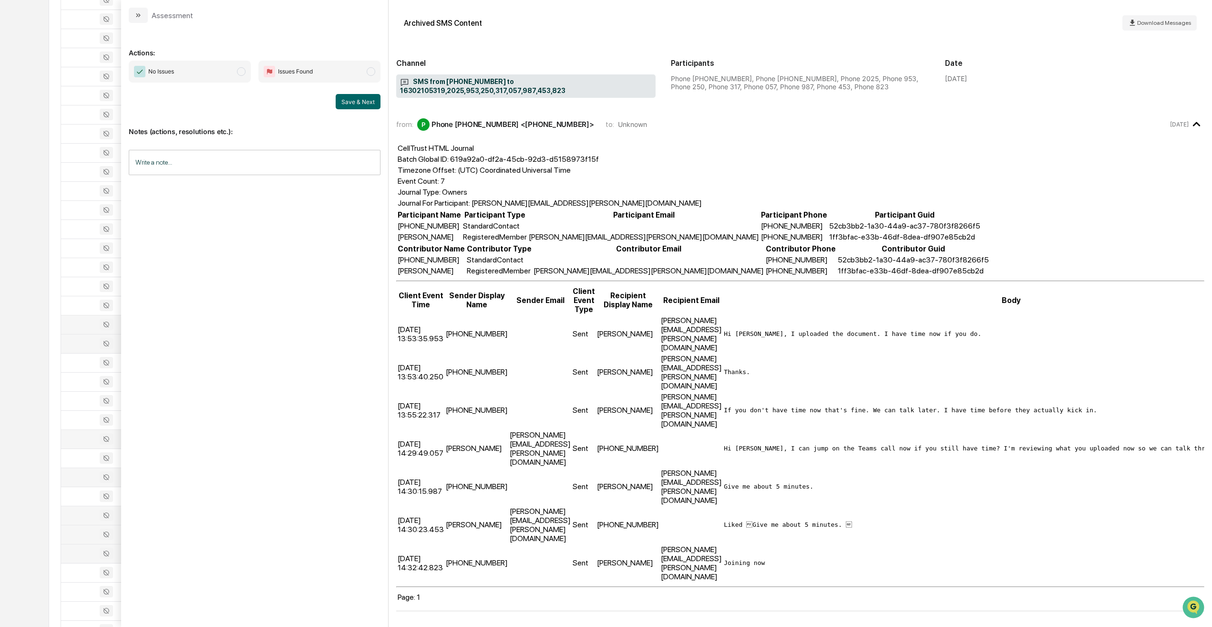
click at [72, 382] on div at bounding box center [101, 553] width 69 height 11
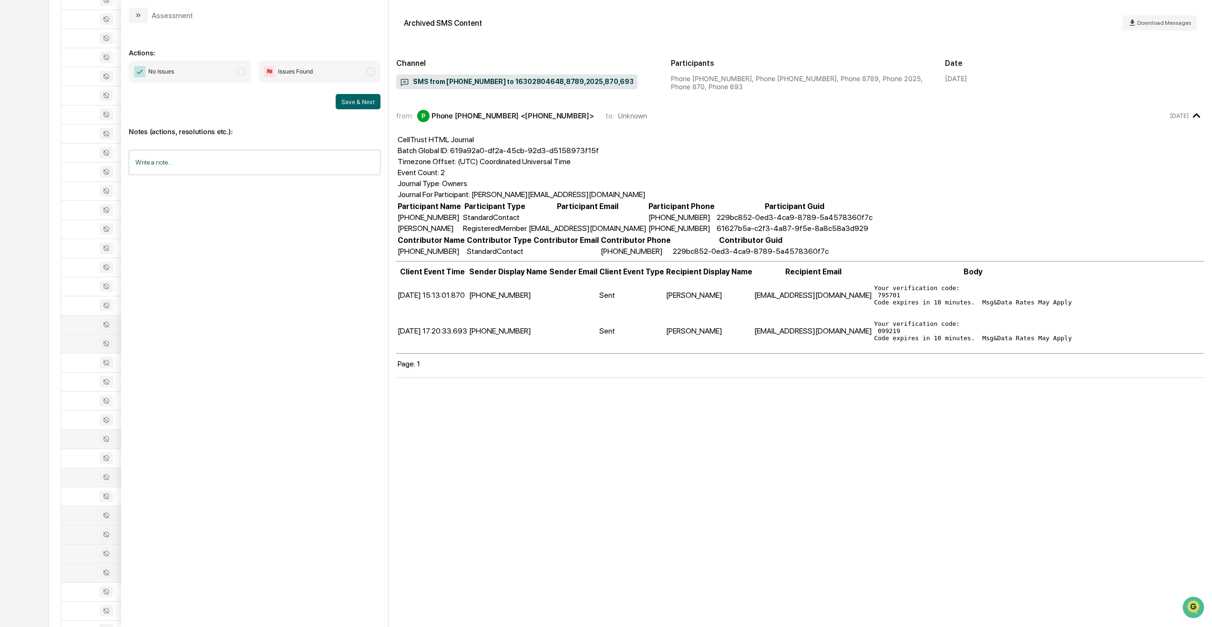
click at [75, 382] on div at bounding box center [101, 572] width 69 height 11
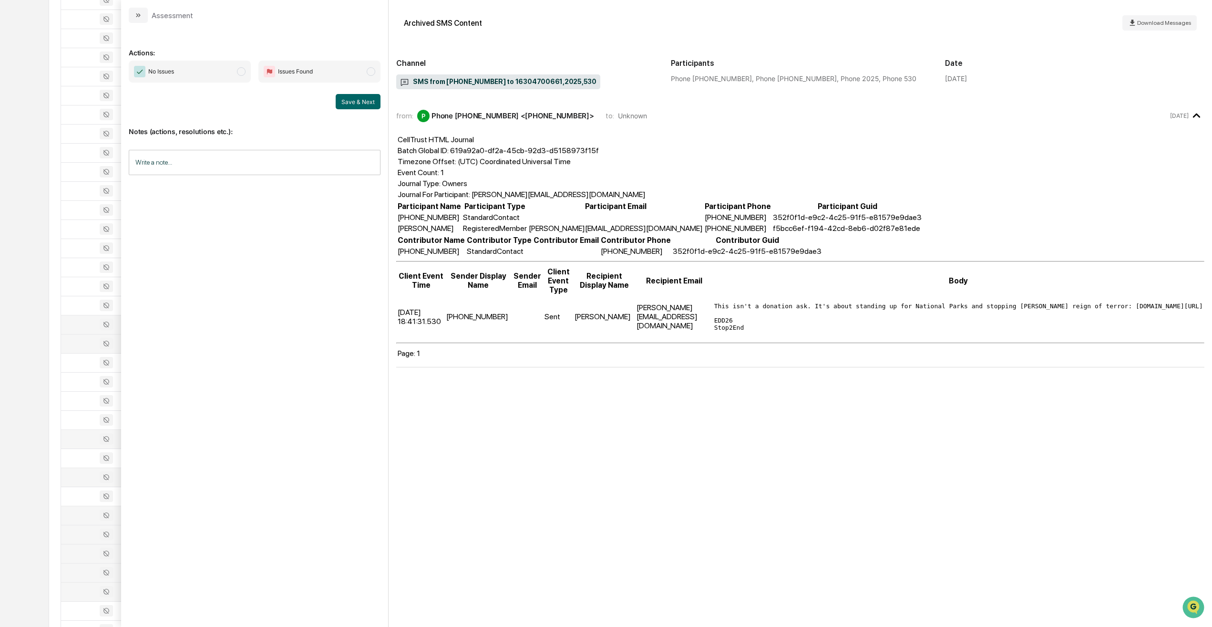
click at [82, 382] on div at bounding box center [101, 591] width 69 height 11
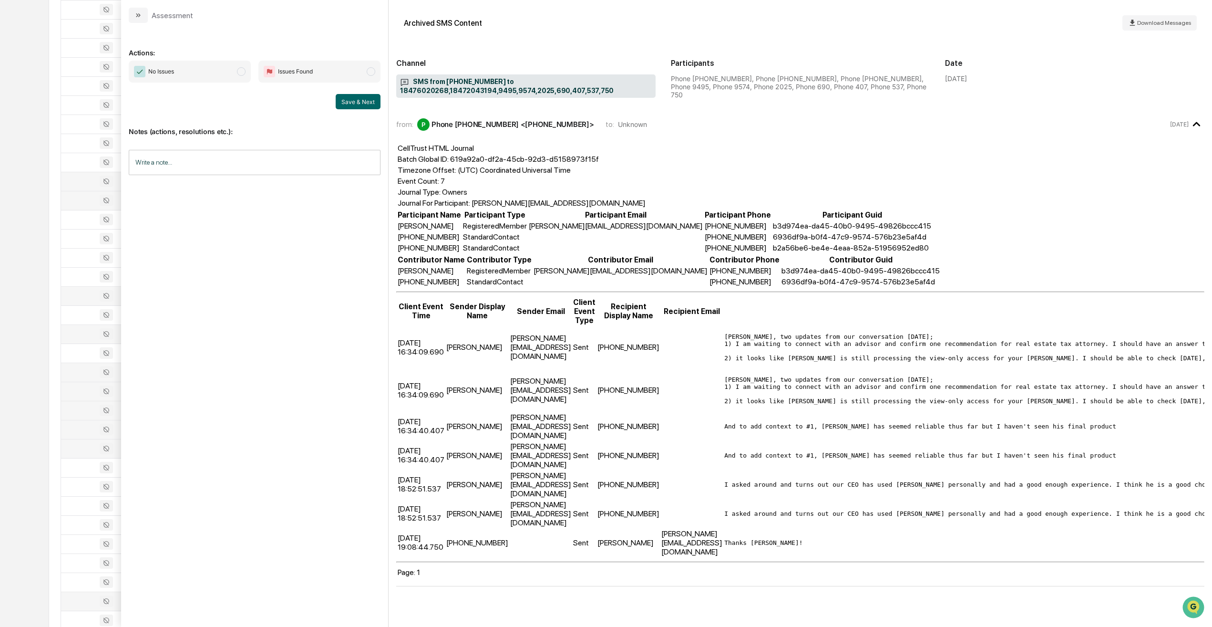
scroll to position [553, 0]
click at [82, 382] on div at bounding box center [101, 457] width 69 height 11
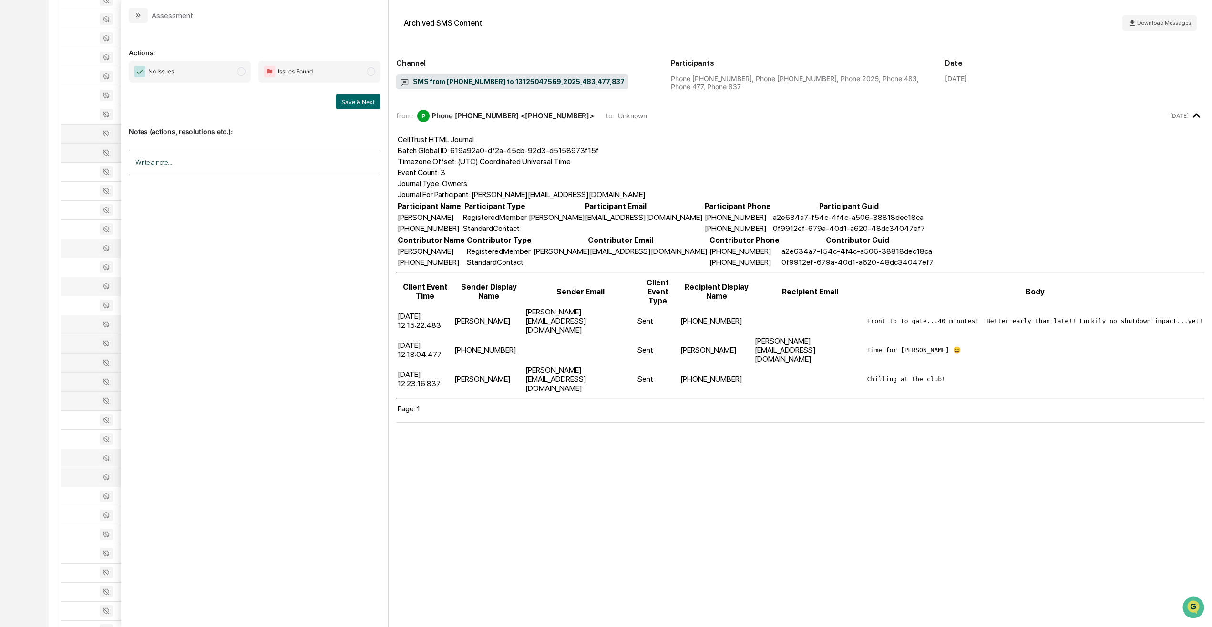
click at [75, 382] on td at bounding box center [101, 476] width 81 height 19
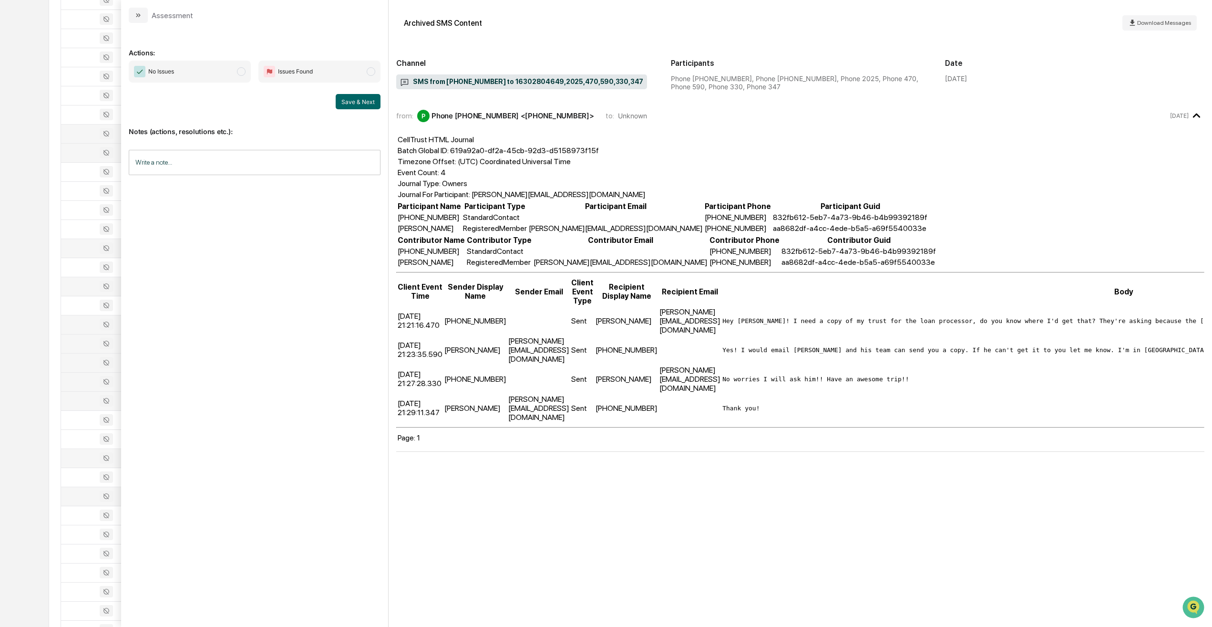
click at [76, 382] on td at bounding box center [101, 495] width 81 height 19
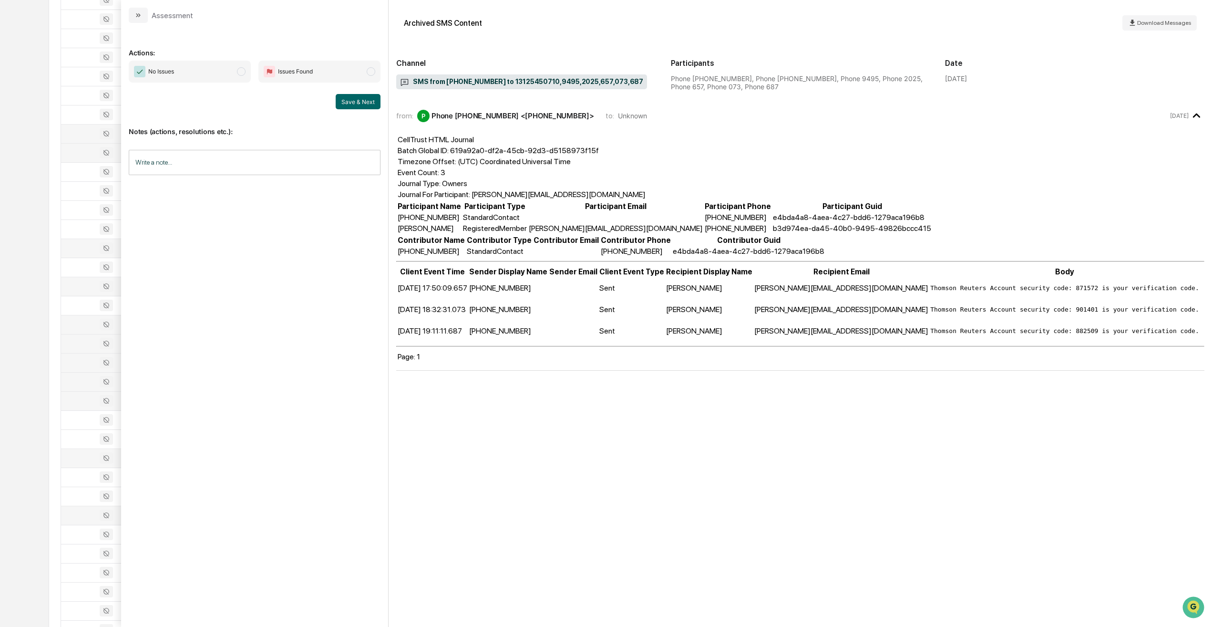
click at [81, 382] on div at bounding box center [101, 514] width 69 height 11
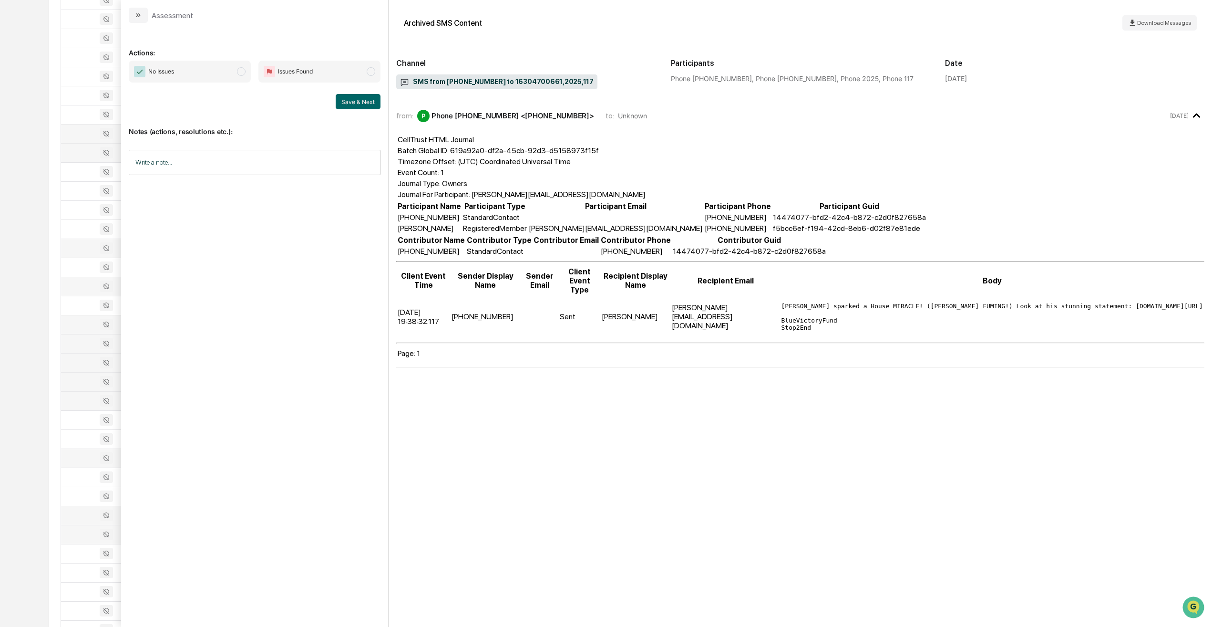
click at [89, 382] on div at bounding box center [101, 533] width 69 height 11
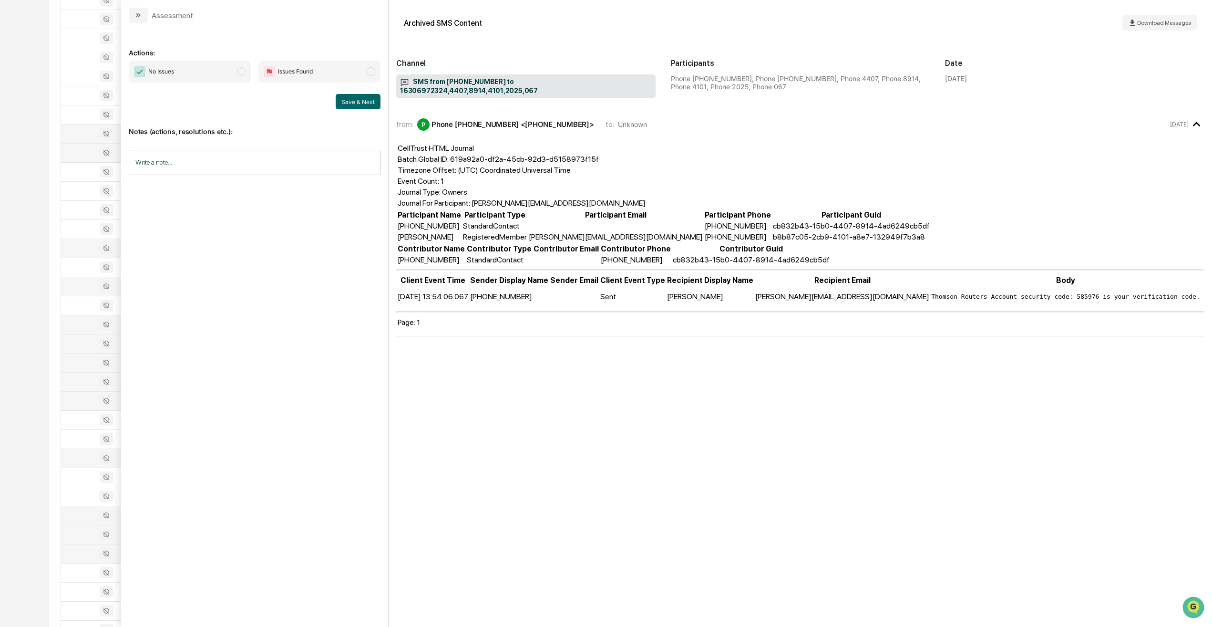
click at [85, 382] on div at bounding box center [101, 553] width 69 height 11
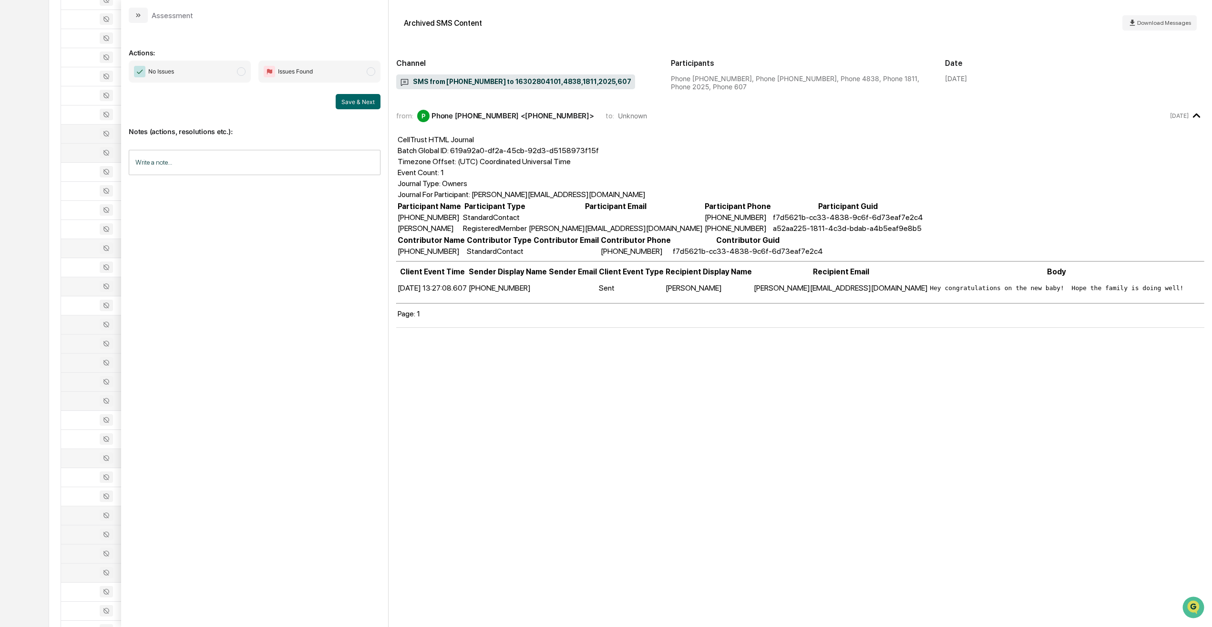
click at [79, 382] on div at bounding box center [101, 572] width 69 height 11
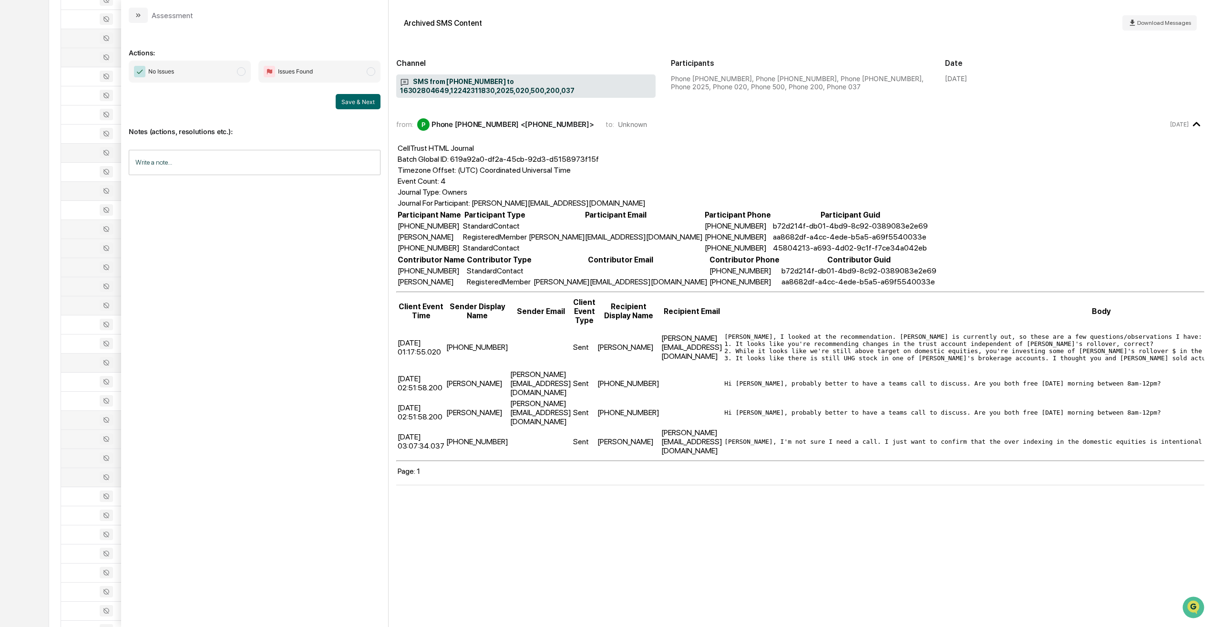
scroll to position [744, 0]
click at [76, 382] on td at bounding box center [101, 419] width 81 height 19
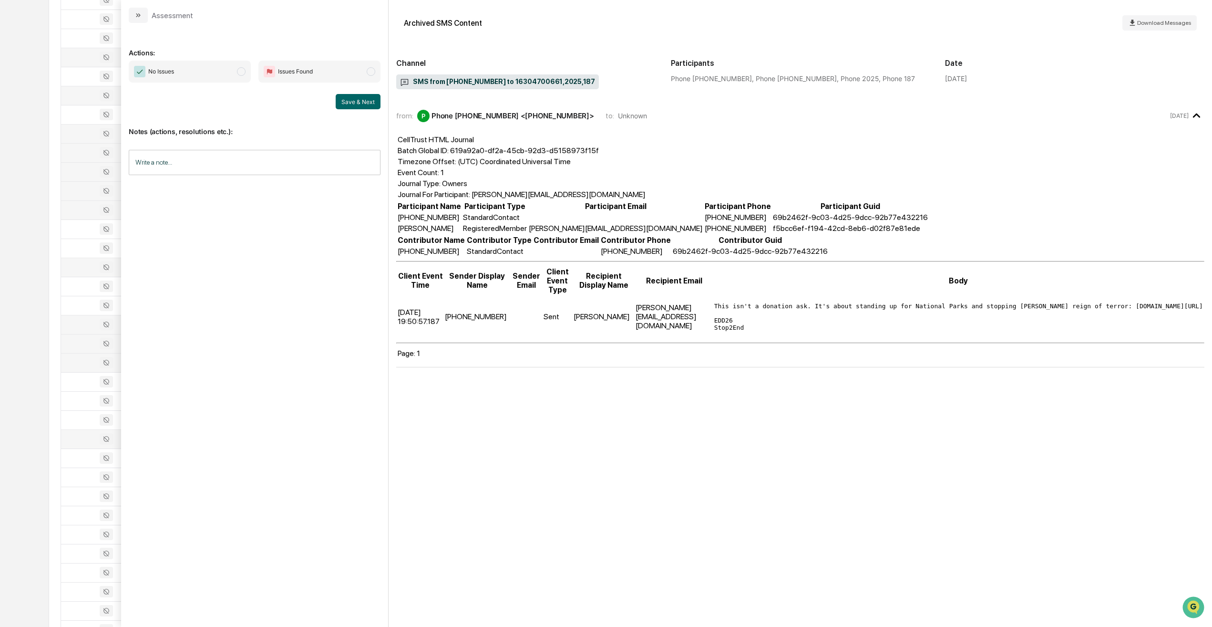
click at [73, 382] on div at bounding box center [101, 438] width 69 height 11
click at [75, 382] on div at bounding box center [101, 476] width 69 height 11
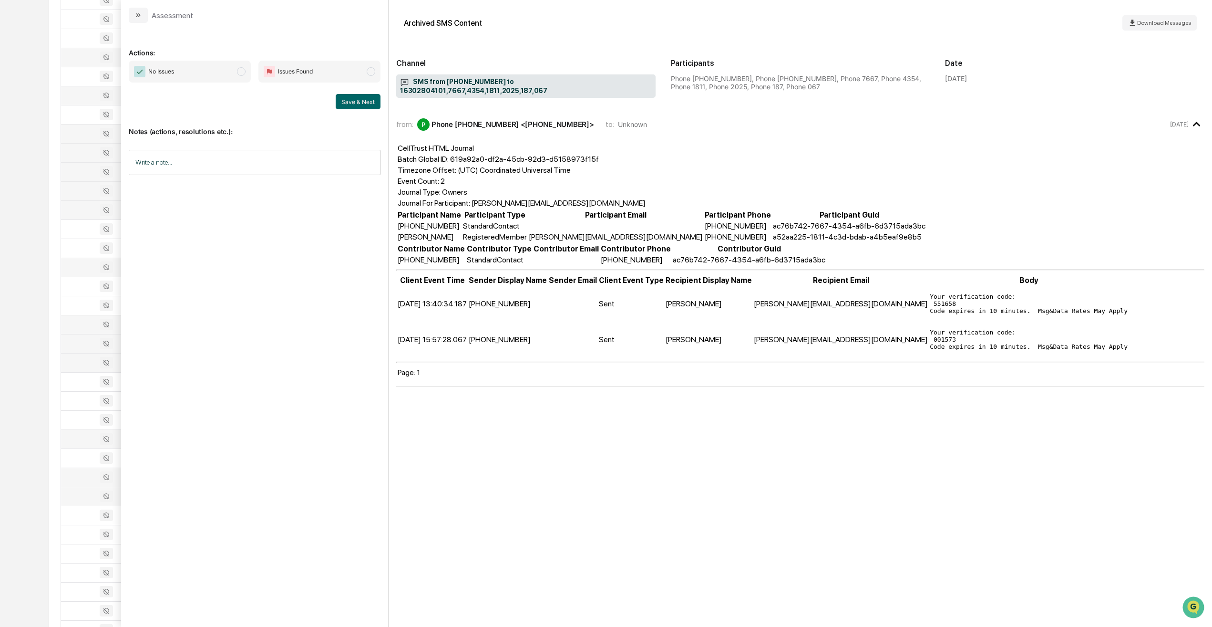
click at [76, 382] on div at bounding box center [101, 495] width 69 height 11
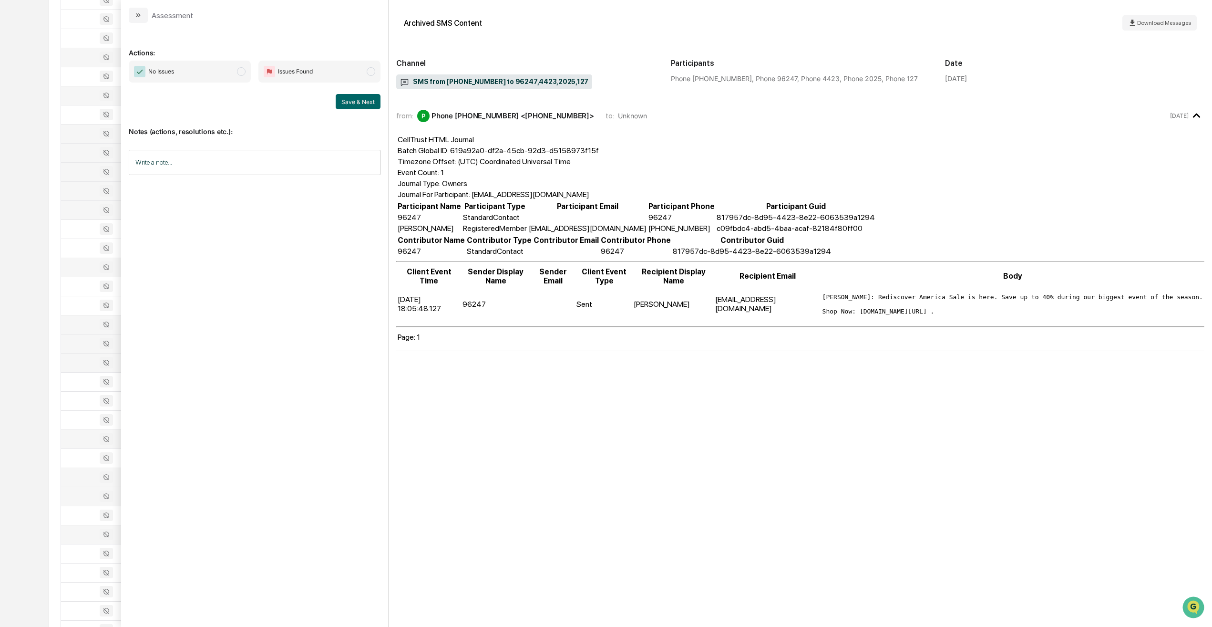
click at [72, 382] on div at bounding box center [101, 533] width 69 height 11
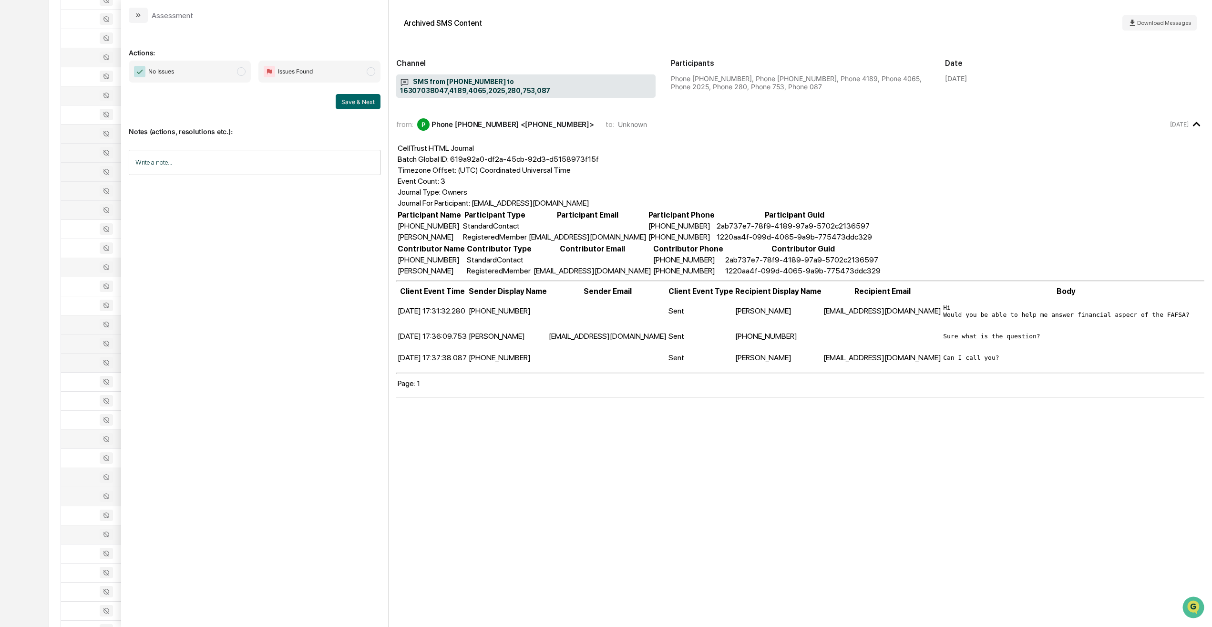
click at [75, 382] on div at bounding box center [101, 533] width 69 height 11
click at [72, 382] on div at bounding box center [101, 553] width 69 height 11
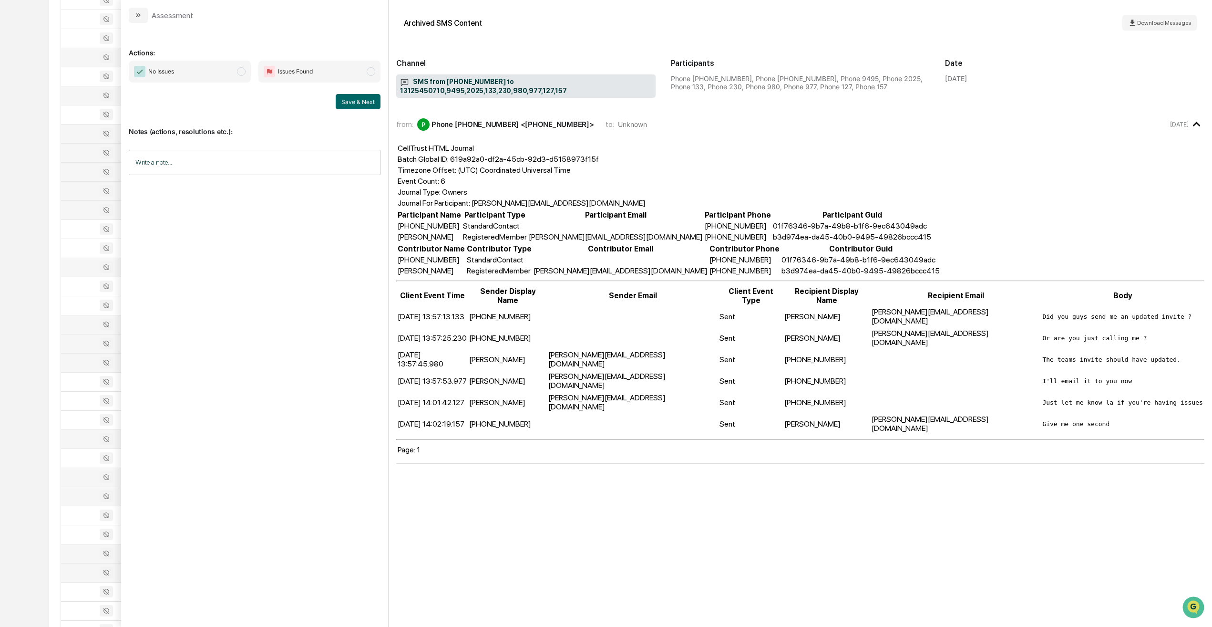
click at [69, 382] on td at bounding box center [101, 572] width 81 height 19
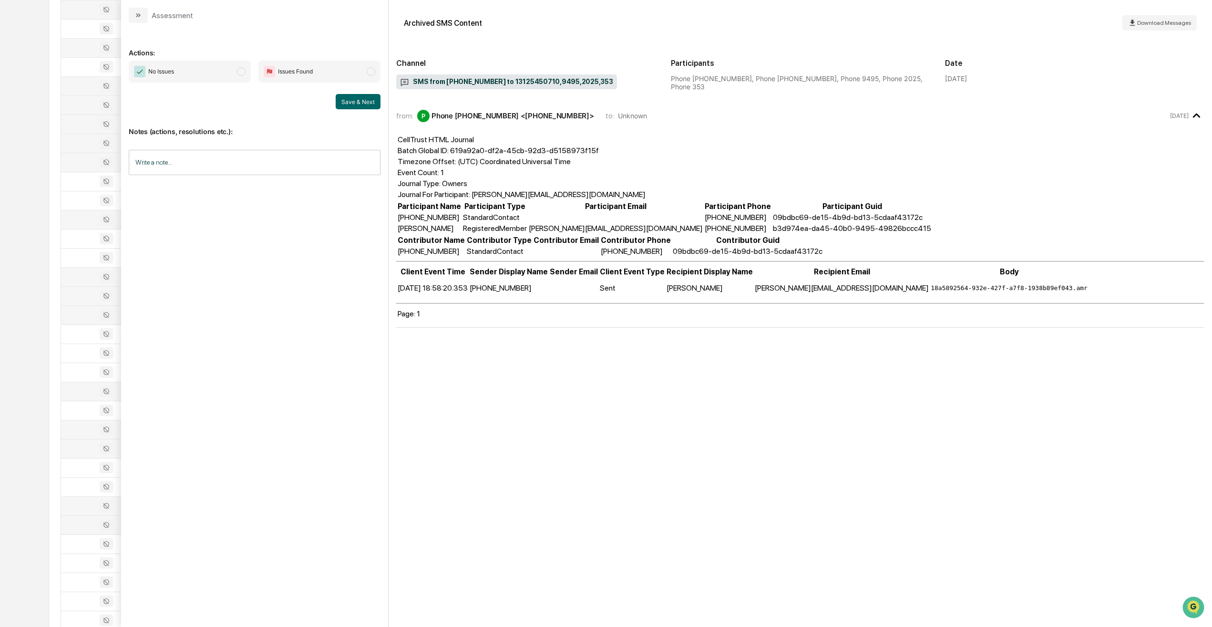
scroll to position [887, 0]
click at [85, 382] on div at bounding box center [101, 448] width 69 height 11
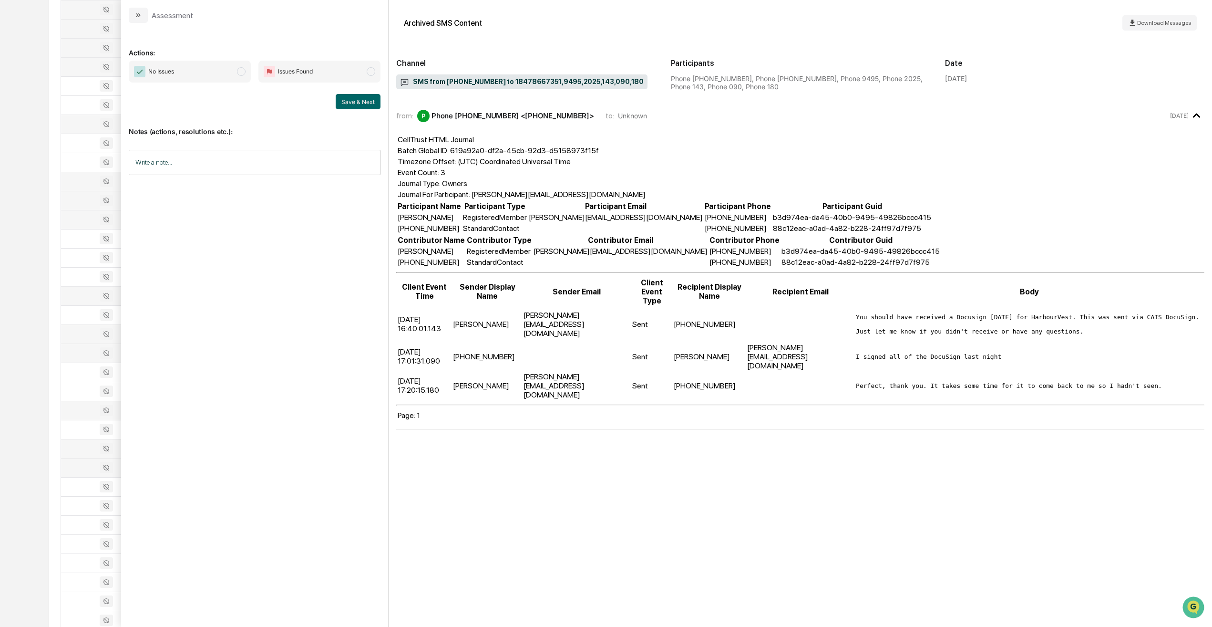
click at [75, 382] on td at bounding box center [101, 467] width 81 height 19
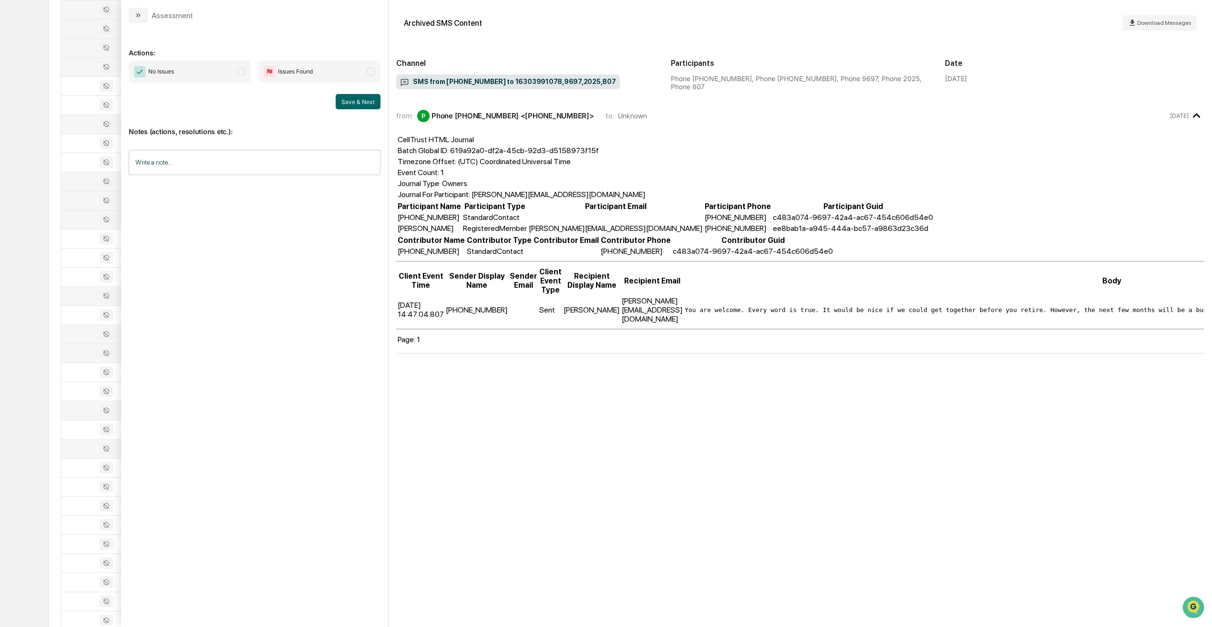
click at [8, 26] on div "Calendar Manage Tasks Reviews Approval Management Company People, Data, Setting…" at bounding box center [606, 203] width 1212 height 2181
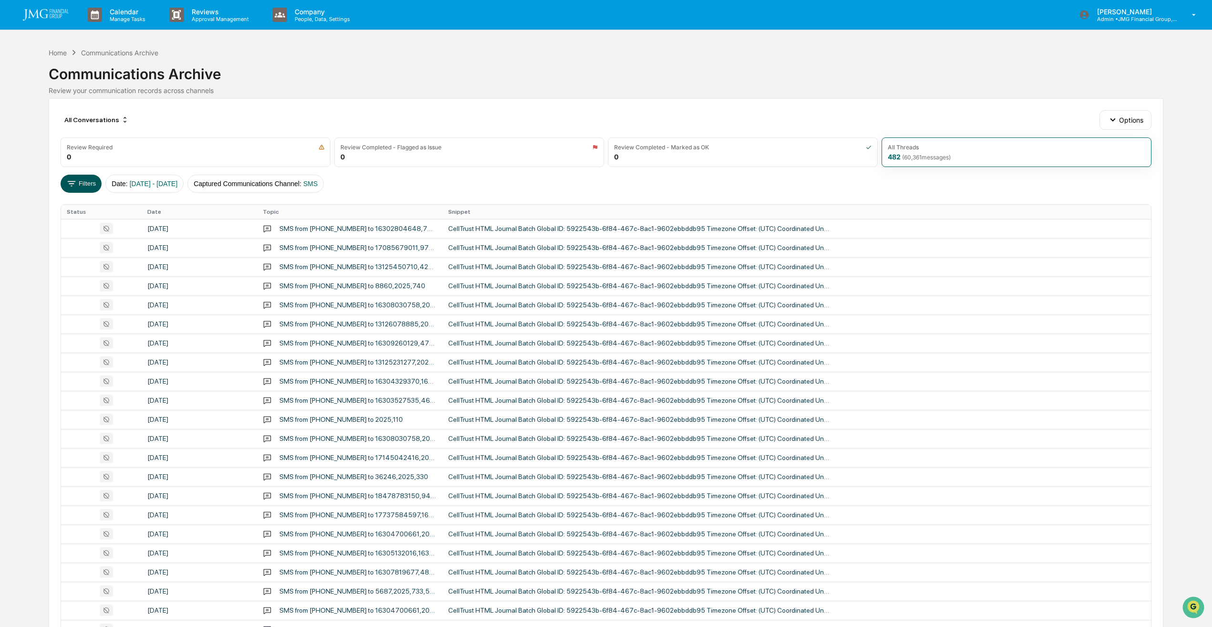
click at [86, 181] on button "Filters" at bounding box center [81, 184] width 41 height 18
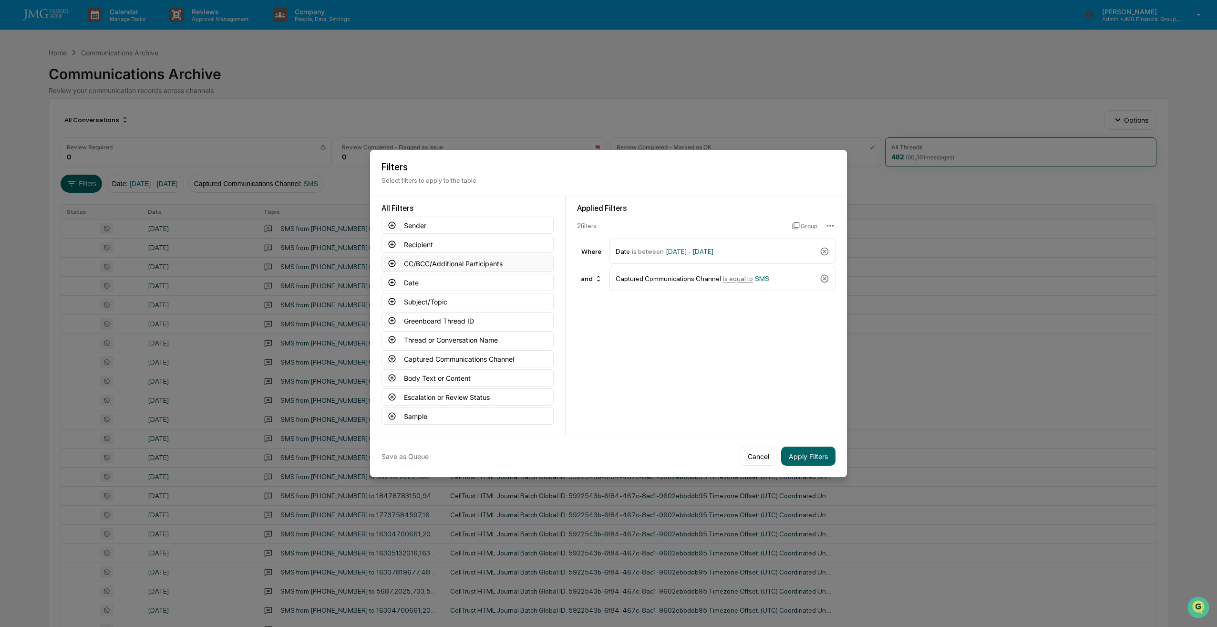
click at [444, 264] on button "CC/BCC/Additional Participants" at bounding box center [468, 263] width 172 height 17
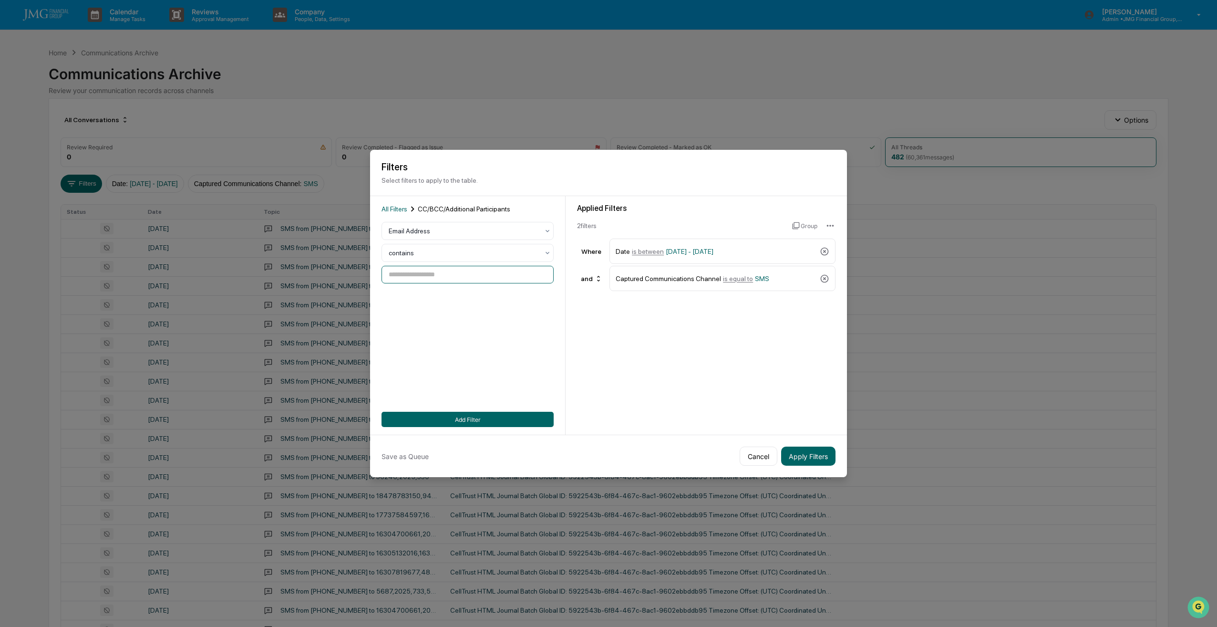
click at [438, 277] on input at bounding box center [468, 275] width 172 height 18
type input "**********"
click at [444, 250] on span "[DATE] - [DATE]" at bounding box center [690, 252] width 48 height 8
click at [413, 264] on div "09/29/2025" at bounding box center [412, 266] width 61 height 18
click at [417, 379] on button "22" at bounding box center [417, 380] width 17 height 17
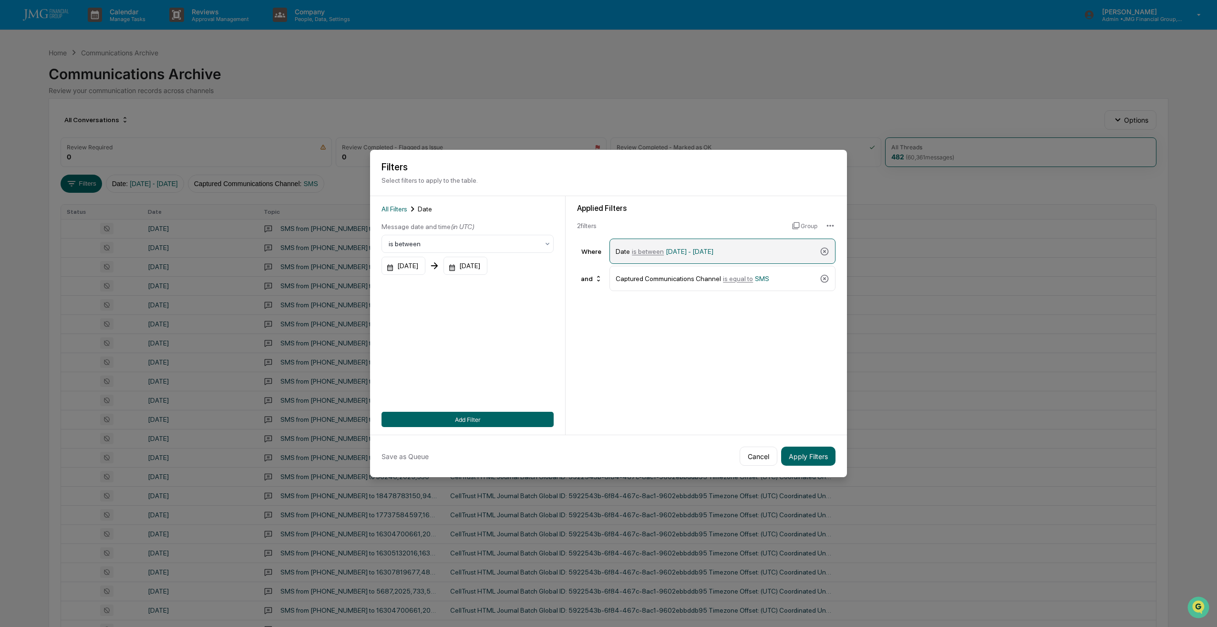
click at [444, 244] on div "Date is between [DATE] - [DATE]" at bounding box center [716, 251] width 200 height 17
click at [444, 261] on div "[DATE]" at bounding box center [466, 266] width 44 height 18
click at [444, 287] on icon "Next month" at bounding box center [593, 287] width 10 height 10
click at [444, 342] on button "5" at bounding box center [493, 344] width 17 height 17
click at [444, 382] on button "Apply Filters" at bounding box center [808, 455] width 54 height 19
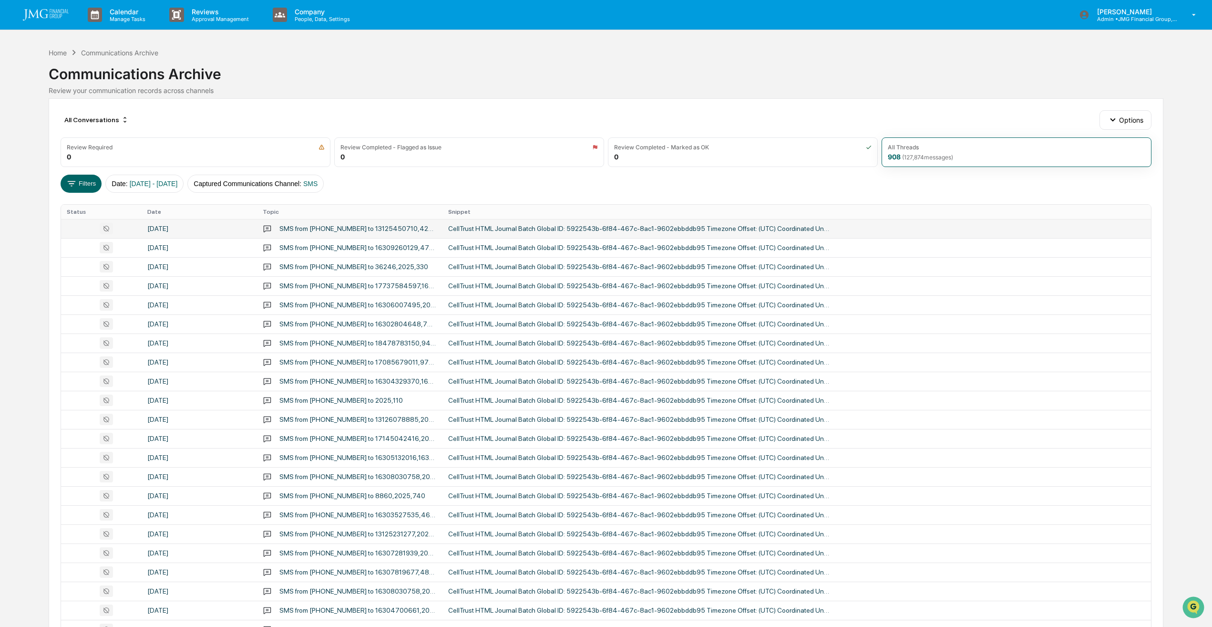
click at [330, 227] on div "SMS from [PHONE_NUMBER] to 13125450710,4244,9495,2025,273,503,563" at bounding box center [357, 229] width 157 height 8
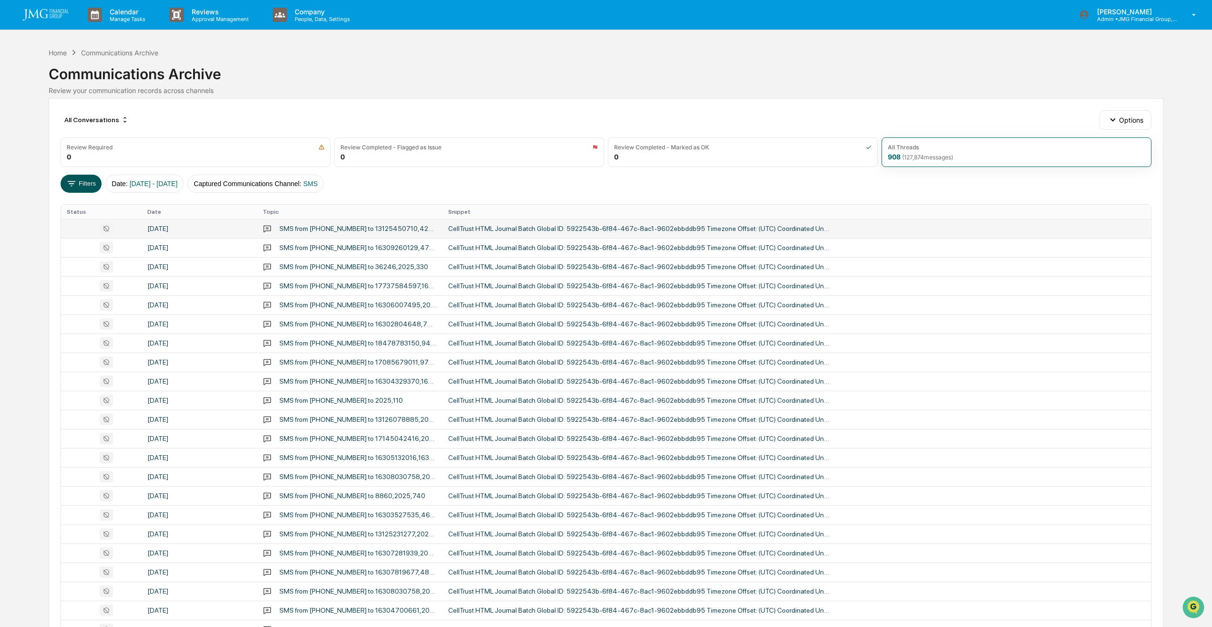
click at [87, 186] on button "Filters" at bounding box center [81, 184] width 41 height 18
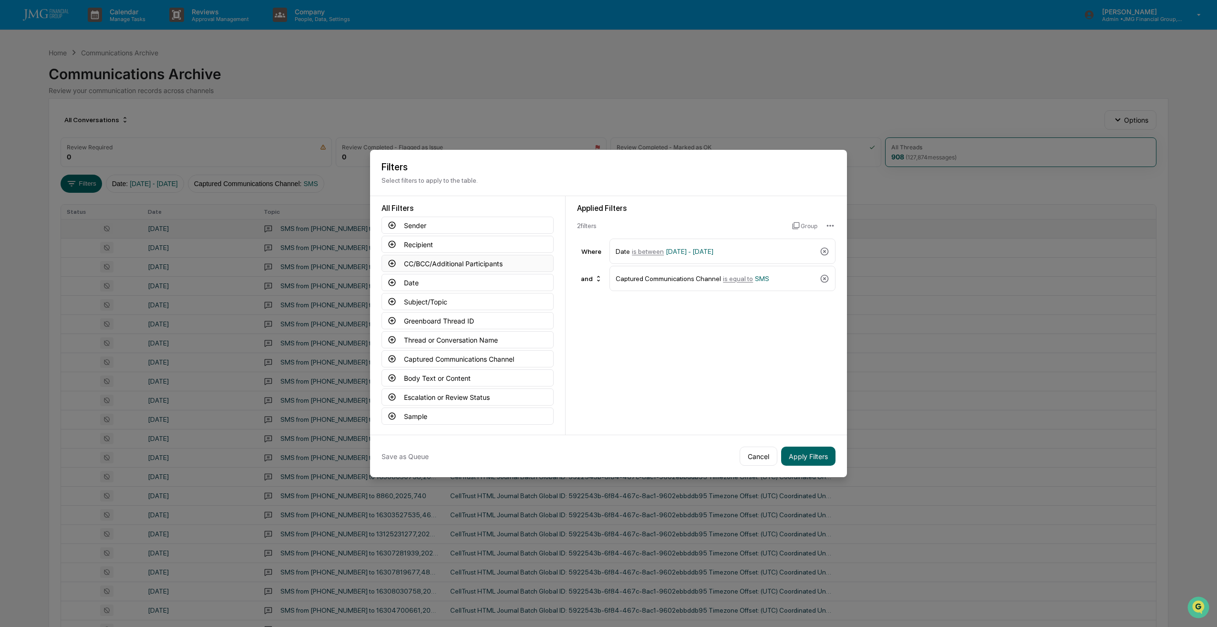
click at [444, 261] on button "CC/BCC/Additional Participants" at bounding box center [468, 263] width 172 height 17
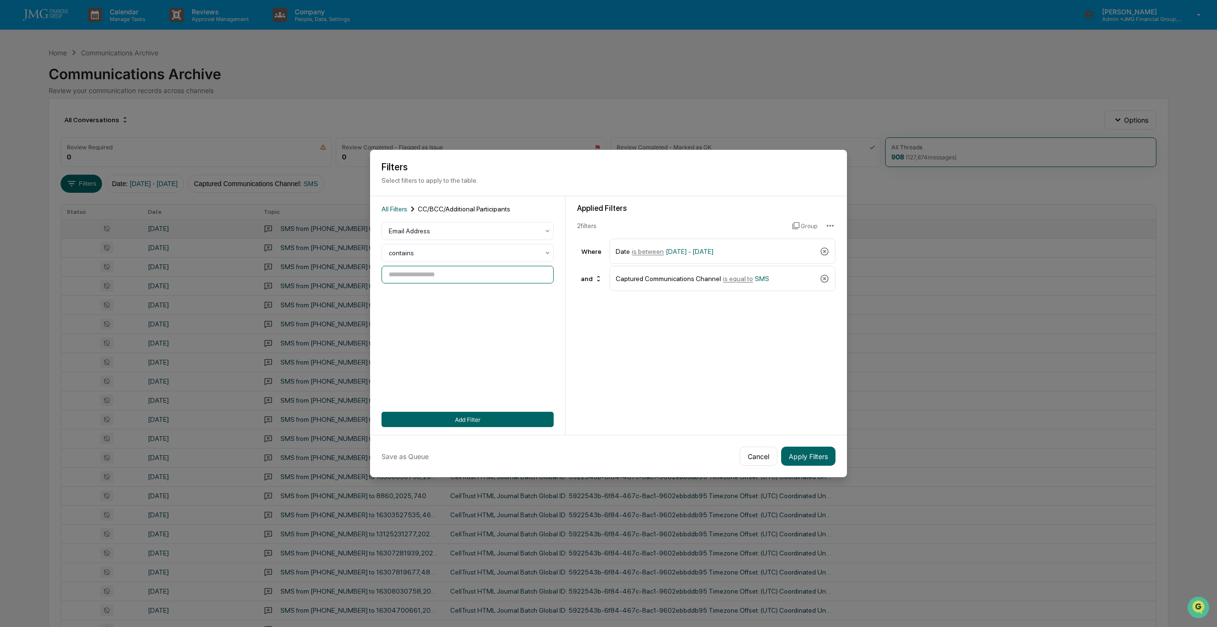
click at [444, 277] on input at bounding box center [468, 275] width 172 height 18
type input "**********"
click at [444, 382] on button "Add Filter" at bounding box center [468, 419] width 172 height 15
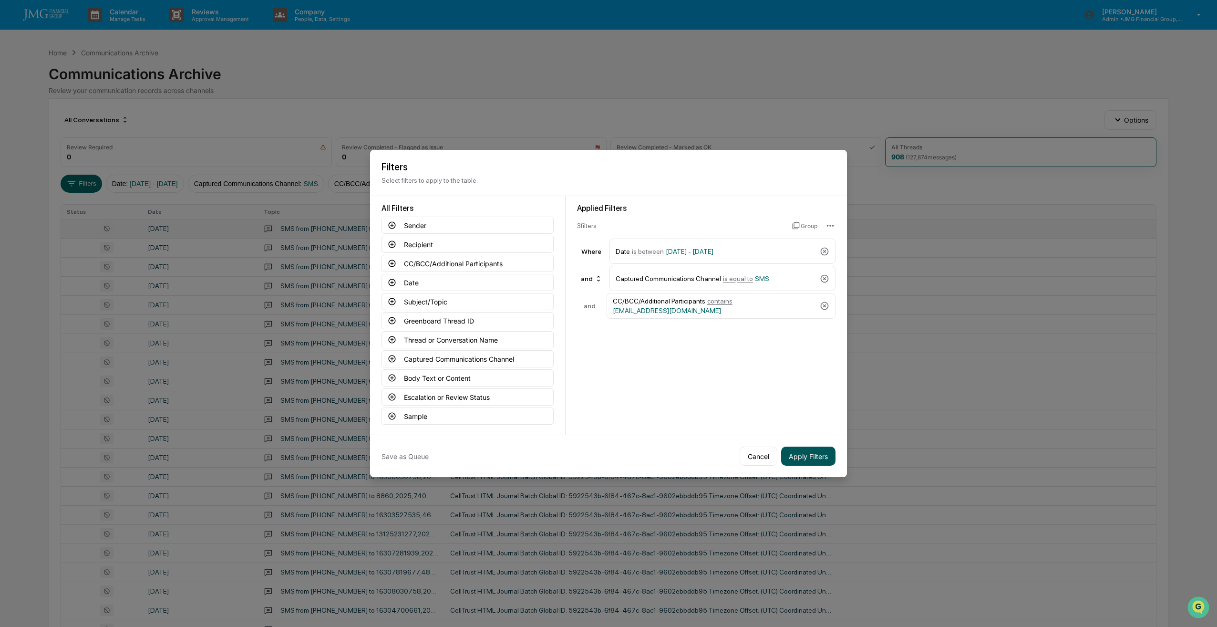
click at [444, 382] on button "Apply Filters" at bounding box center [808, 455] width 54 height 19
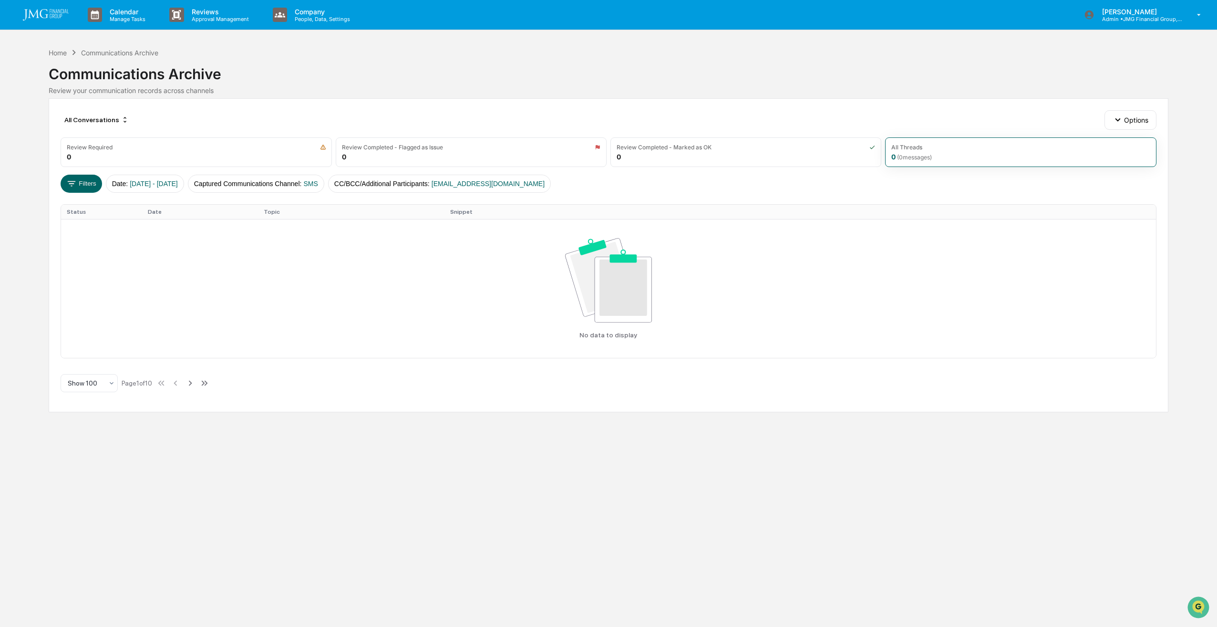
click at [444, 68] on div "Communications Archive" at bounding box center [609, 70] width 1120 height 25
